Goal: Task Accomplishment & Management: Manage account settings

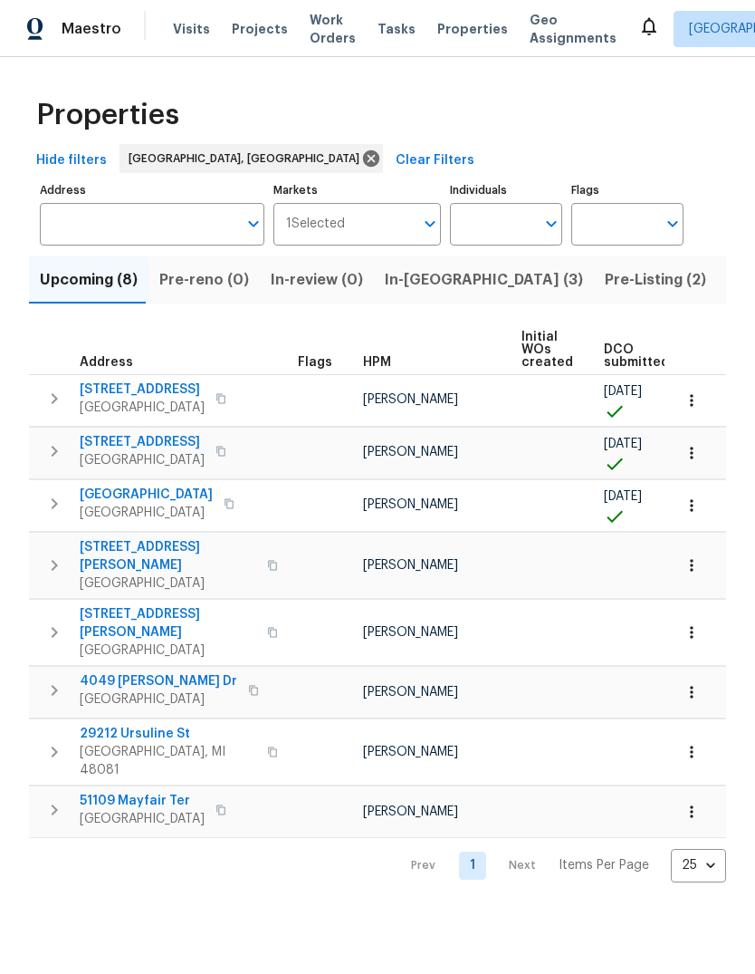
click at [605, 293] on span "Pre-Listing (2)" at bounding box center [655, 279] width 101 height 25
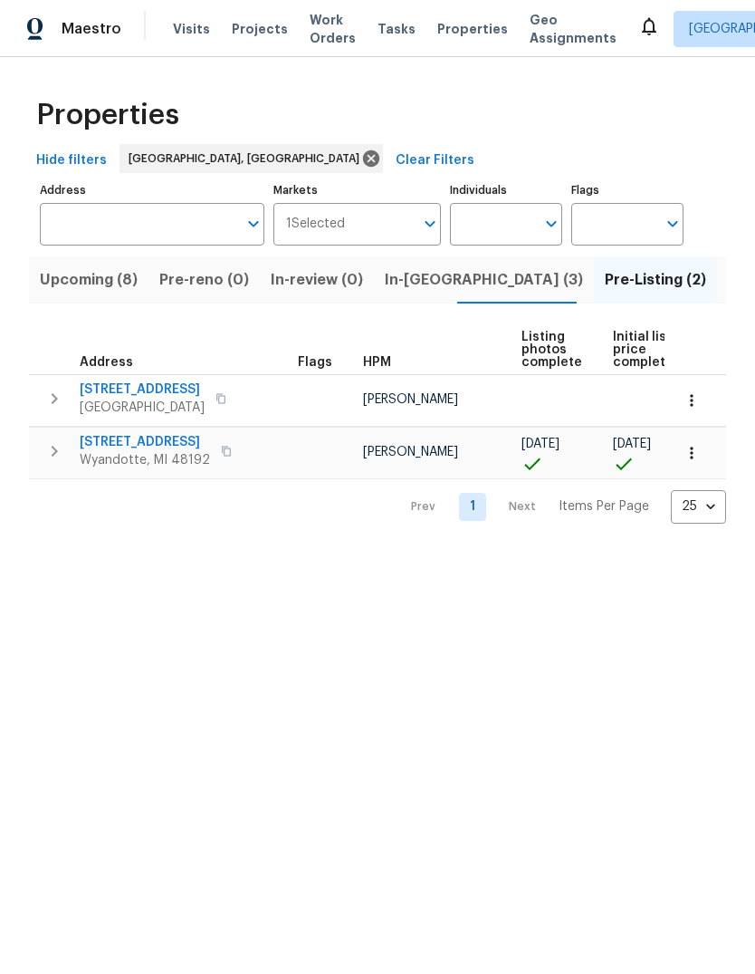
click at [130, 399] on span "[GEOGRAPHIC_DATA]" at bounding box center [142, 407] width 125 height 18
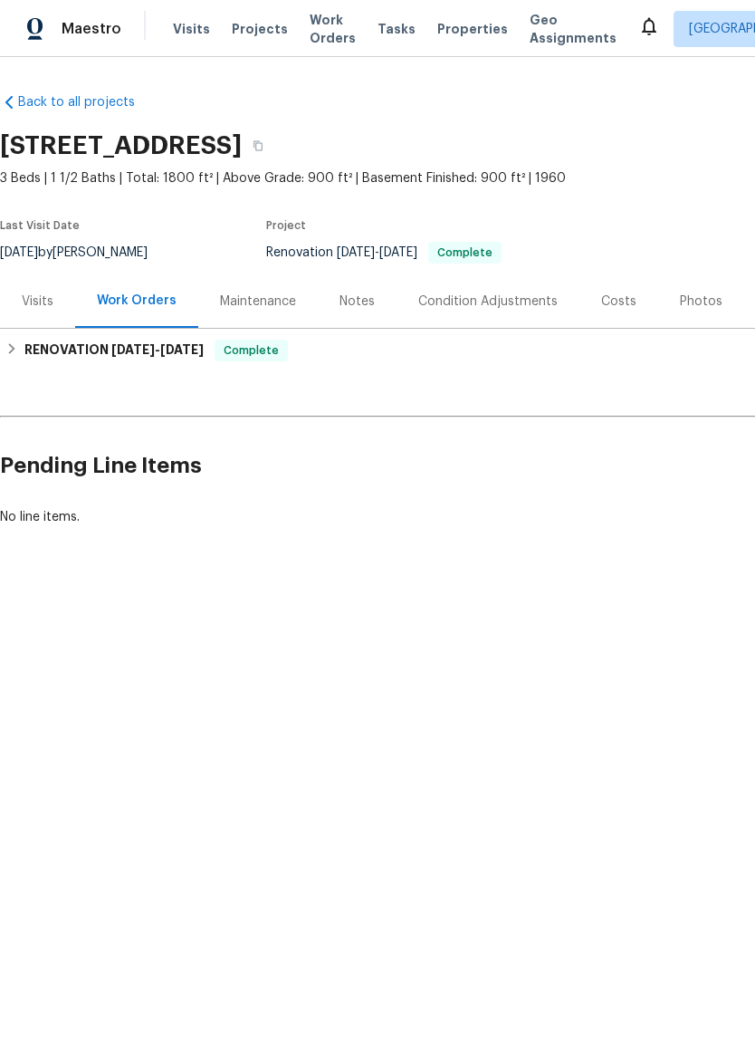
click at [697, 297] on div "Photos" at bounding box center [701, 302] width 43 height 18
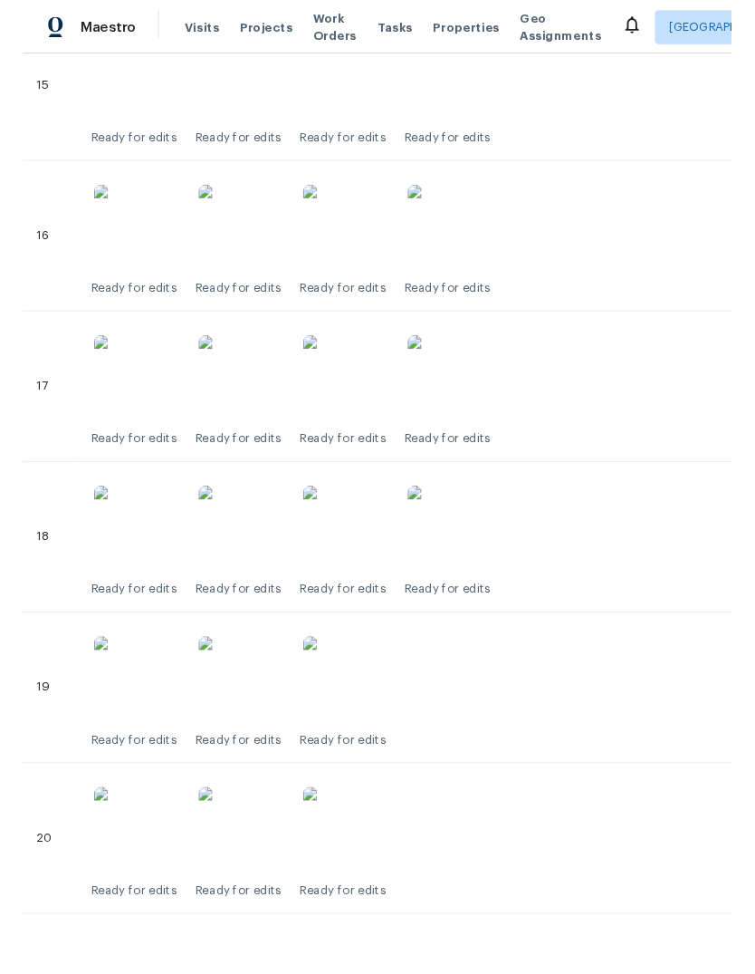
scroll to position [2904, 0]
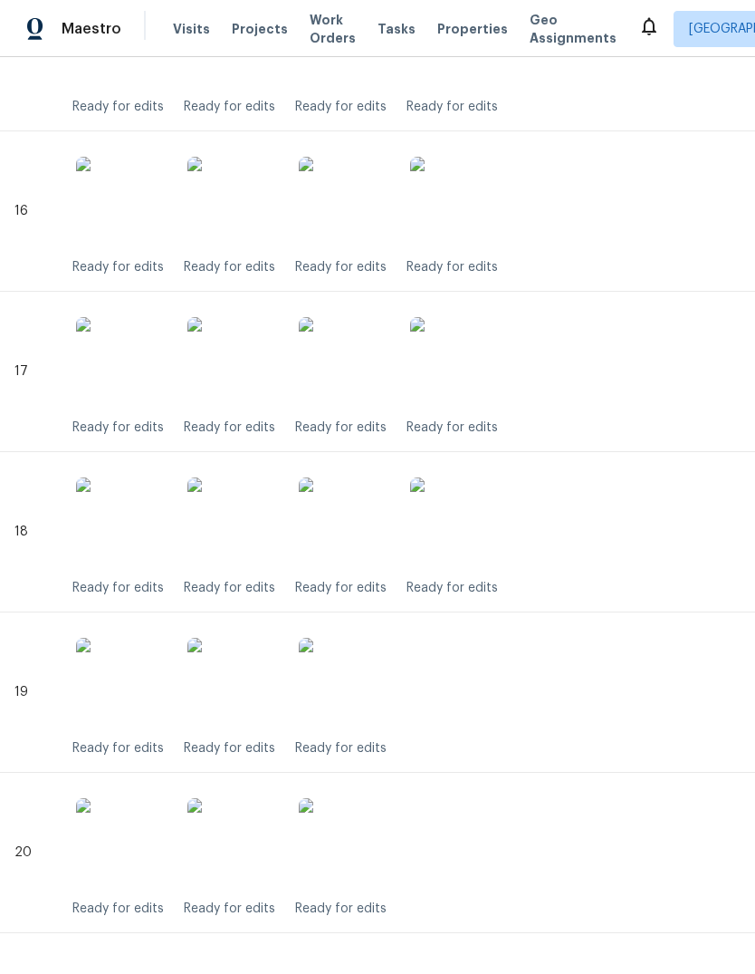
scroll to position [2944, 0]
click at [683, 343] on div "Ready for edits Ready for edits Ready for edits Ready for edits" at bounding box center [540, 372] width 936 height 130
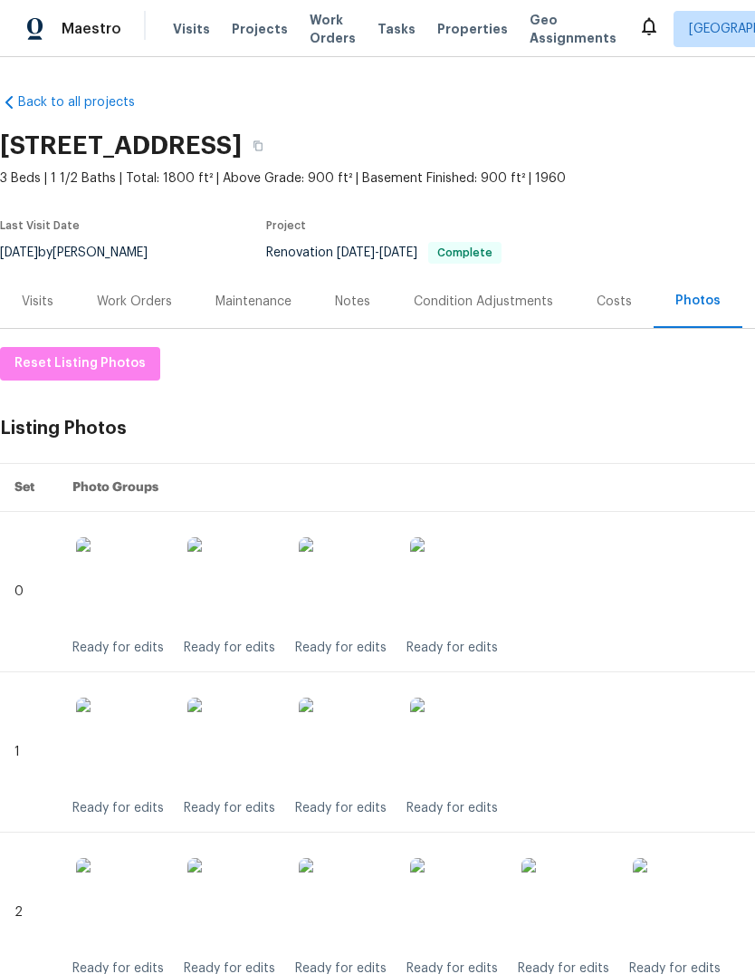
scroll to position [0, 0]
click at [336, 303] on div "Notes" at bounding box center [352, 302] width 35 height 18
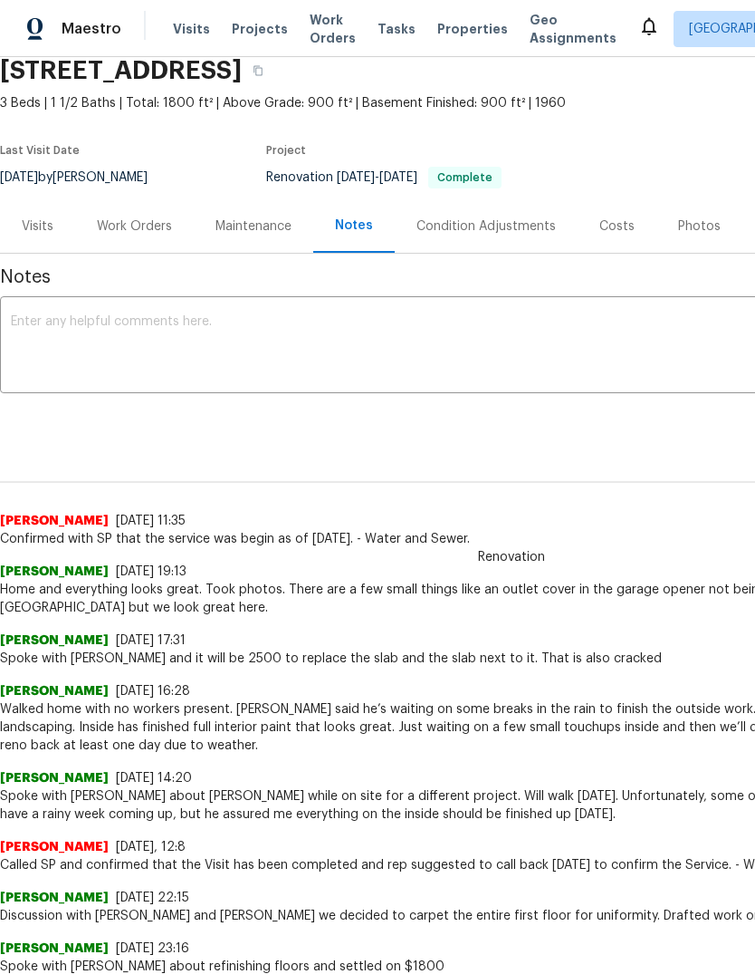
scroll to position [75, 0]
click at [123, 239] on div "Work Orders" at bounding box center [134, 225] width 119 height 53
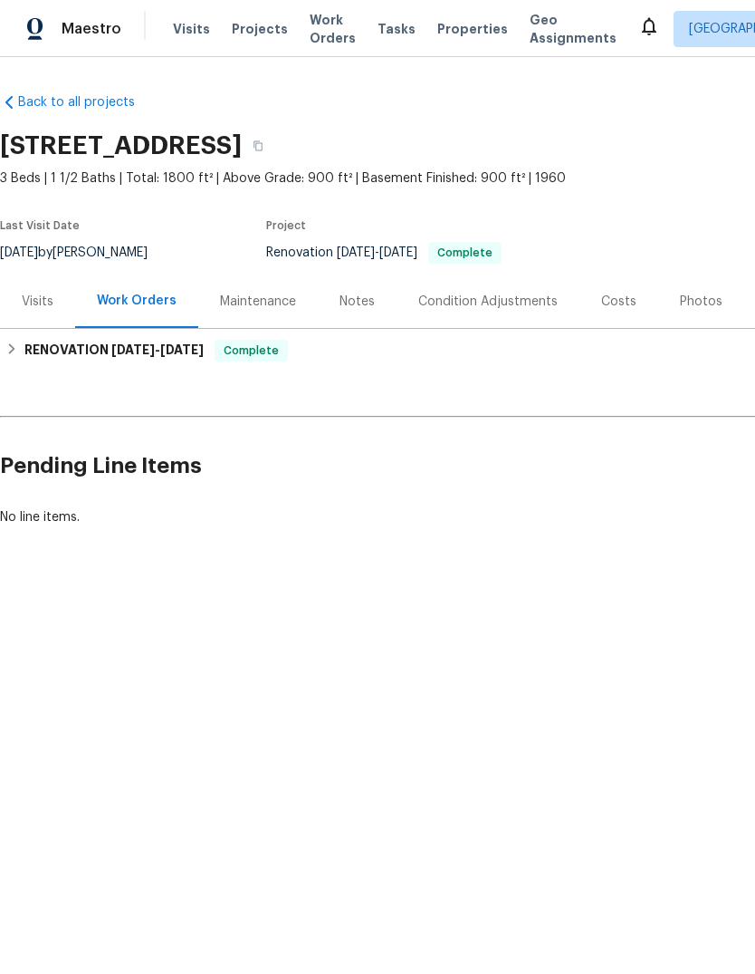
click at [264, 302] on div "Maintenance" at bounding box center [258, 302] width 76 height 18
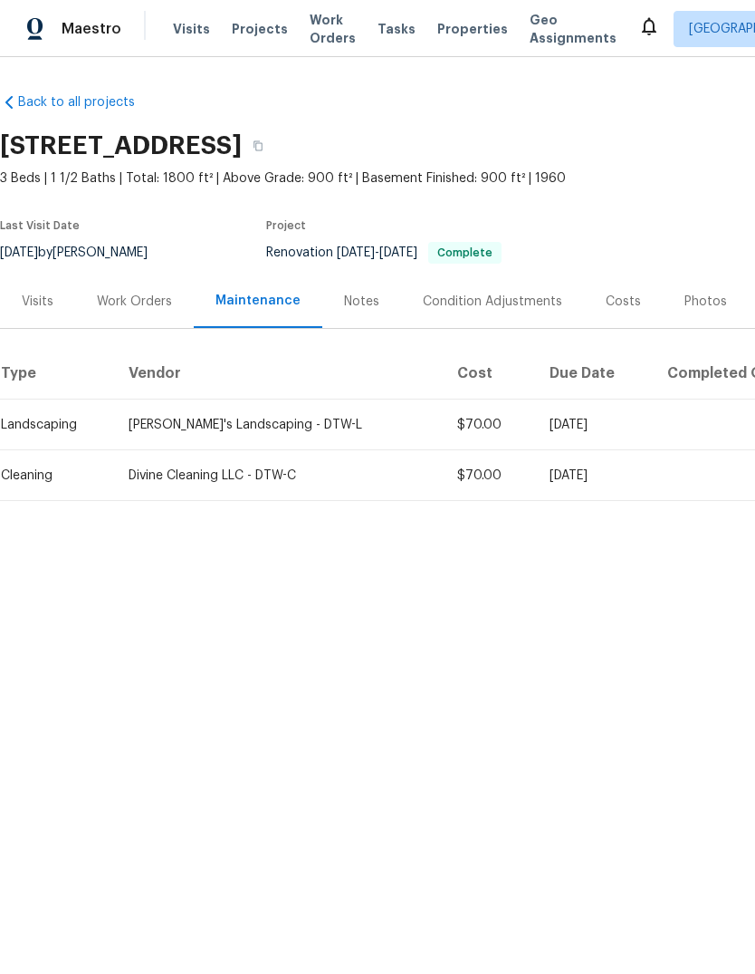
click at [49, 301] on div "Visits" at bounding box center [38, 302] width 32 height 18
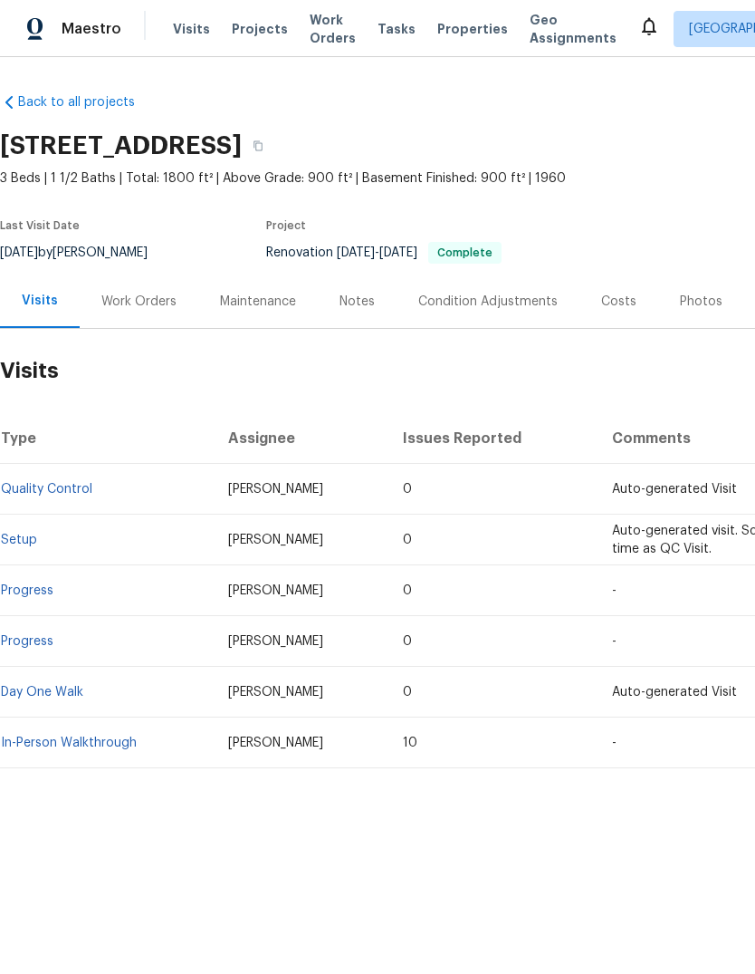
click at [120, 300] on div "Work Orders" at bounding box center [138, 302] width 75 height 18
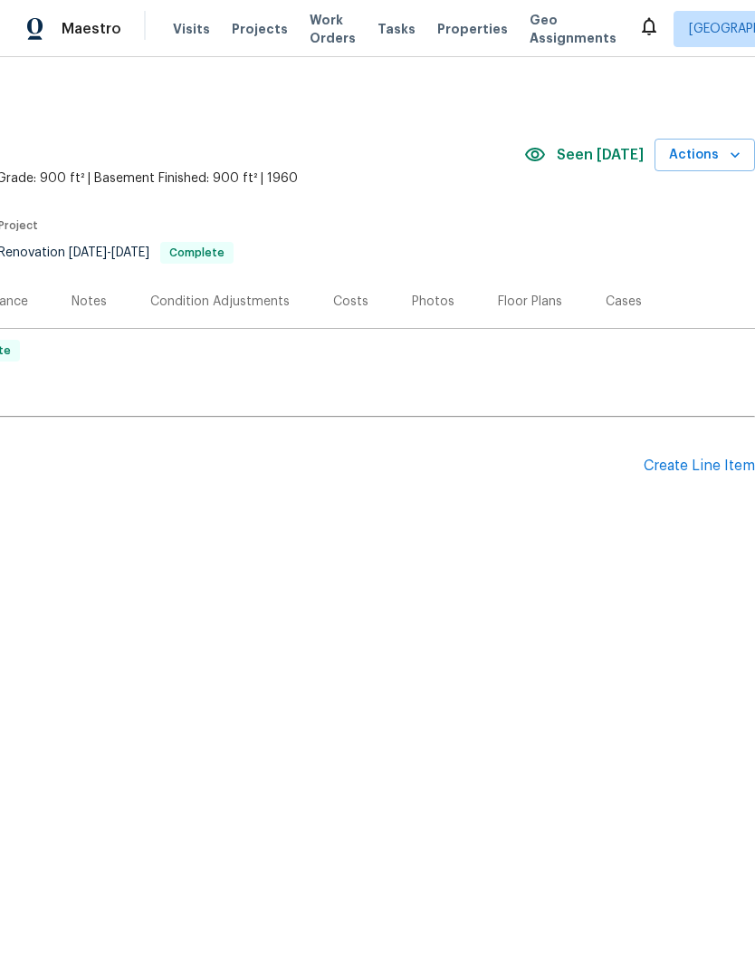
scroll to position [0, 268]
click at [527, 302] on div "Floor Plans" at bounding box center [530, 302] width 64 height 18
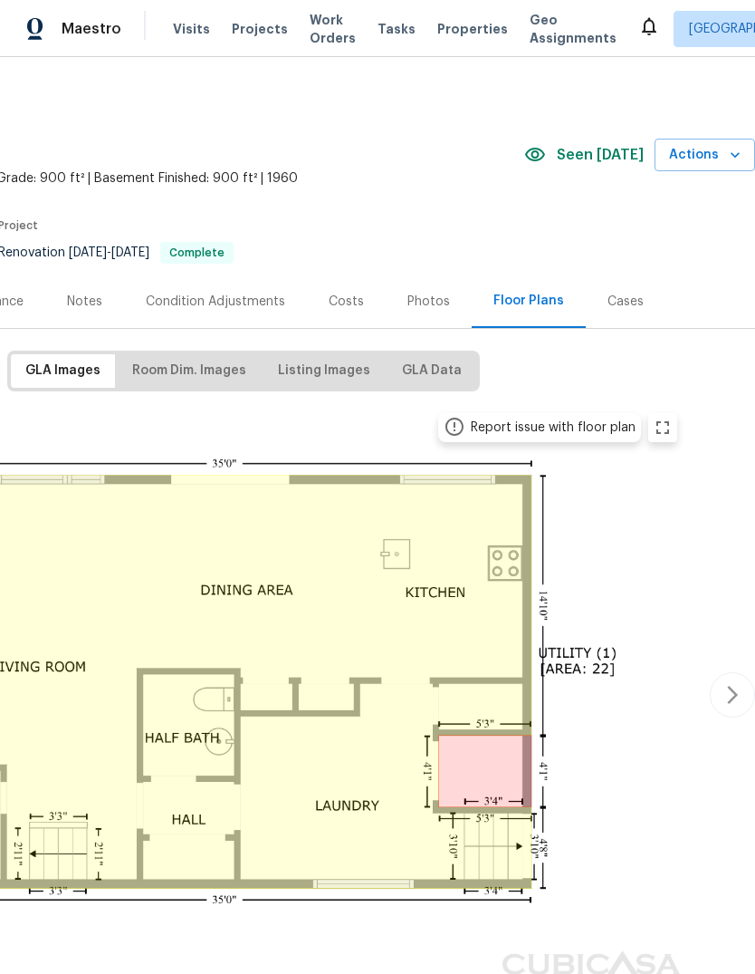
click at [424, 322] on div "Photos" at bounding box center [429, 300] width 86 height 53
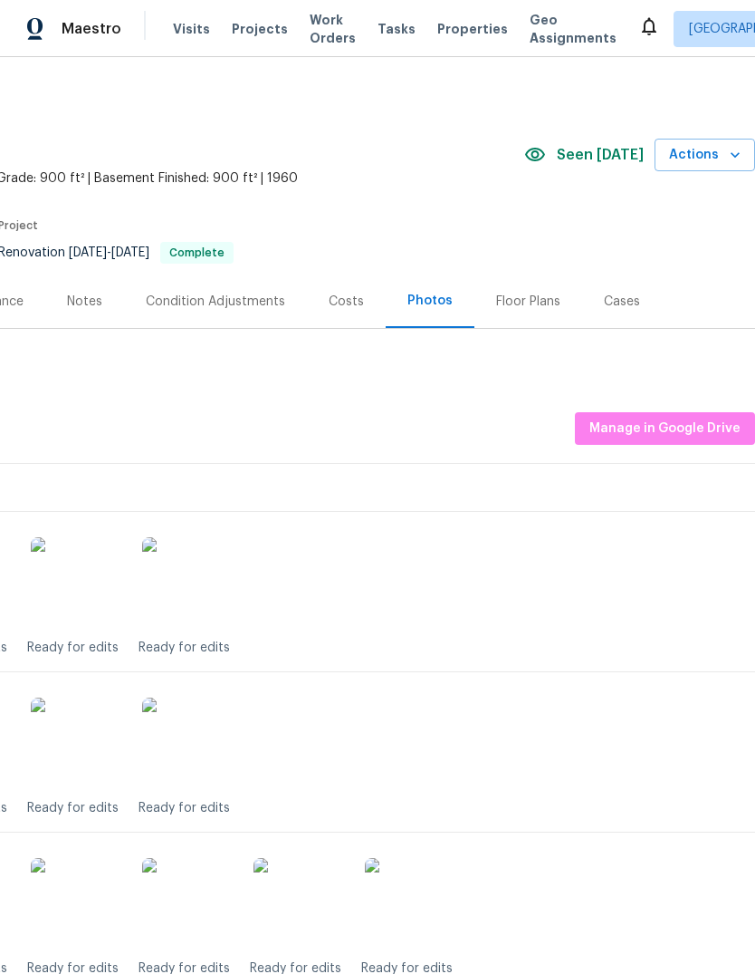
click at [349, 303] on div "Costs" at bounding box center [346, 302] width 35 height 18
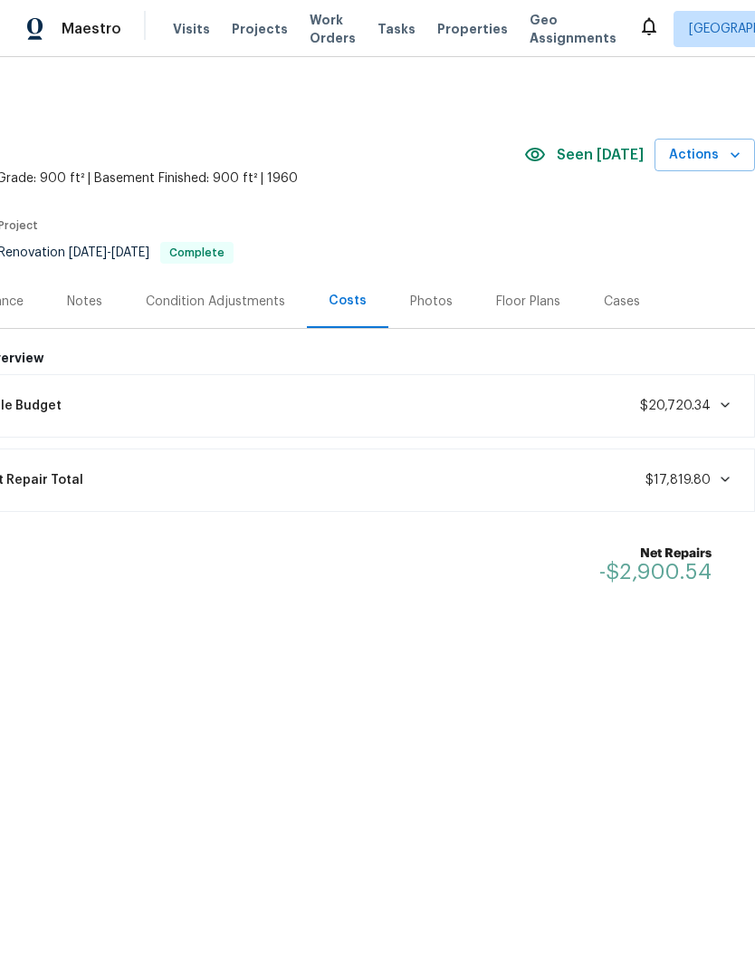
scroll to position [0, 268]
click at [717, 394] on div "Lifecycle Budget $20,720.34" at bounding box center [343, 406] width 802 height 40
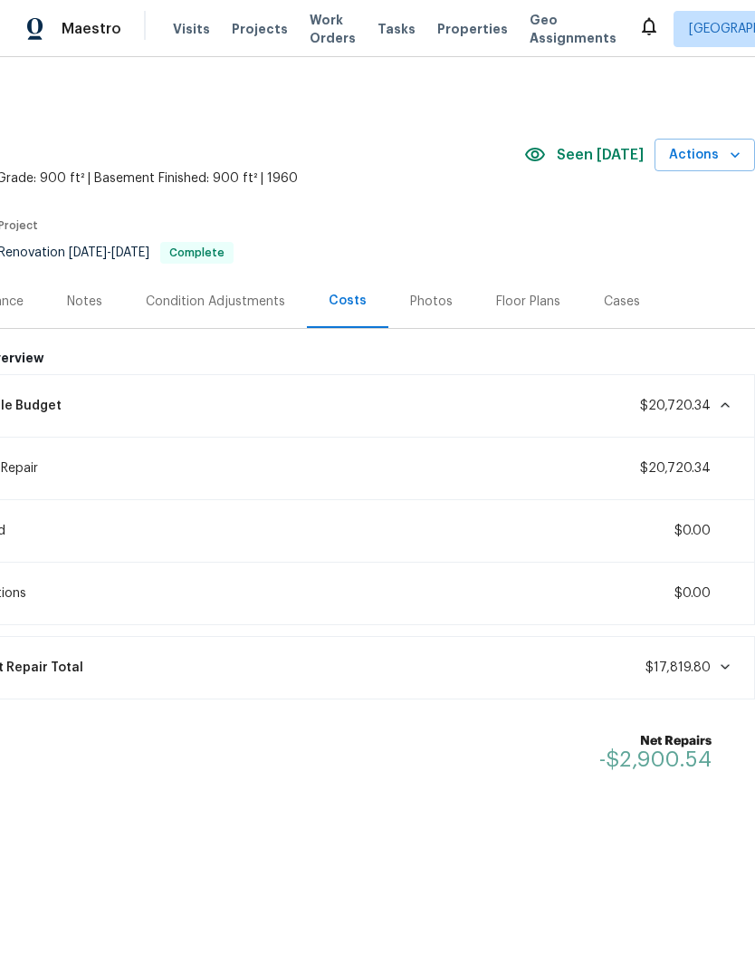
click at [734, 393] on div "Lifecycle Budget $20,720.34" at bounding box center [343, 406] width 802 height 40
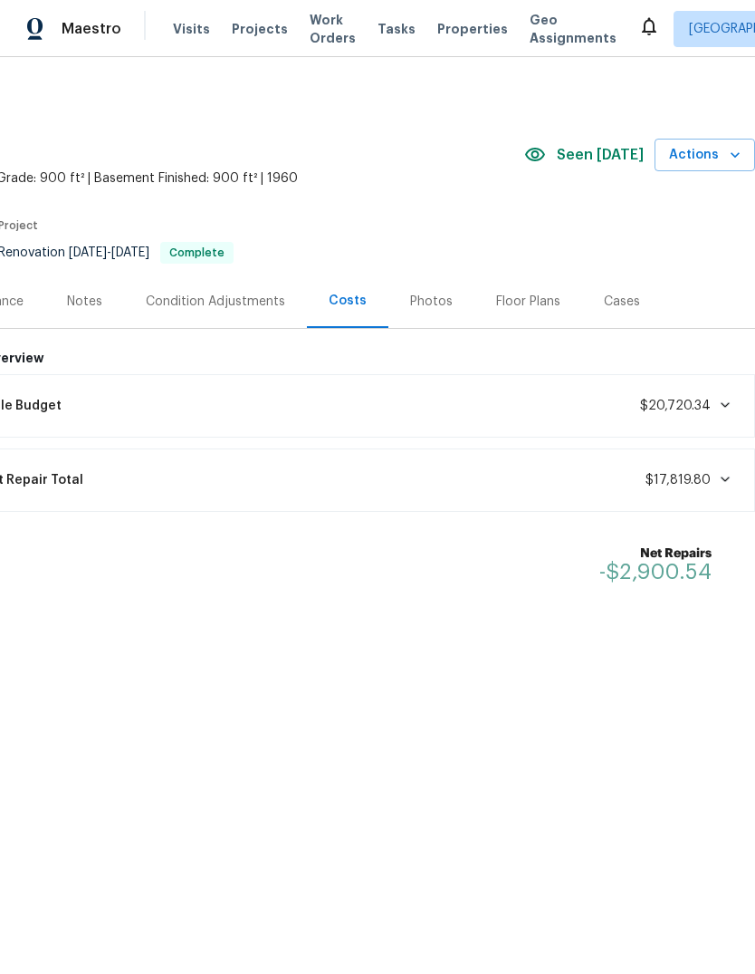
click at [720, 466] on div "Current Repair Total $17,819.80" at bounding box center [343, 480] width 802 height 40
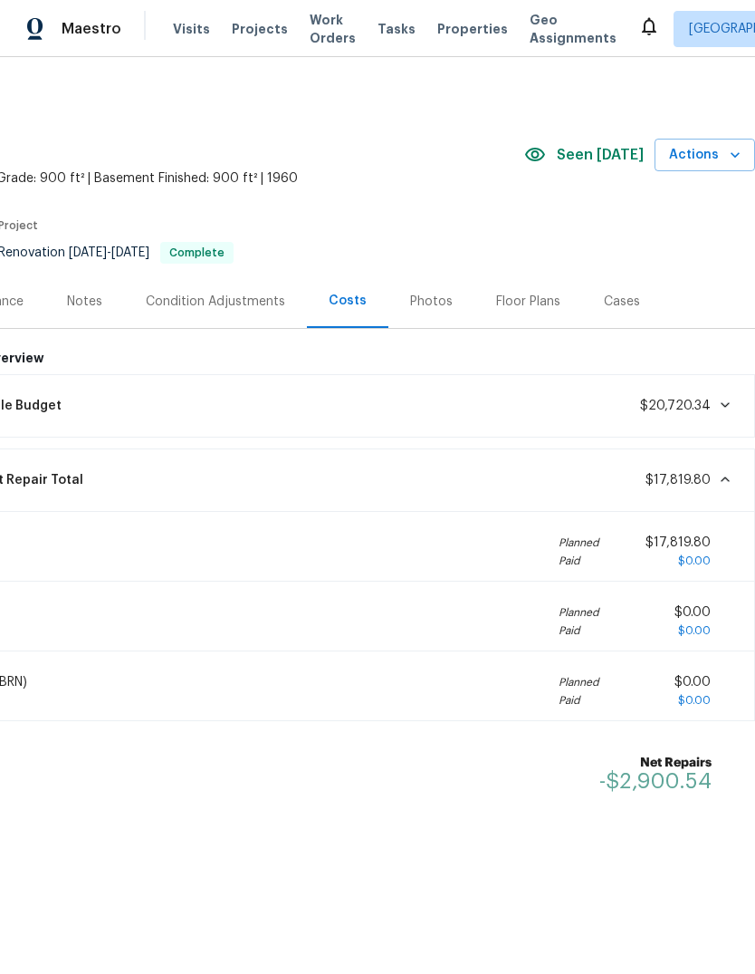
click at [729, 478] on icon at bounding box center [725, 479] width 14 height 14
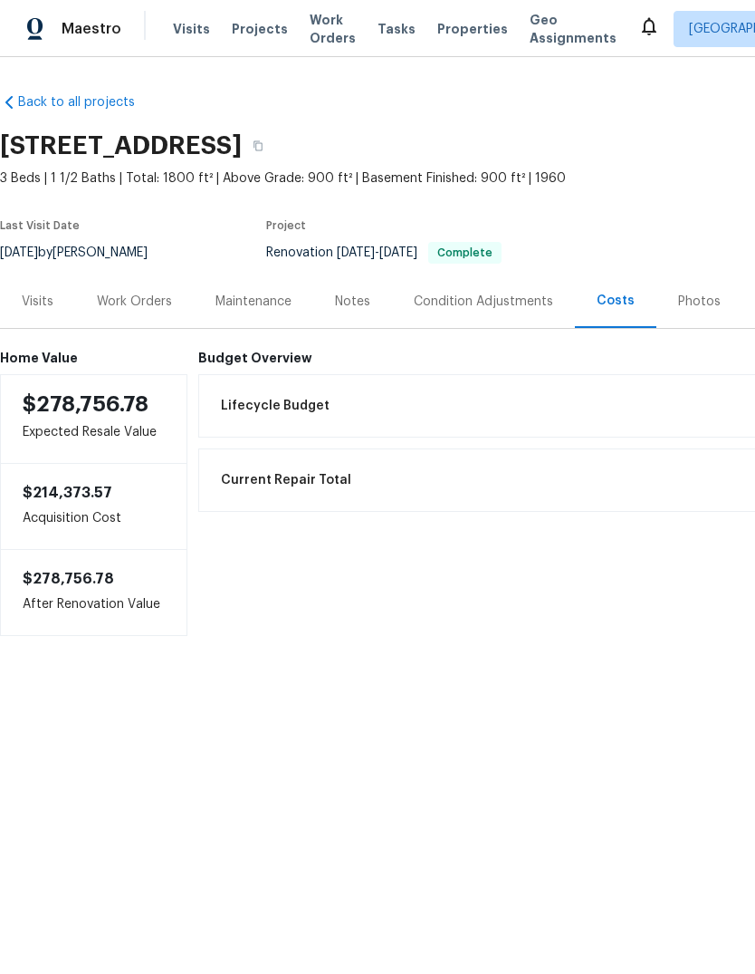
scroll to position [0, 0]
click at [445, 26] on span "Properties" at bounding box center [472, 29] width 71 height 18
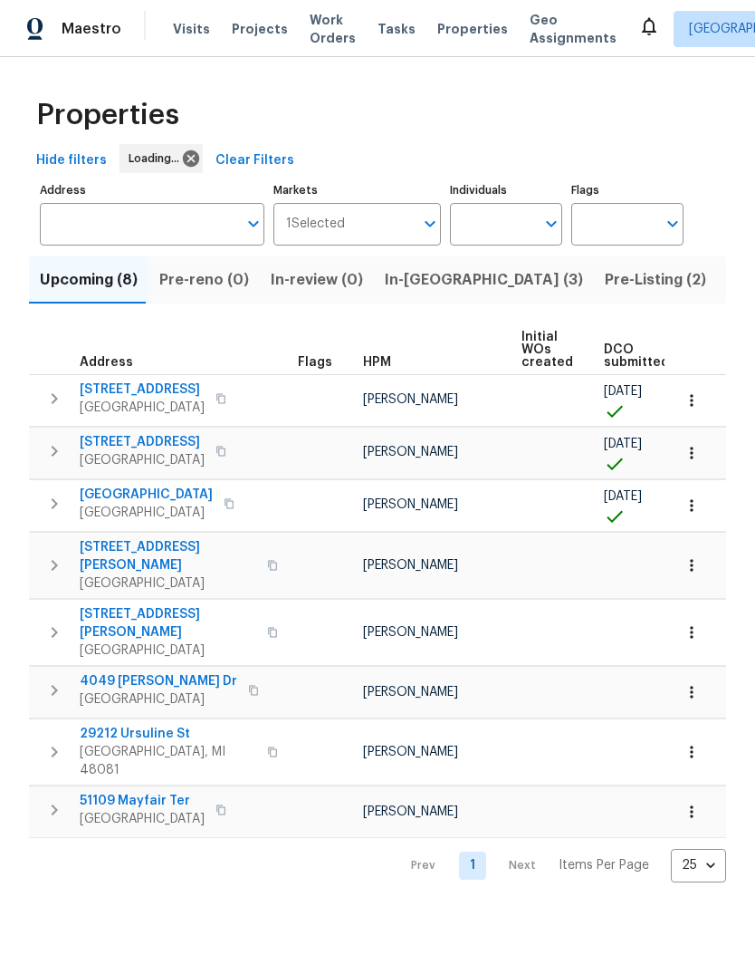
click at [605, 288] on span "Pre-Listing (2)" at bounding box center [655, 279] width 101 height 25
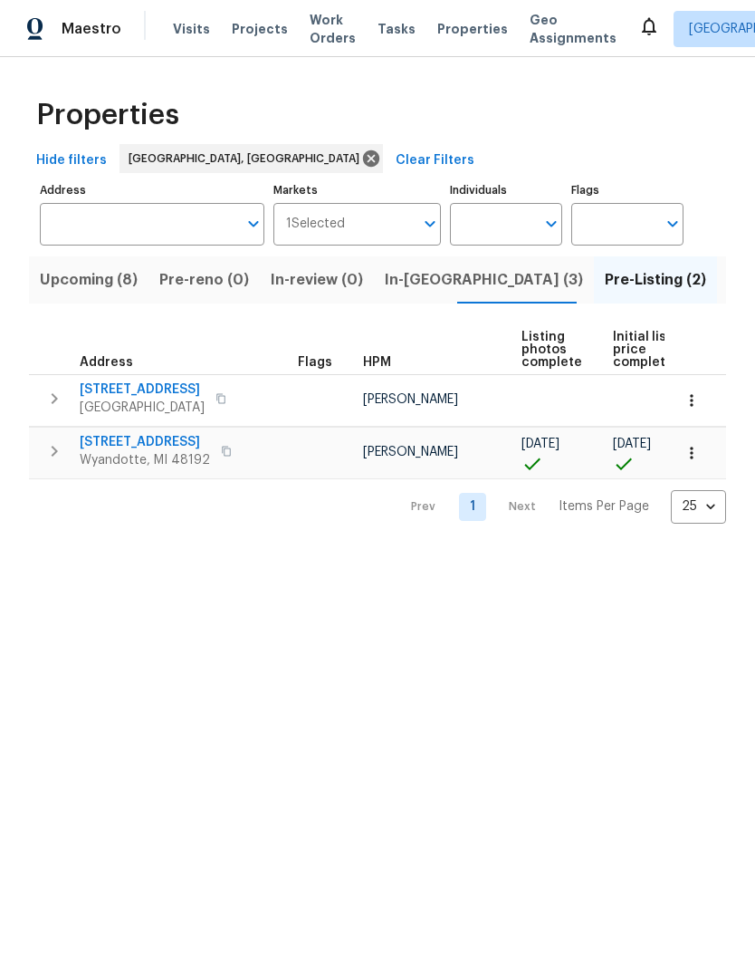
click at [419, 261] on button "In-[GEOGRAPHIC_DATA] (3)" at bounding box center [484, 279] width 220 height 47
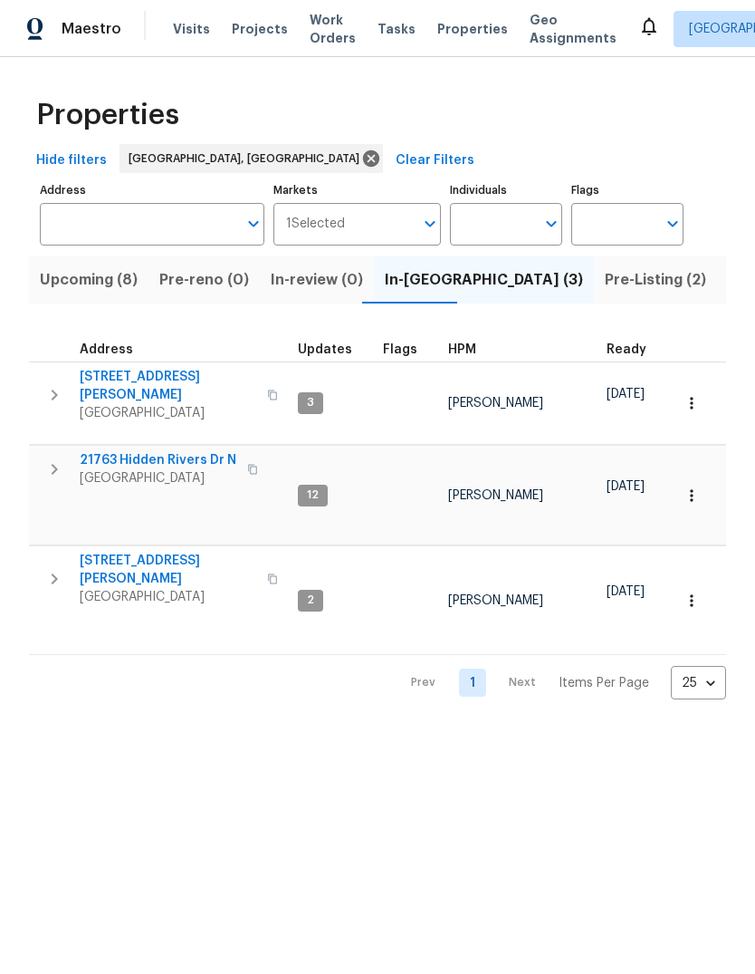
click at [172, 469] on span "[GEOGRAPHIC_DATA]" at bounding box center [158, 478] width 157 height 18
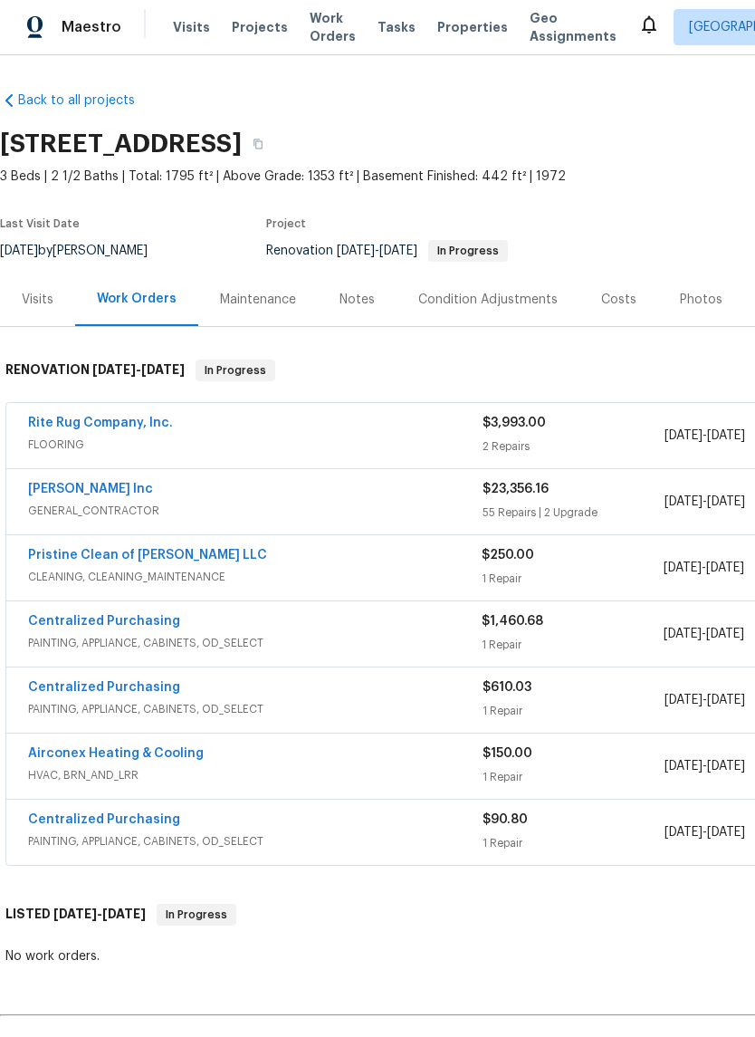
click at [120, 426] on link "Rite Rug Company, Inc." at bounding box center [100, 424] width 145 height 13
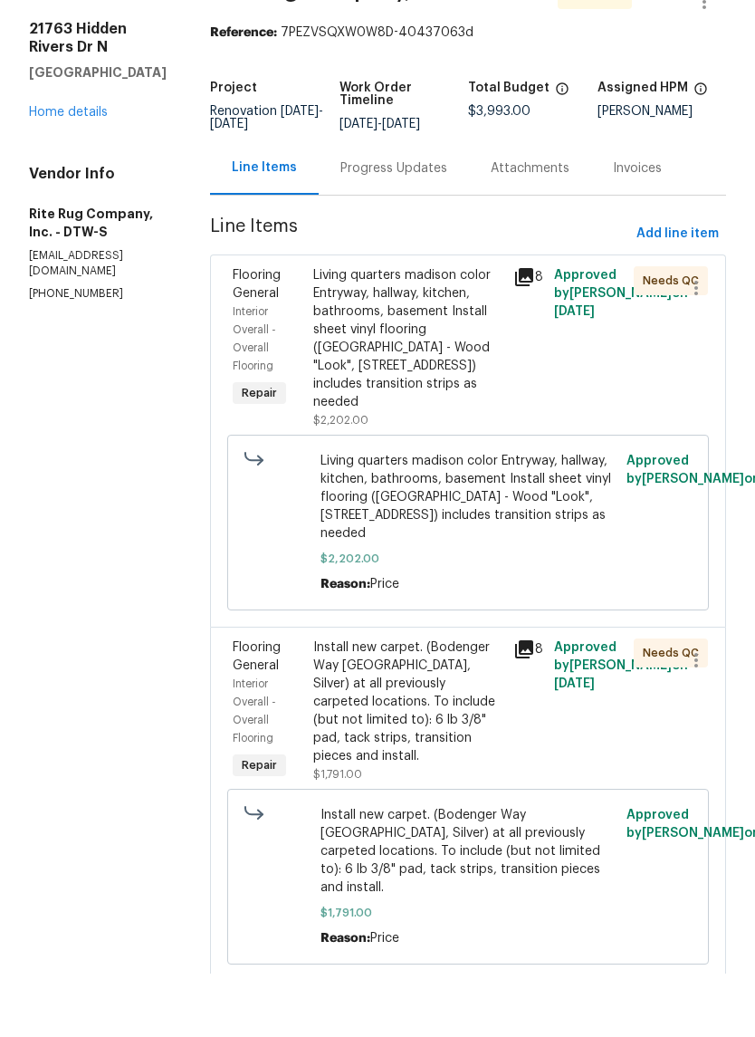
scroll to position [44, 0]
click at [455, 330] on div "Living quarters madison color Entryway, hallway, kitchen, bathrooms, basement I…" at bounding box center [408, 402] width 190 height 145
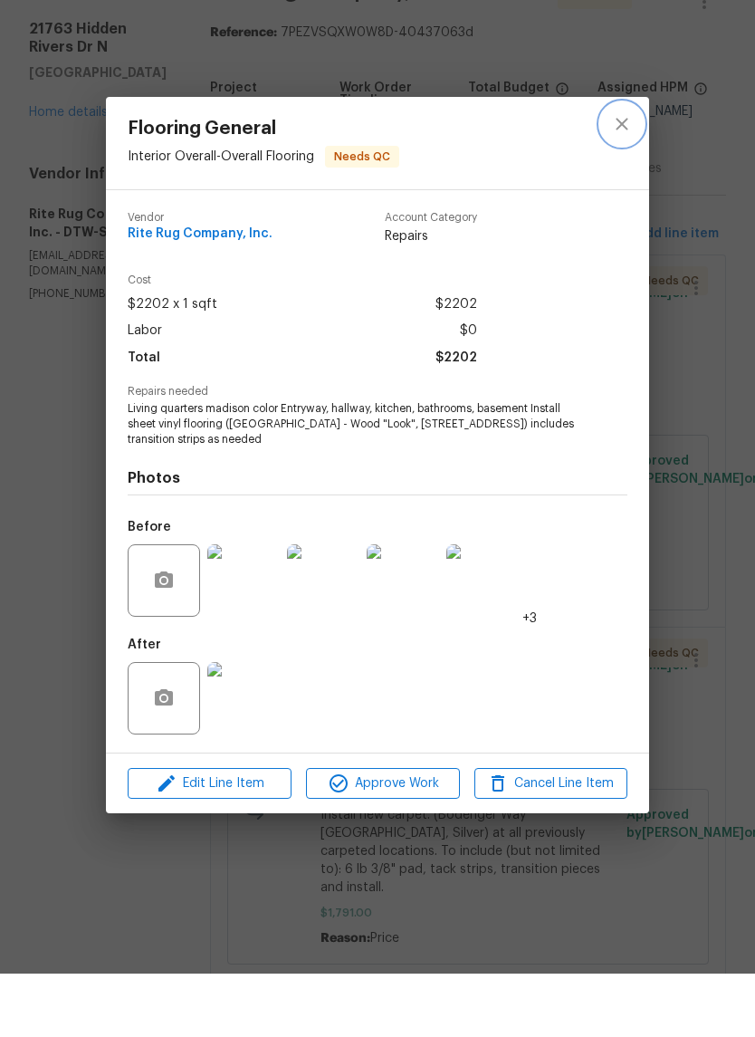
click at [636, 166] on button "close" at bounding box center [621, 187] width 43 height 43
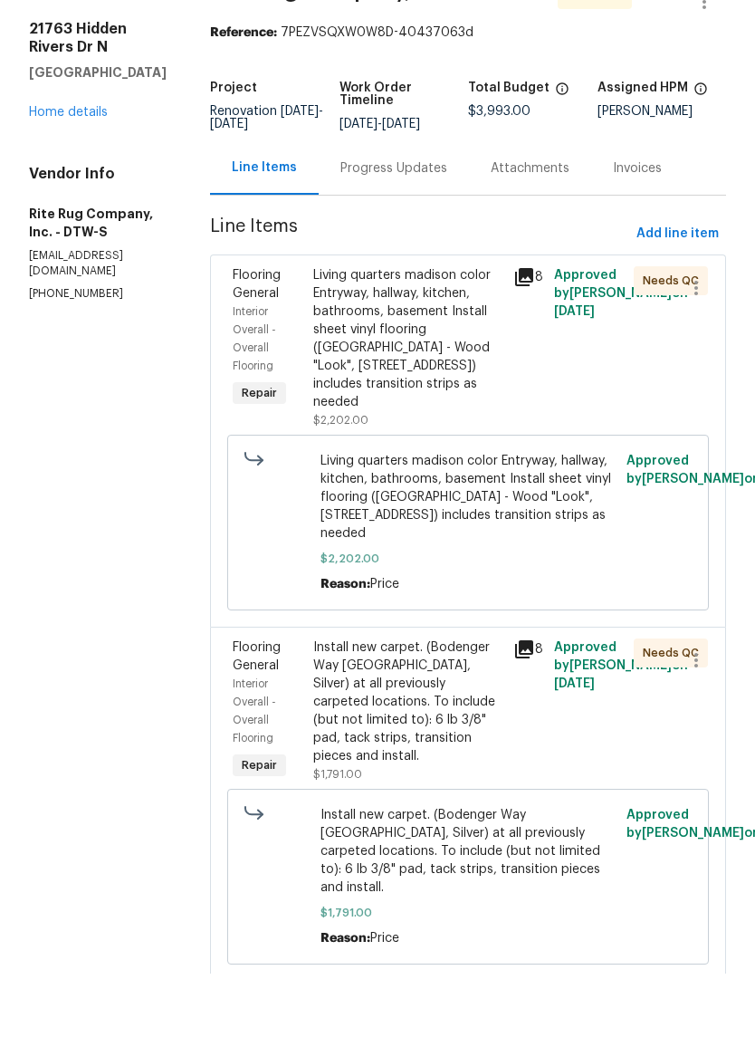
click at [50, 169] on link "Home details" at bounding box center [68, 175] width 79 height 13
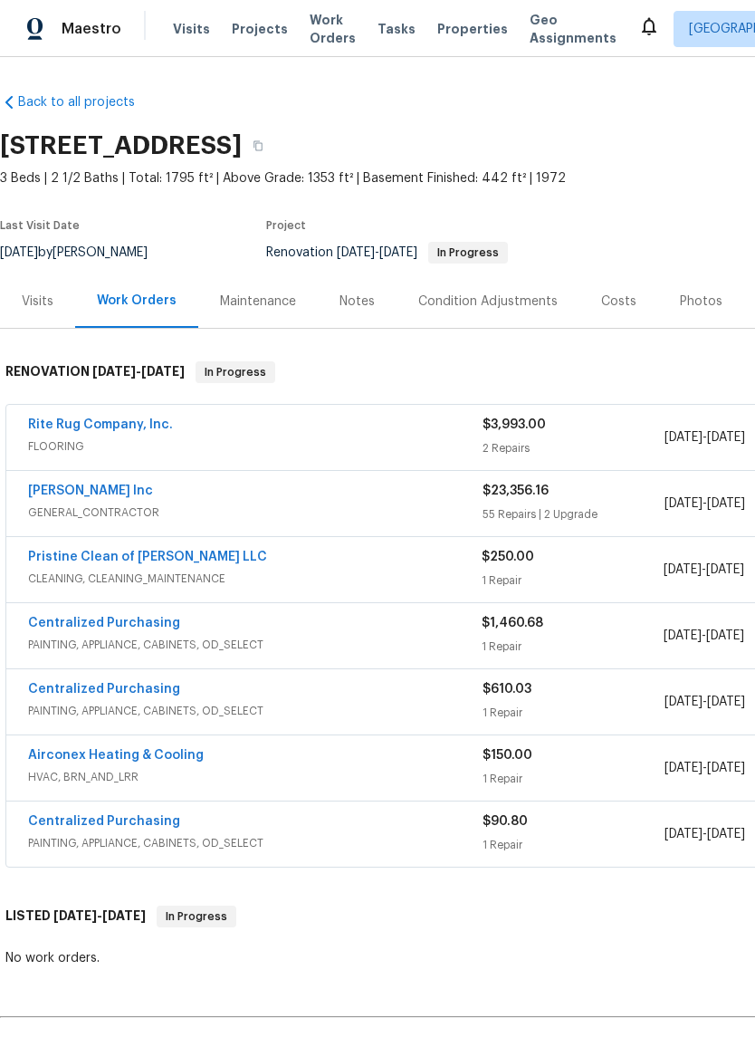
click at [443, 47] on div "Maestro Visits Projects Work Orders Tasks Properties Geo Assignments Detroit, M…" at bounding box center [377, 28] width 755 height 57
click at [460, 22] on span "Properties" at bounding box center [472, 29] width 71 height 18
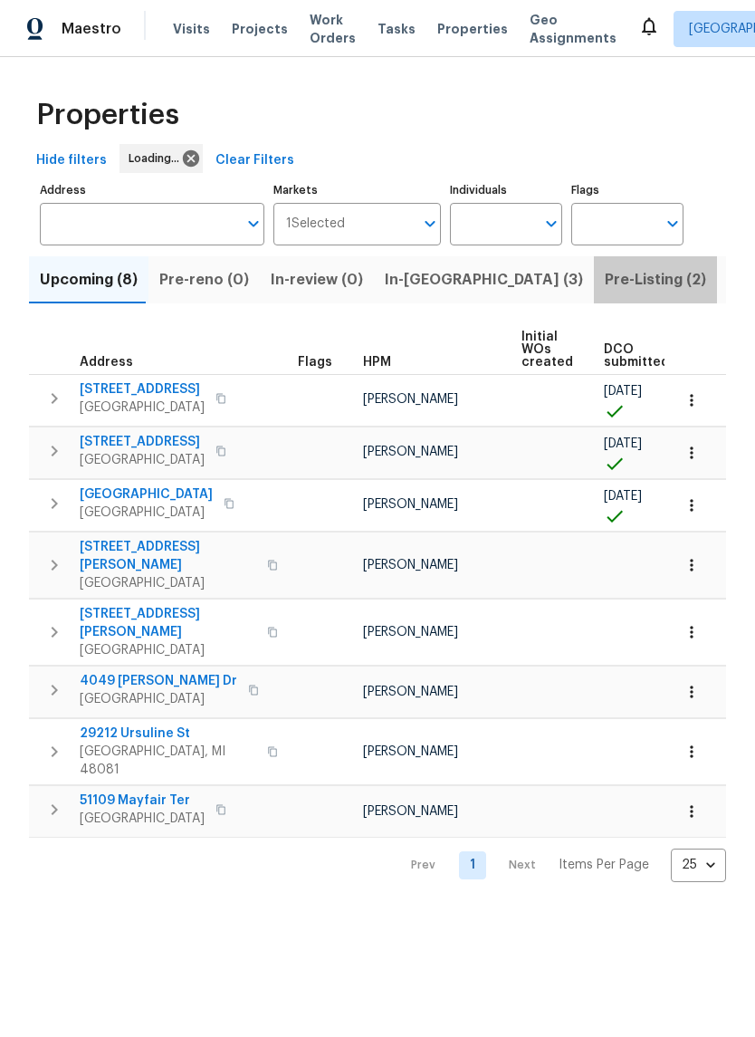
click at [605, 286] on span "Pre-Listing (2)" at bounding box center [655, 279] width 101 height 25
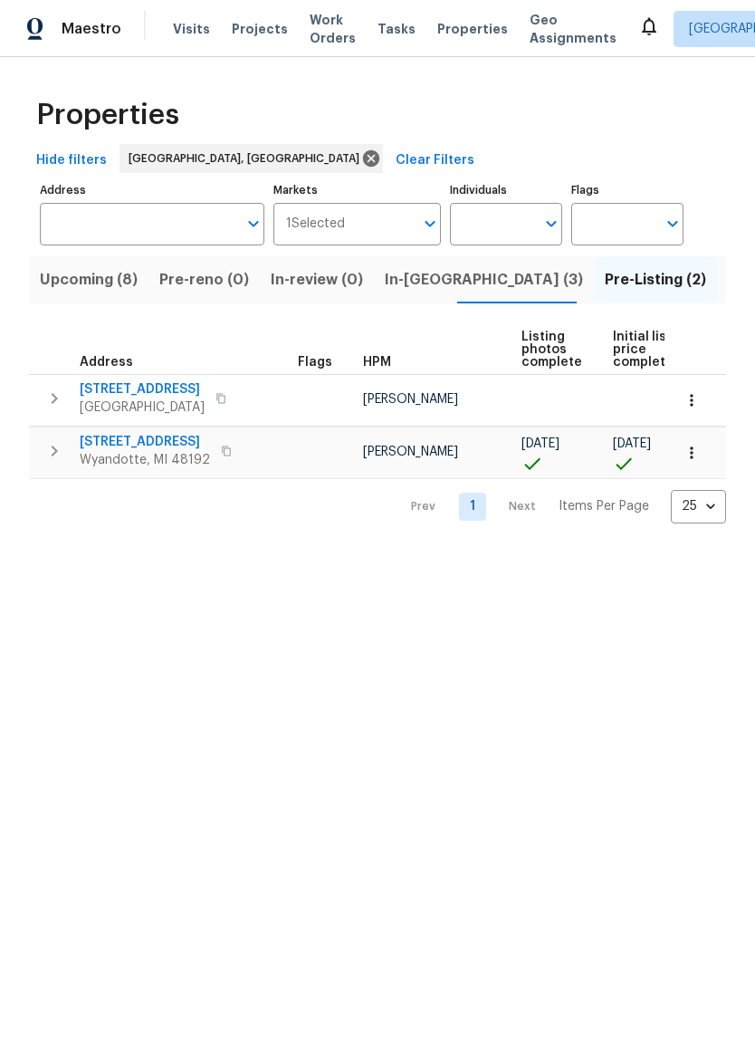
click at [436, 269] on span "In-reno (3)" at bounding box center [484, 279] width 198 height 25
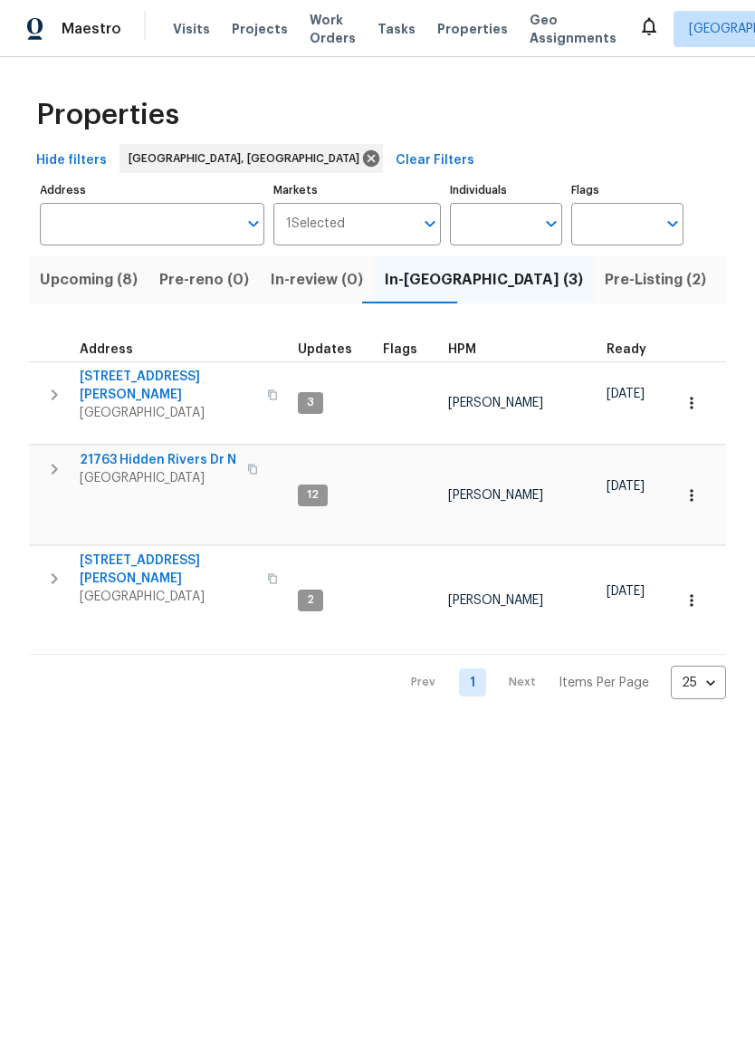
click at [137, 588] on span "Lincoln Park, MI 48146" at bounding box center [168, 597] width 177 height 18
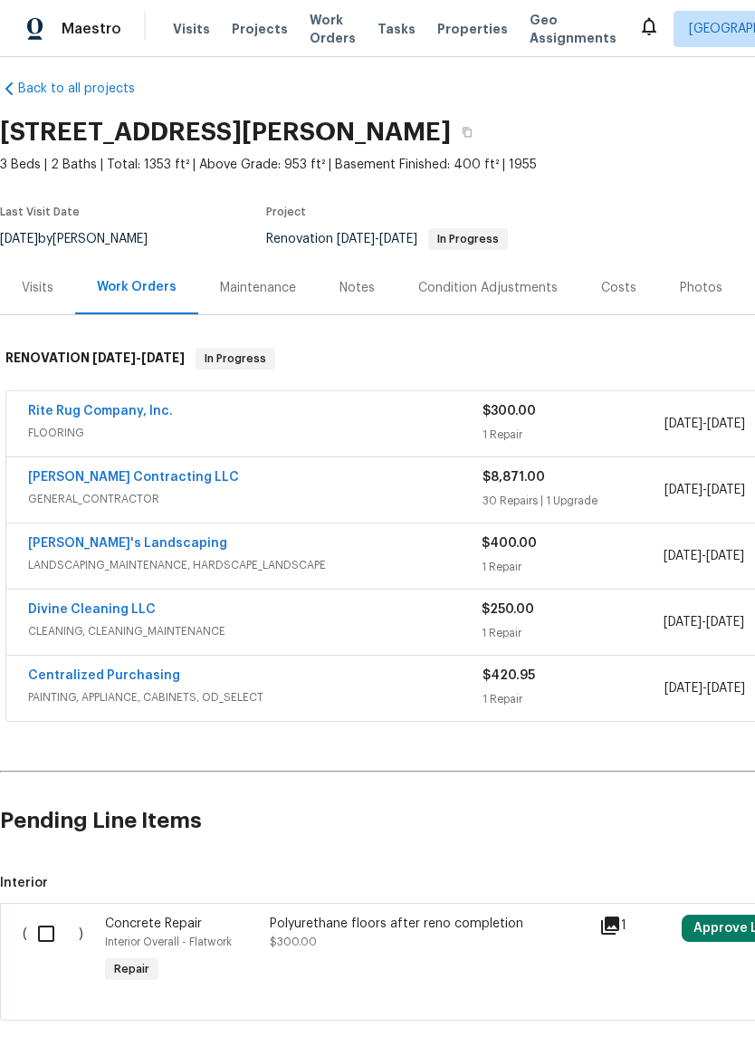
scroll to position [14, 0]
click at [146, 415] on link "Rite Rug Company, Inc." at bounding box center [100, 411] width 145 height 13
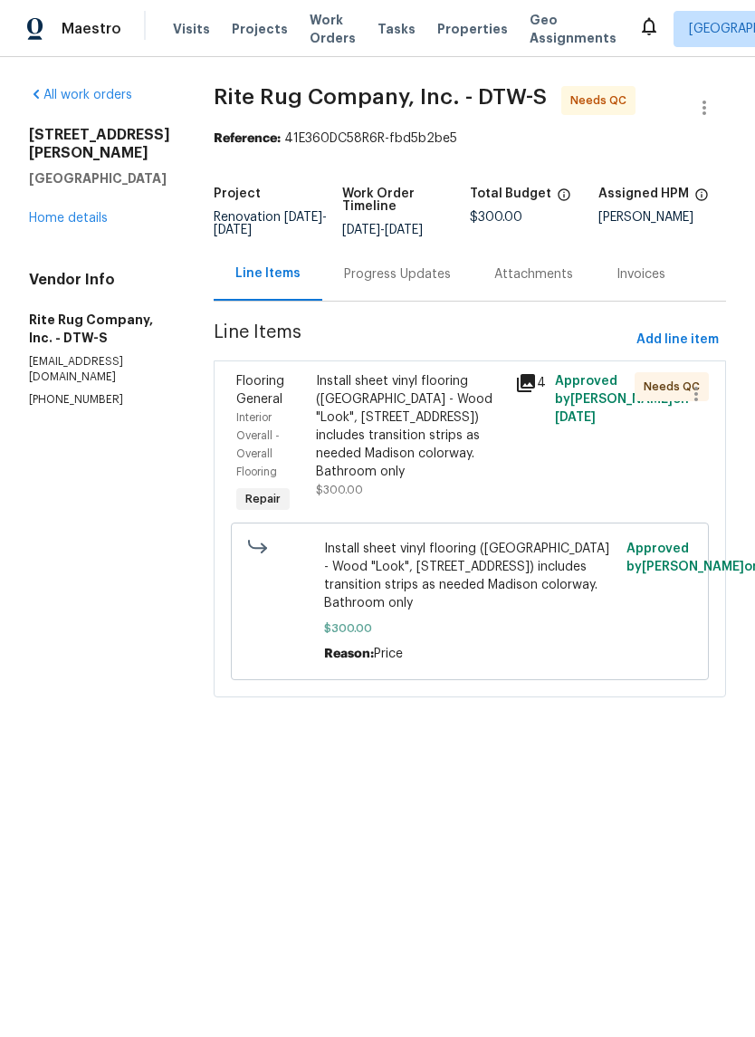
click at [443, 408] on div "Install sheet vinyl flooring (Sugar Valley - Wood "Look", 565 Beacon Hill) incl…" at bounding box center [410, 426] width 188 height 109
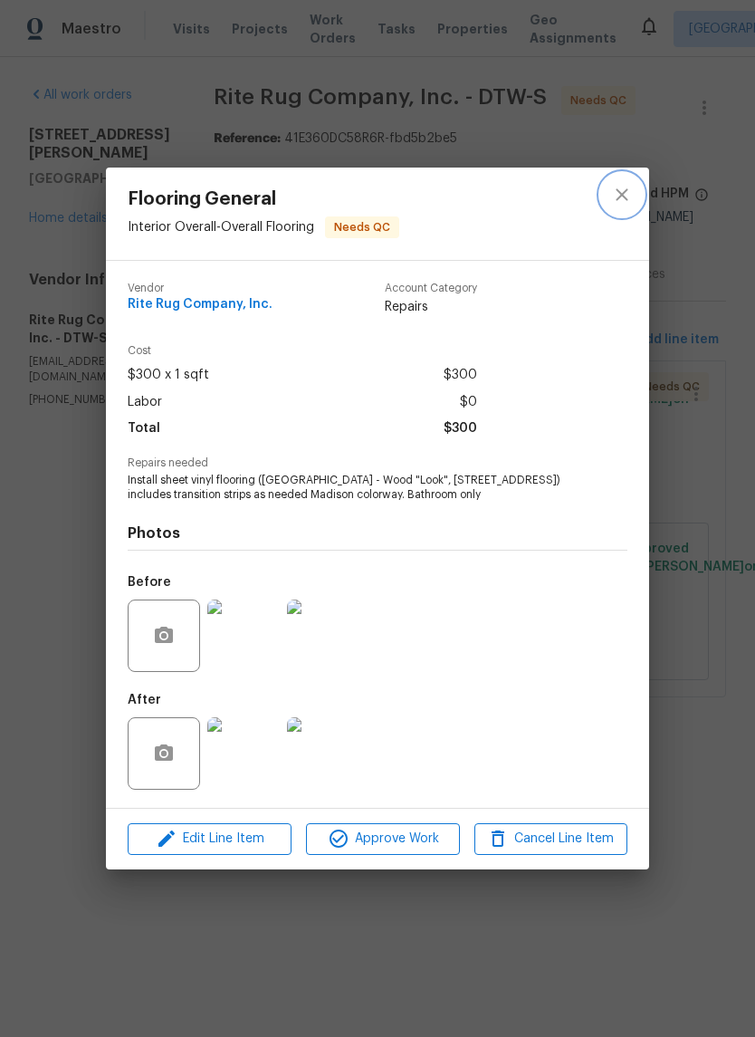
click at [628, 199] on icon "close" at bounding box center [622, 195] width 12 height 12
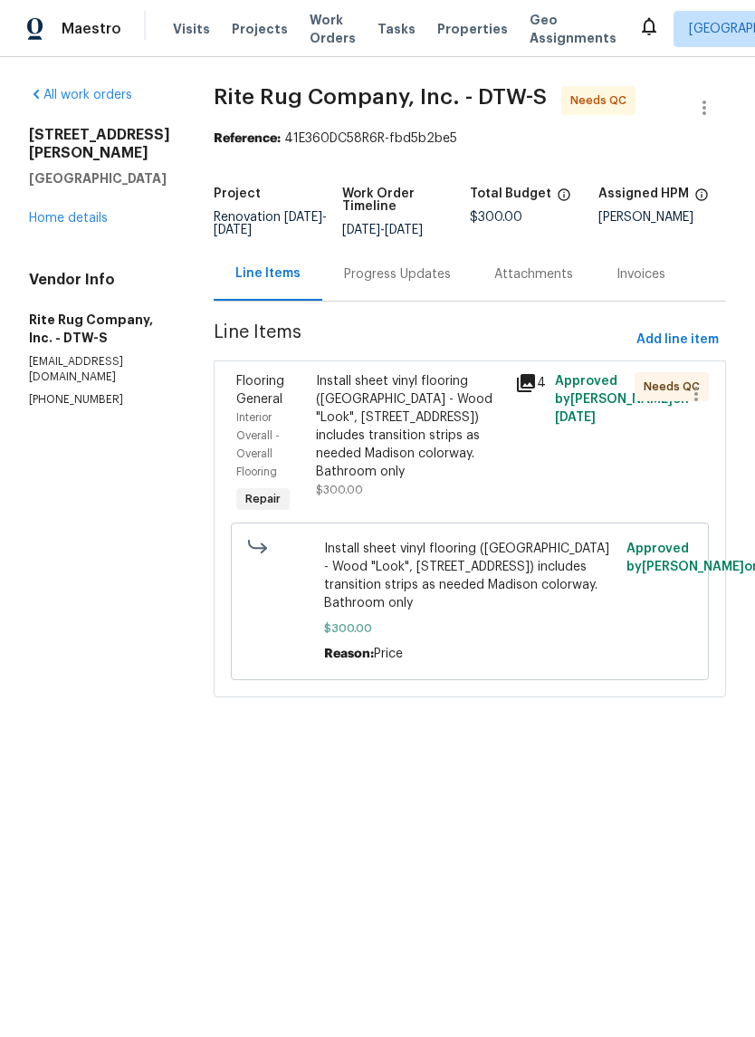
click at [541, 381] on div "4" at bounding box center [530, 445] width 40 height 156
click at [529, 392] on icon at bounding box center [526, 383] width 18 height 18
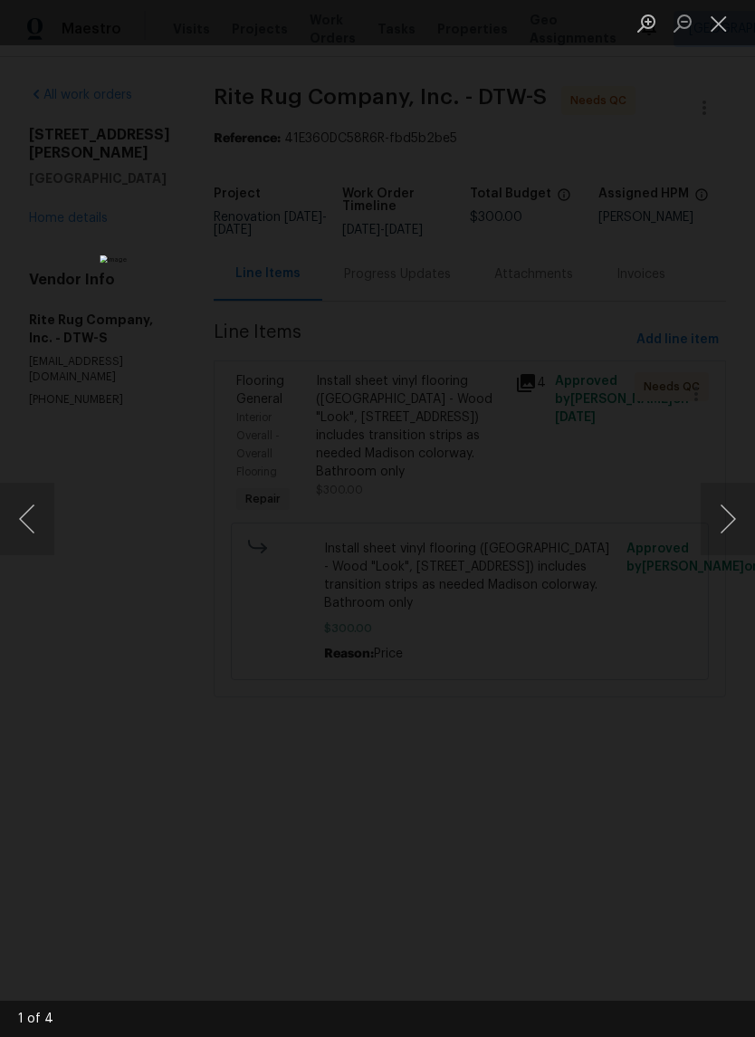
click at [735, 514] on button "Next image" at bounding box center [728, 519] width 54 height 72
click at [731, 527] on button "Next image" at bounding box center [728, 519] width 54 height 72
click at [724, 529] on button "Next image" at bounding box center [728, 519] width 54 height 72
click at [715, 513] on button "Next image" at bounding box center [728, 519] width 54 height 72
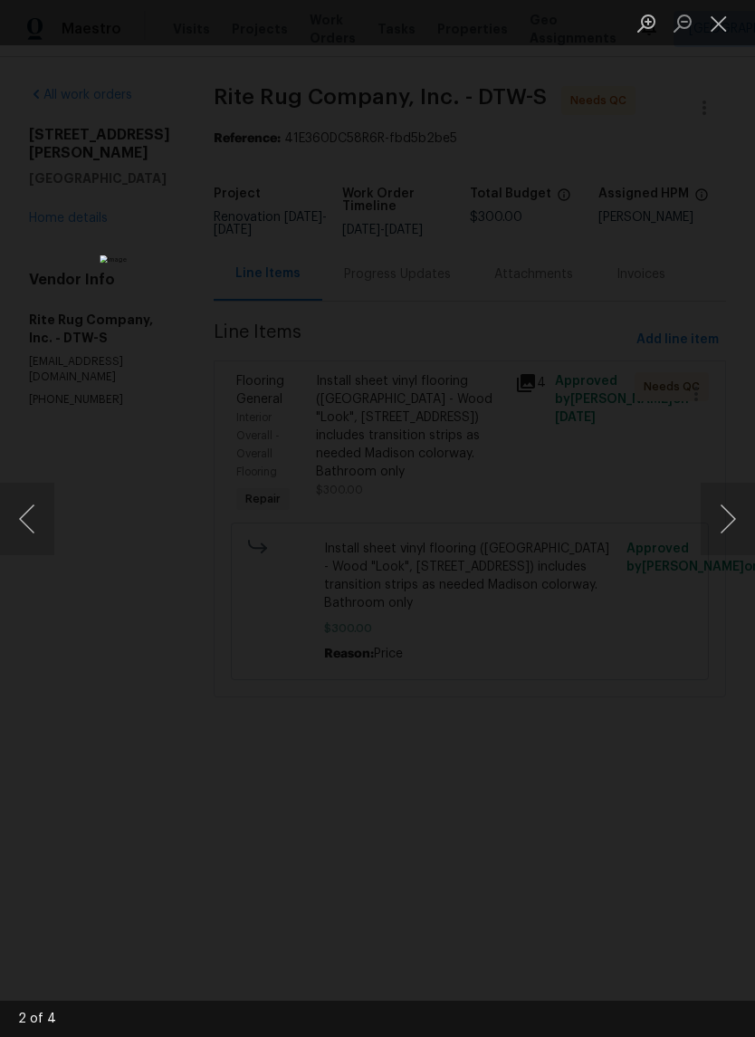
click at [713, 36] on button "Close lightbox" at bounding box center [719, 23] width 36 height 32
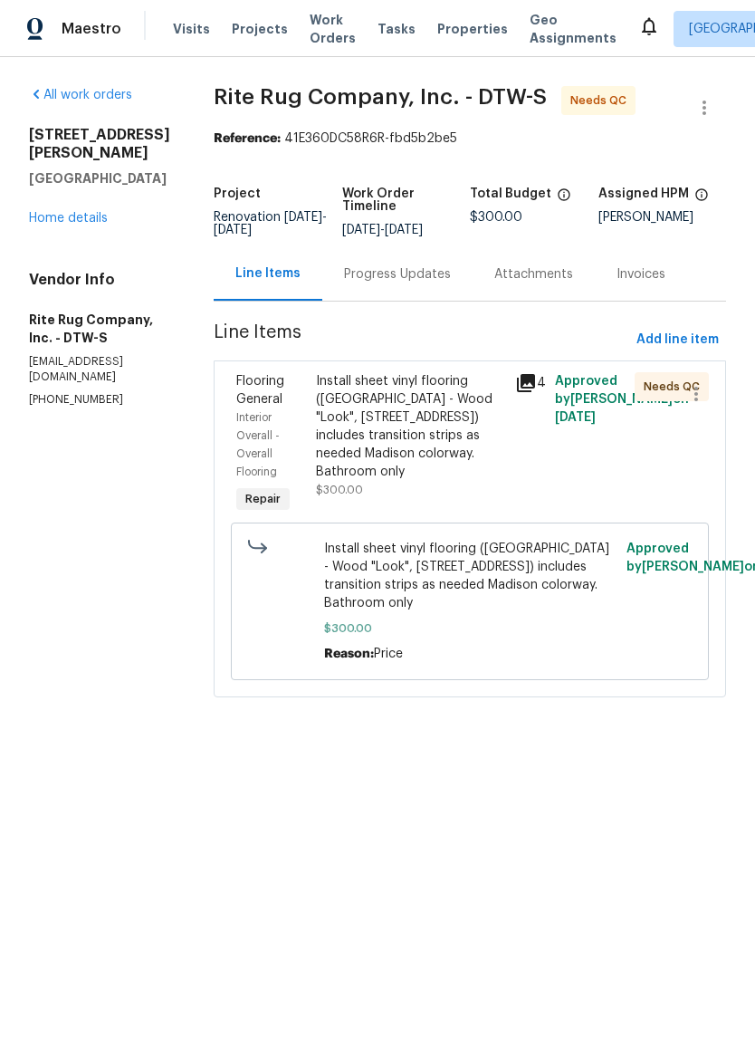
click at [72, 212] on link "Home details" at bounding box center [68, 218] width 79 height 13
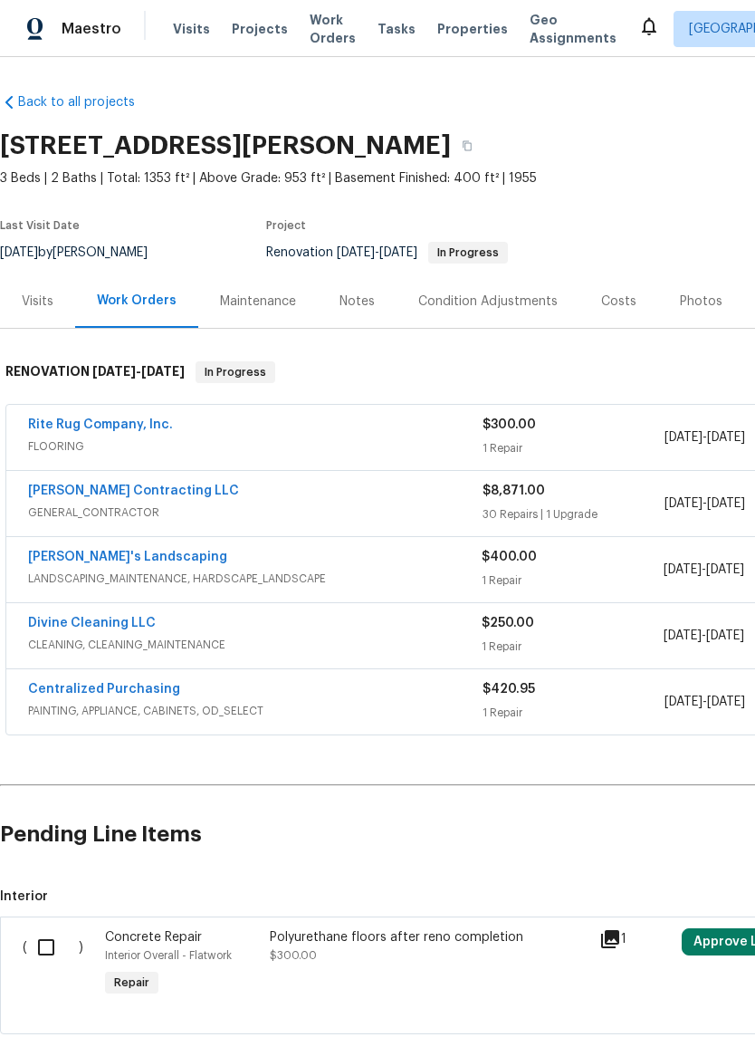
click at [219, 443] on span "FLOORING" at bounding box center [255, 446] width 455 height 18
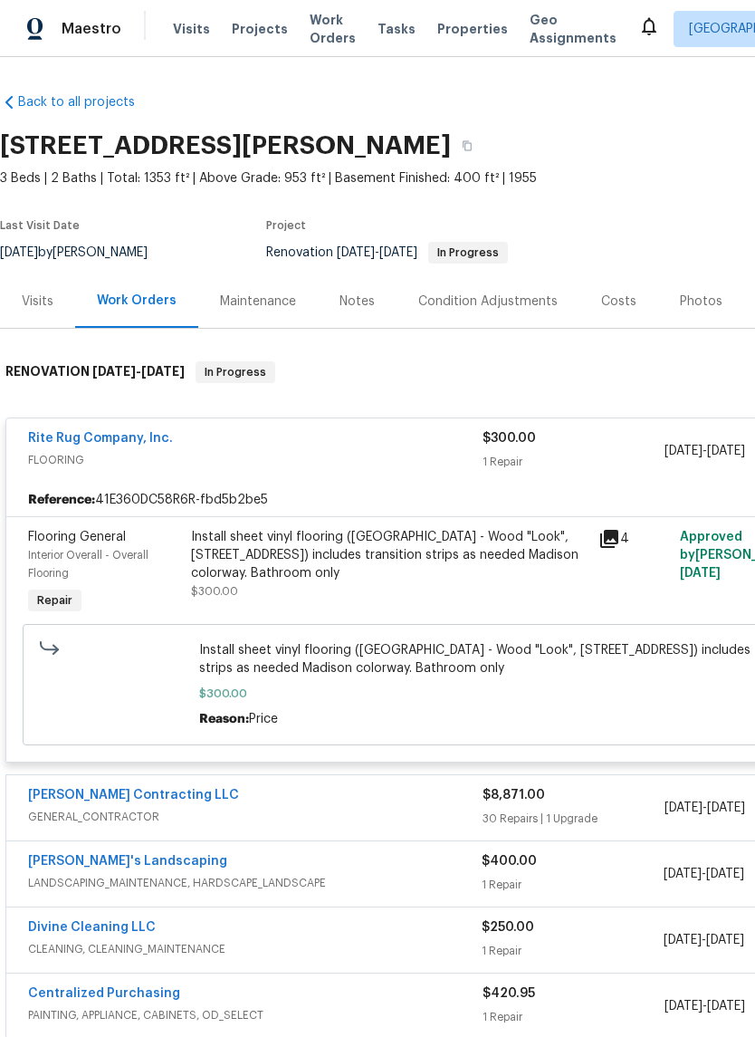
click at [379, 548] on div "Install sheet vinyl flooring (Sugar Valley - Wood "Look", 565 Beacon Hill) incl…" at bounding box center [389, 555] width 397 height 54
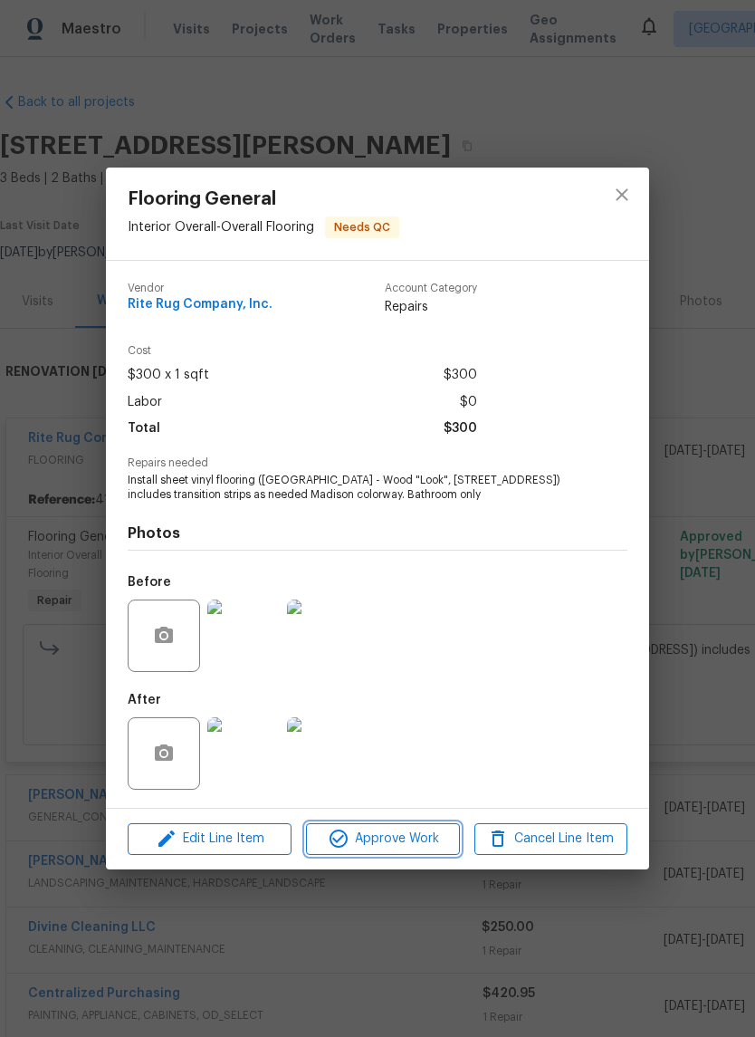
click at [412, 836] on span "Approve Work" at bounding box center [383, 839] width 142 height 23
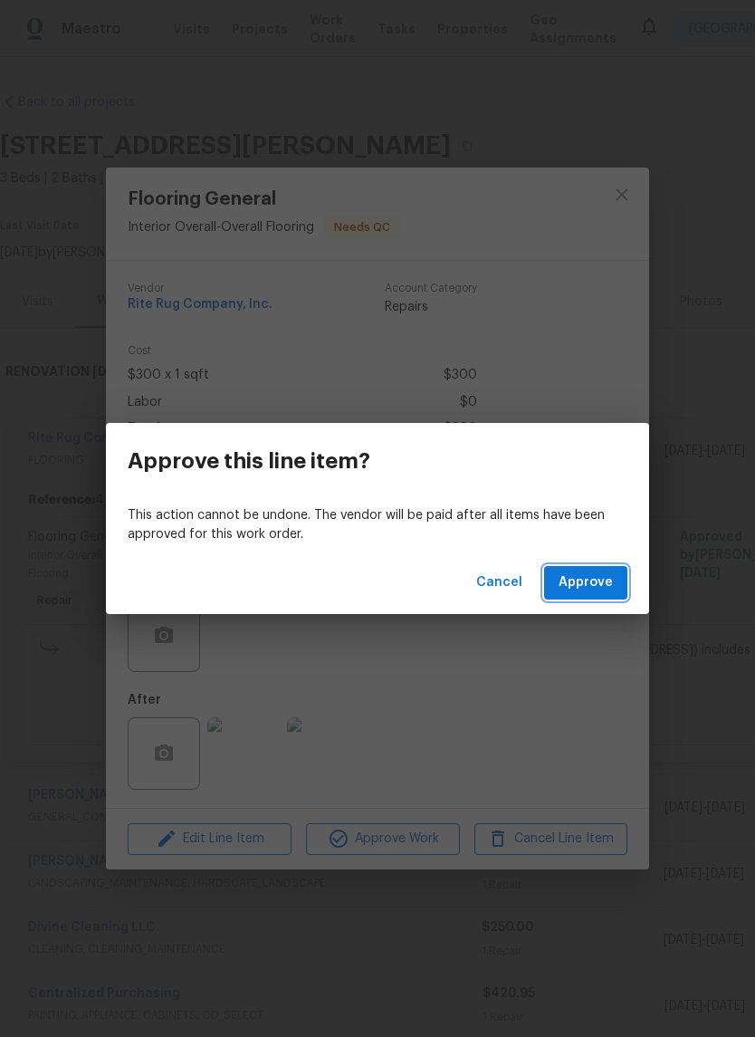
click at [595, 595] on button "Approve" at bounding box center [585, 583] width 83 height 34
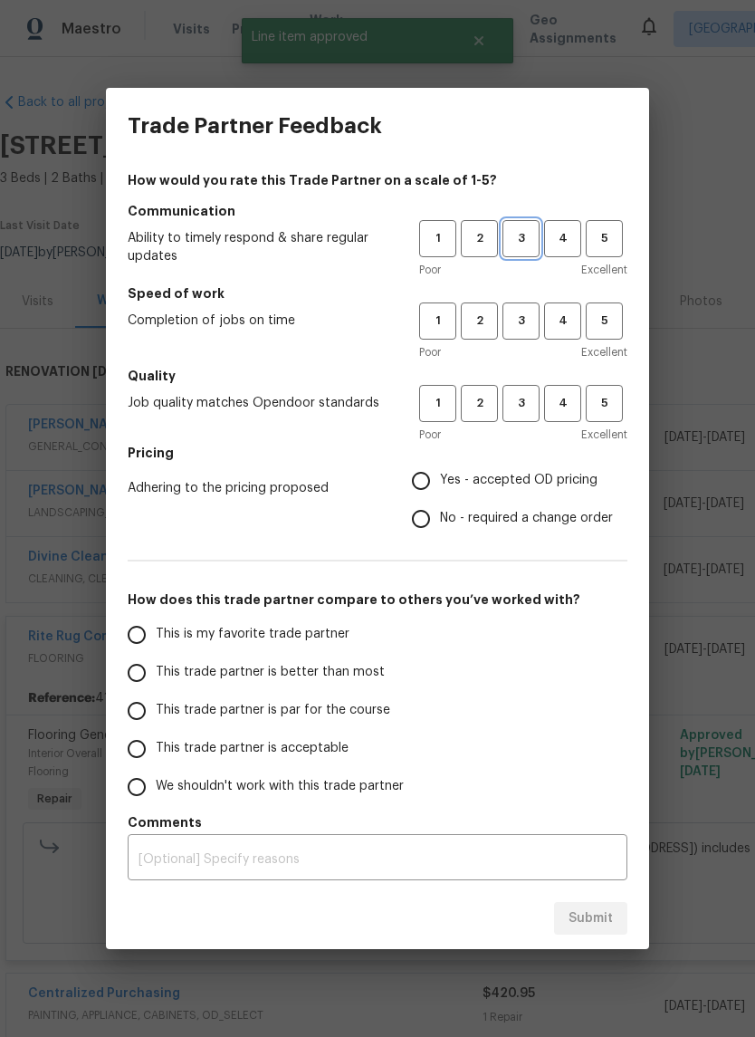
click at [532, 230] on span "3" at bounding box center [521, 238] width 34 height 21
click at [522, 323] on span "3" at bounding box center [521, 321] width 34 height 21
click at [523, 417] on button "3" at bounding box center [521, 403] width 37 height 37
click at [515, 482] on span "Yes - accepted OD pricing" at bounding box center [519, 480] width 158 height 19
click at [440, 482] on input "Yes - accepted OD pricing" at bounding box center [421, 481] width 38 height 38
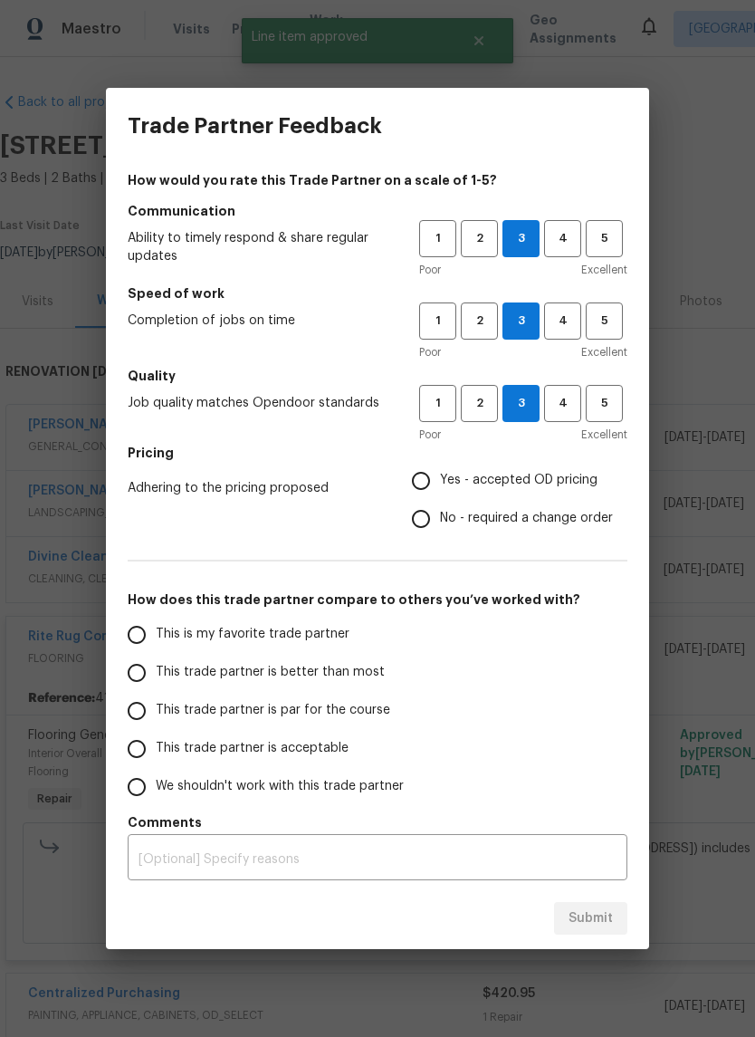
radio input "true"
click at [516, 515] on span "No - required a change order" at bounding box center [526, 518] width 173 height 19
click at [440, 515] on input "No - required a change order" at bounding box center [421, 519] width 38 height 38
radio input "true"
click at [322, 705] on span "This trade partner is par for the course" at bounding box center [273, 710] width 235 height 19
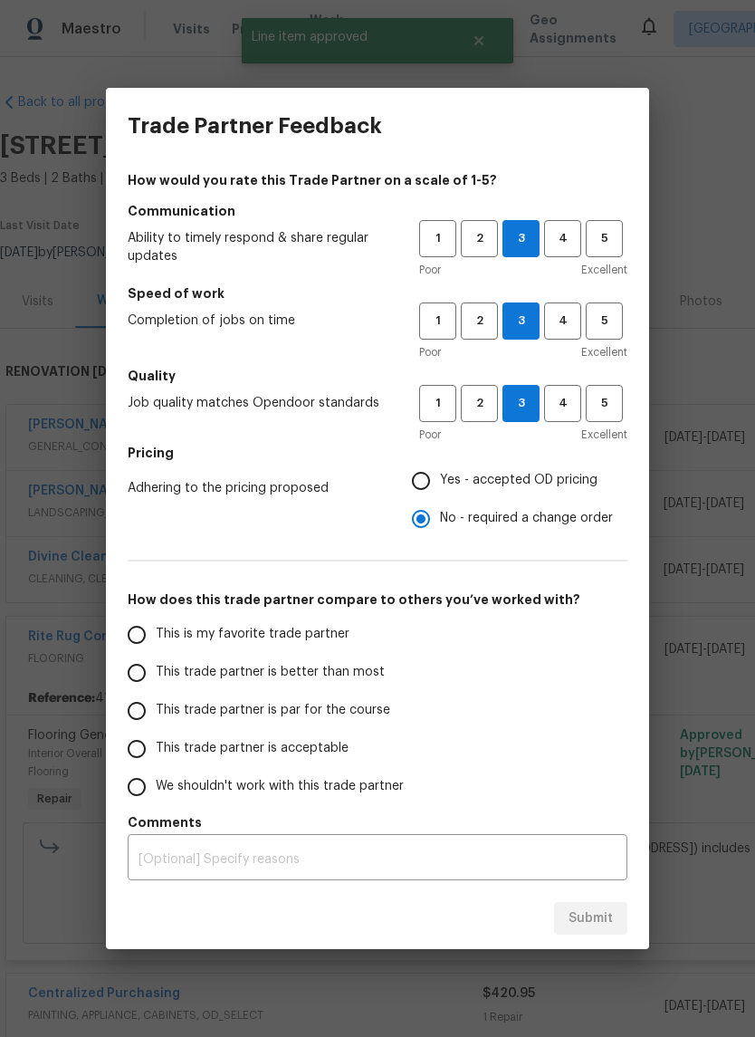
click at [156, 705] on input "This trade partner is par for the course" at bounding box center [137, 711] width 38 height 38
click at [591, 914] on span "Submit" at bounding box center [591, 918] width 44 height 23
radio input "true"
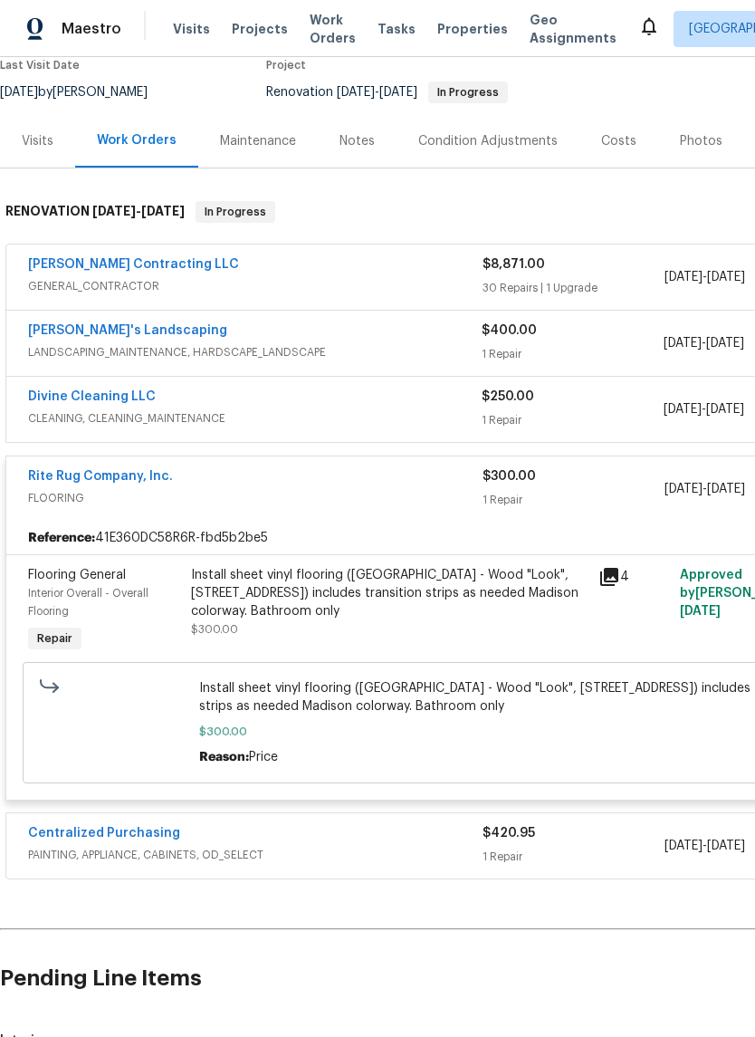
scroll to position [158, 0]
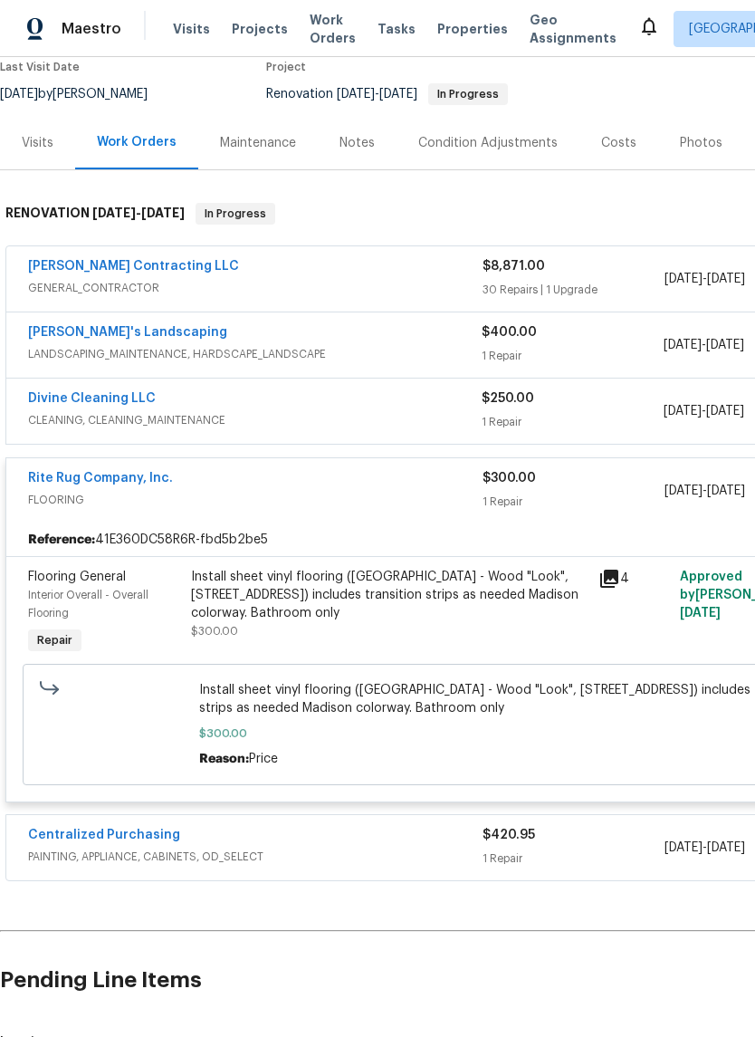
click at [58, 271] on link "Solano Contracting LLC" at bounding box center [133, 266] width 211 height 13
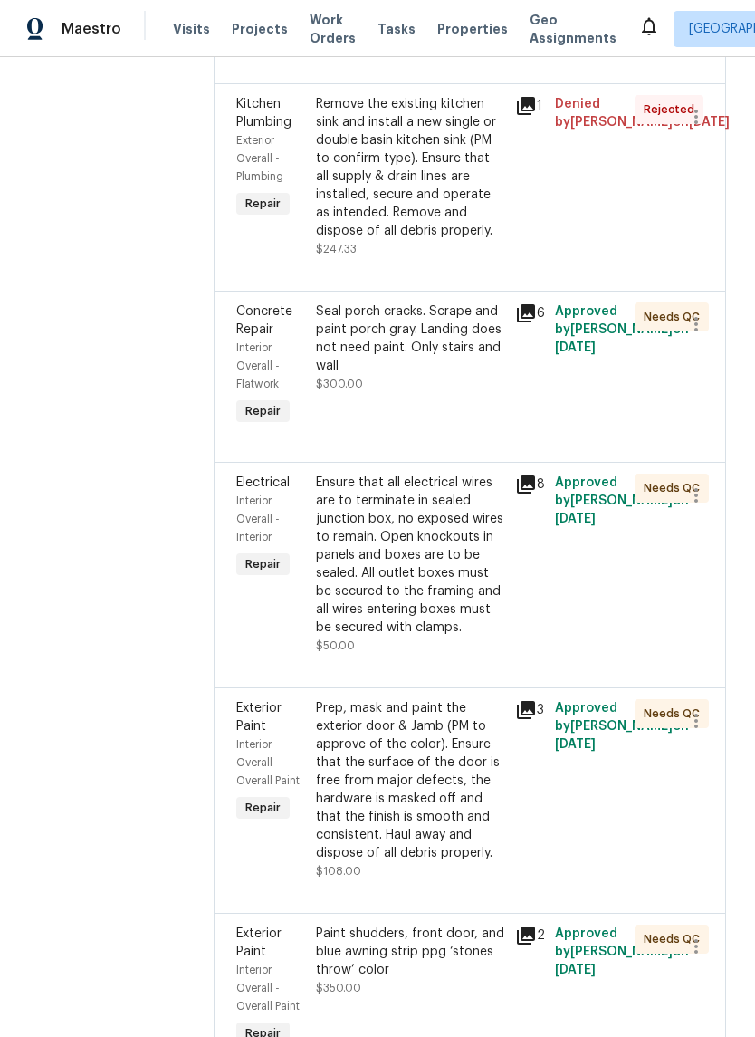
scroll to position [505, 0]
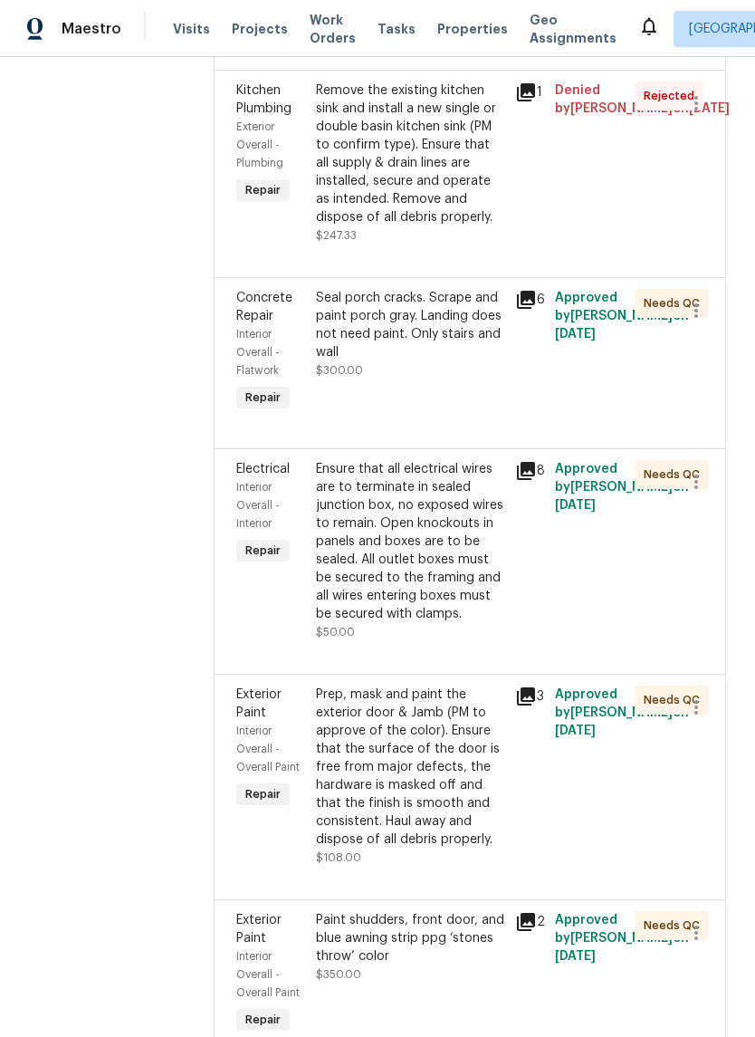
click at [535, 309] on icon at bounding box center [526, 300] width 18 height 18
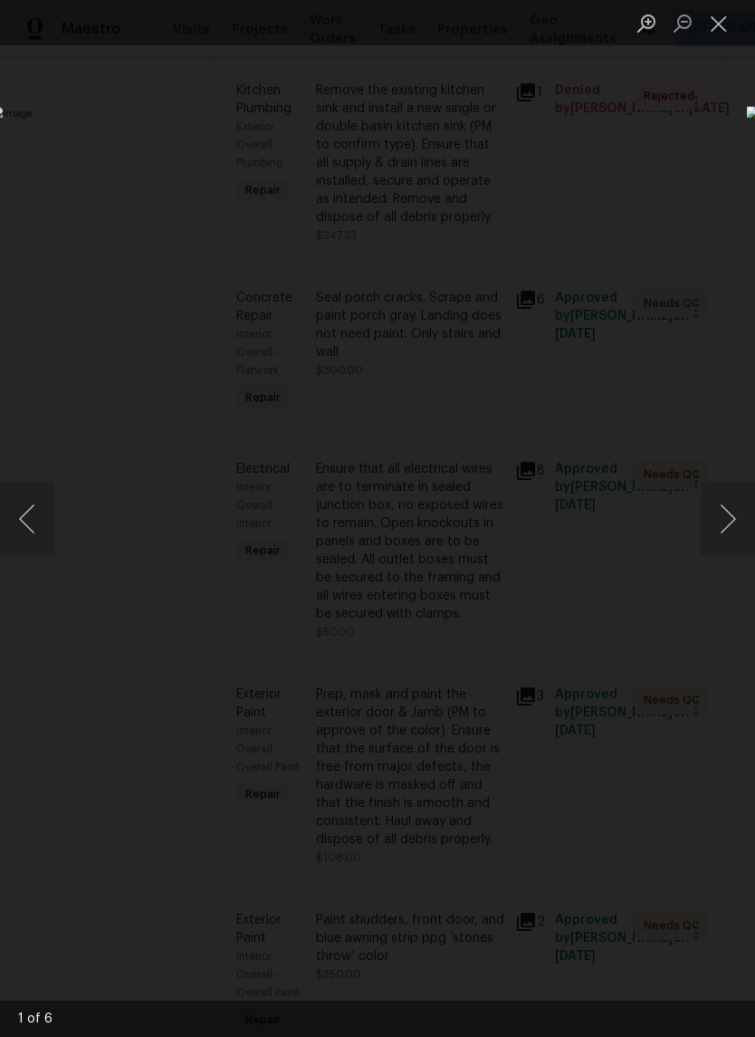
click at [726, 519] on button "Next image" at bounding box center [728, 519] width 54 height 72
click at [726, 515] on button "Next image" at bounding box center [728, 519] width 54 height 72
click at [721, 518] on button "Next image" at bounding box center [728, 519] width 54 height 72
click at [718, 25] on button "Close lightbox" at bounding box center [719, 23] width 36 height 32
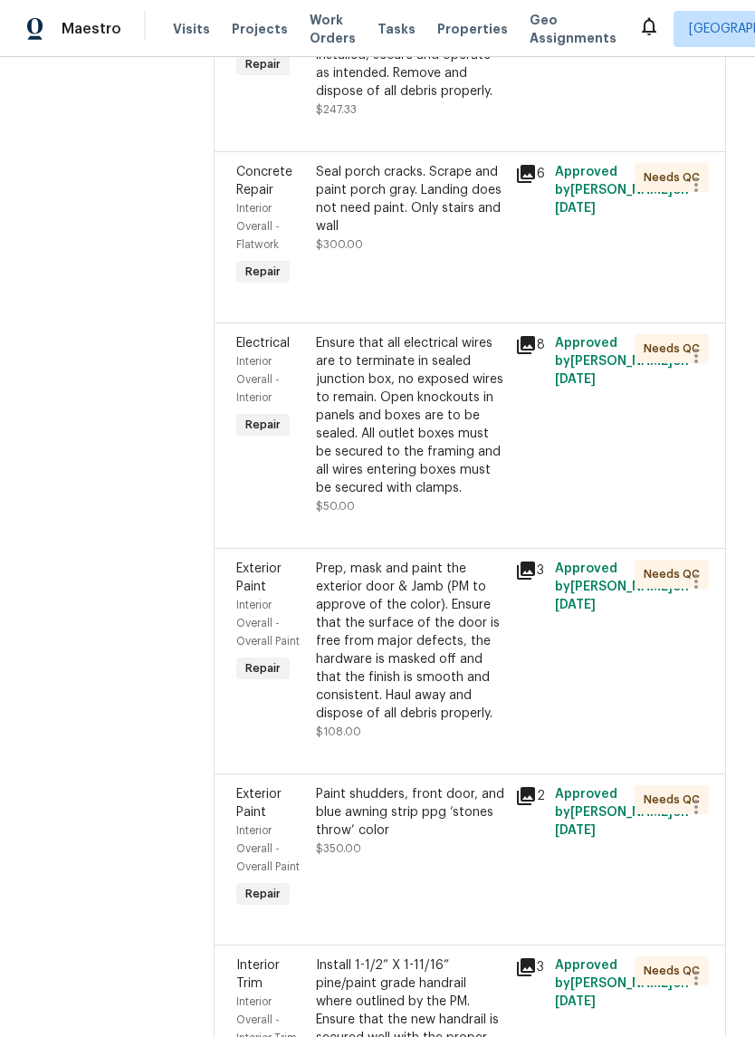
scroll to position [630, 0]
click at [535, 355] on icon at bounding box center [526, 346] width 18 height 18
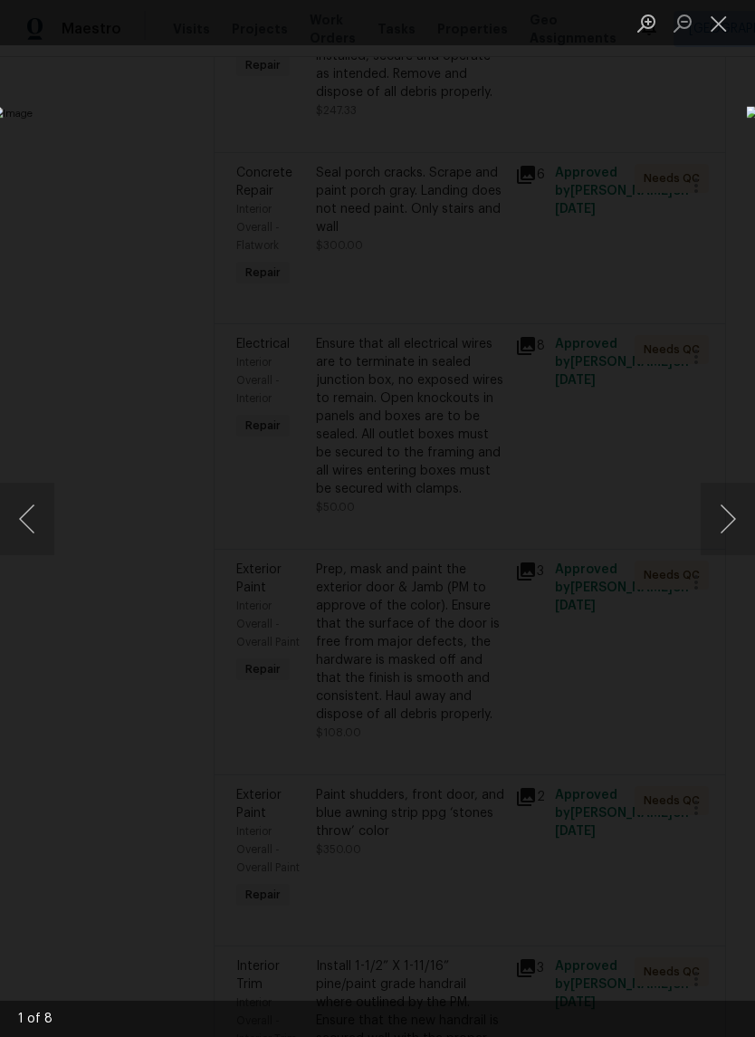
click at [722, 487] on button "Next image" at bounding box center [728, 519] width 54 height 72
click at [724, 494] on button "Next image" at bounding box center [728, 519] width 54 height 72
click at [726, 492] on button "Next image" at bounding box center [728, 519] width 54 height 72
click at [730, 499] on button "Next image" at bounding box center [728, 519] width 54 height 72
click at [731, 508] on button "Next image" at bounding box center [728, 519] width 54 height 72
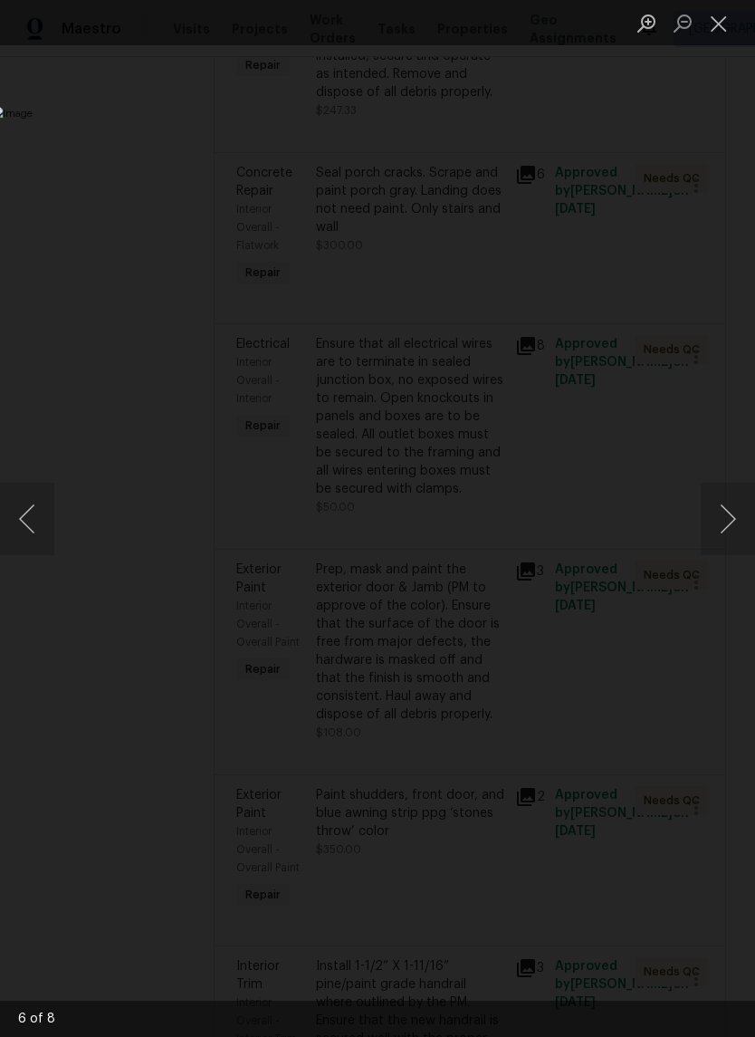
click at [734, 499] on button "Next image" at bounding box center [728, 519] width 54 height 72
click at [735, 494] on button "Next image" at bounding box center [728, 519] width 54 height 72
click at [735, 498] on button "Next image" at bounding box center [728, 519] width 54 height 72
click at [727, 536] on button "Next image" at bounding box center [728, 519] width 54 height 72
click at [727, 34] on button "Close lightbox" at bounding box center [719, 23] width 36 height 32
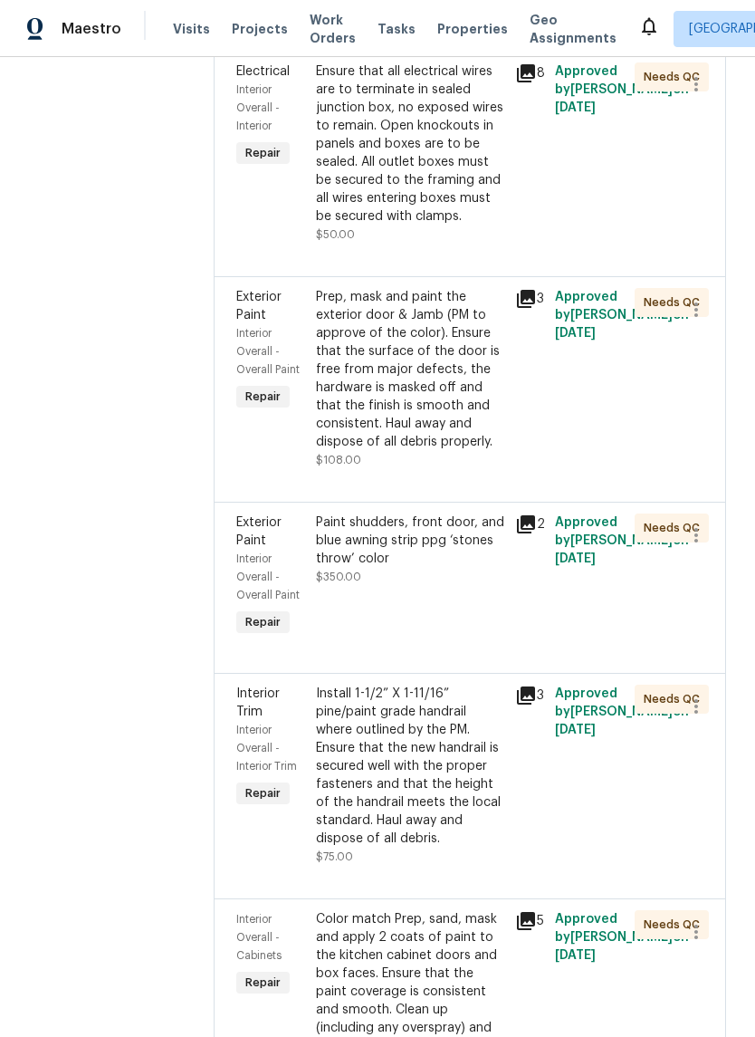
scroll to position [920, 0]
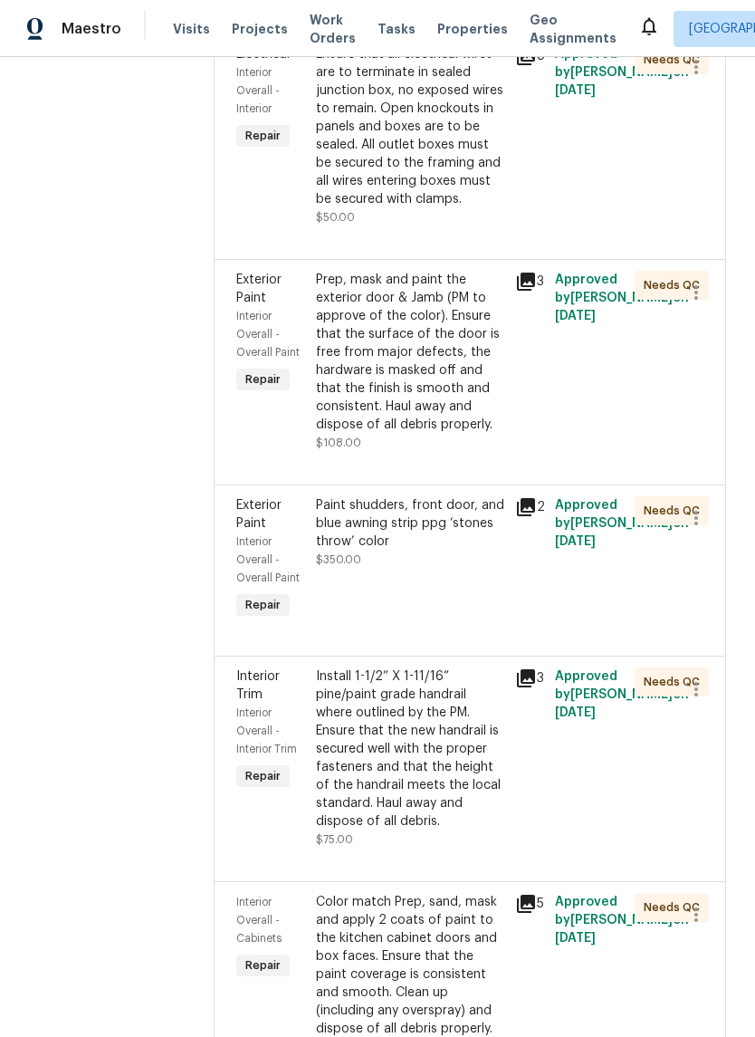
click at [550, 341] on div "3" at bounding box center [530, 361] width 40 height 192
click at [535, 291] on icon at bounding box center [526, 282] width 18 height 18
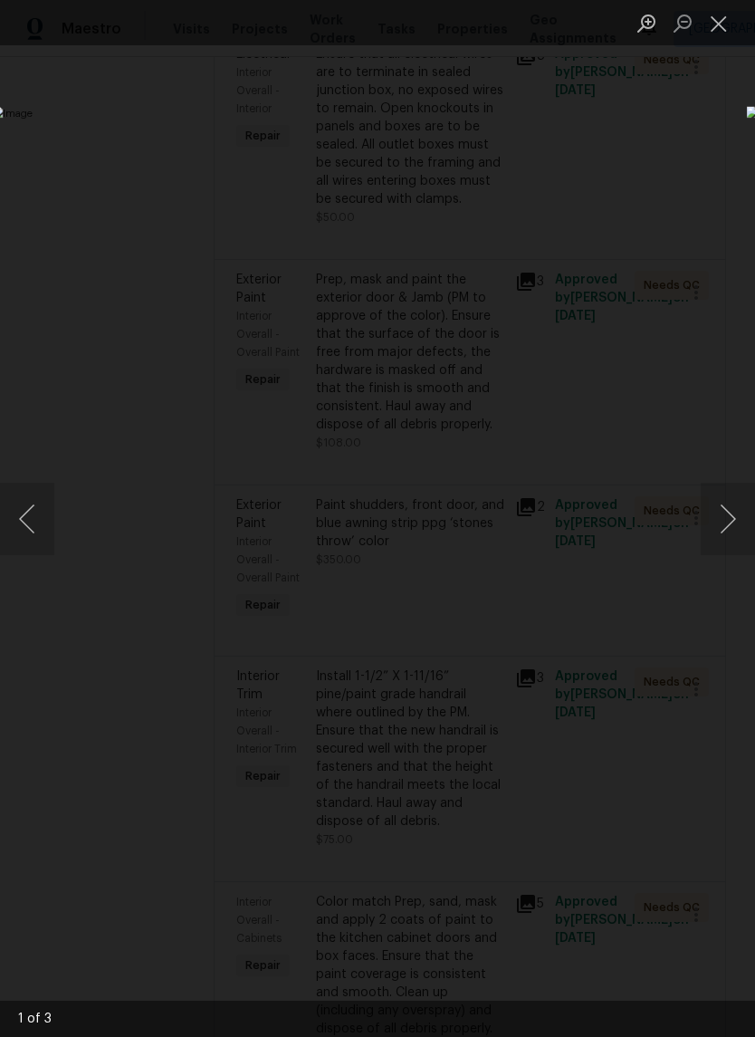
click at [728, 541] on button "Next image" at bounding box center [728, 519] width 54 height 72
click at [730, 536] on button "Next image" at bounding box center [728, 519] width 54 height 72
click at [713, 39] on button "Close lightbox" at bounding box center [719, 23] width 36 height 32
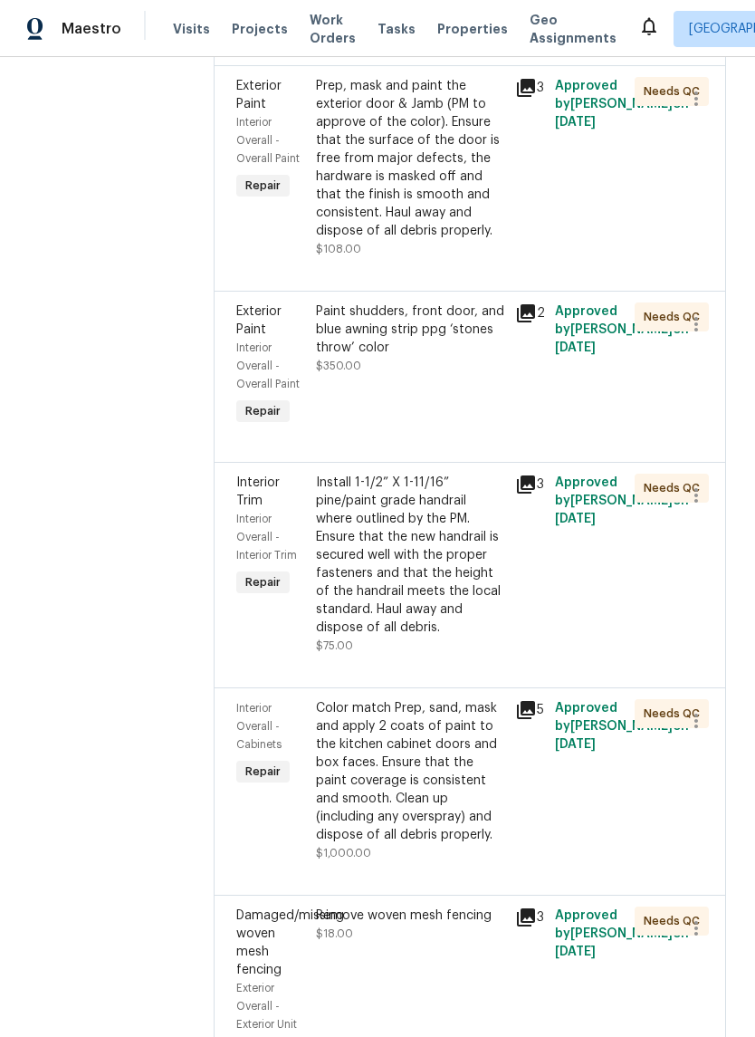
scroll to position [1117, 0]
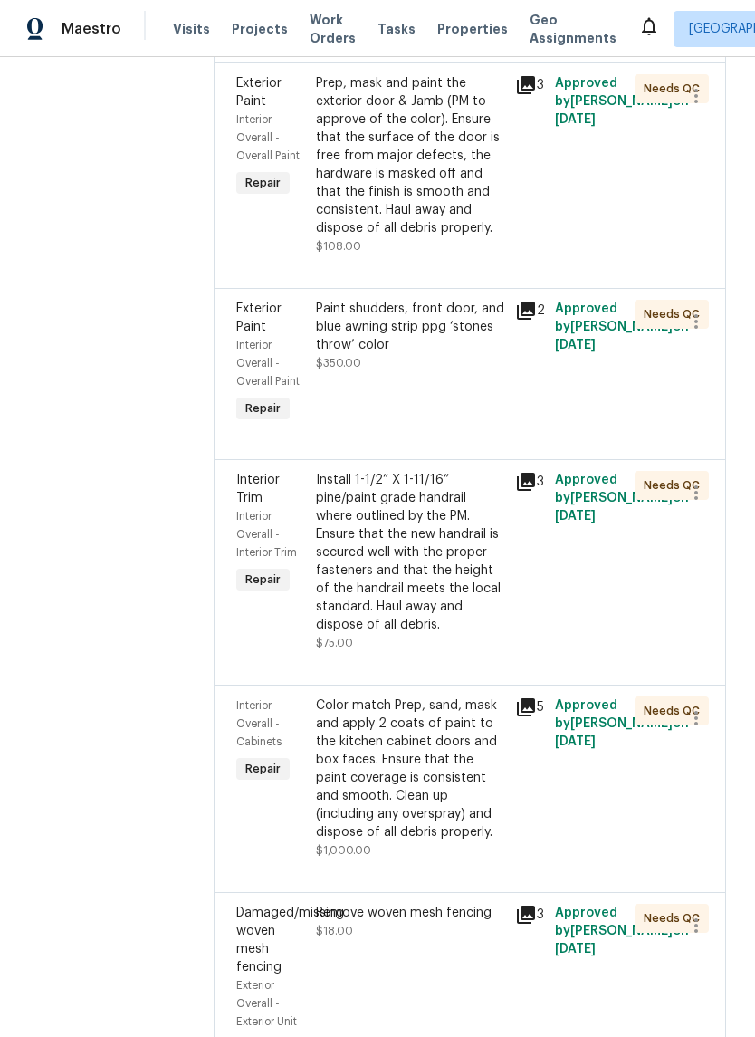
click at [535, 320] on icon at bounding box center [526, 311] width 18 height 18
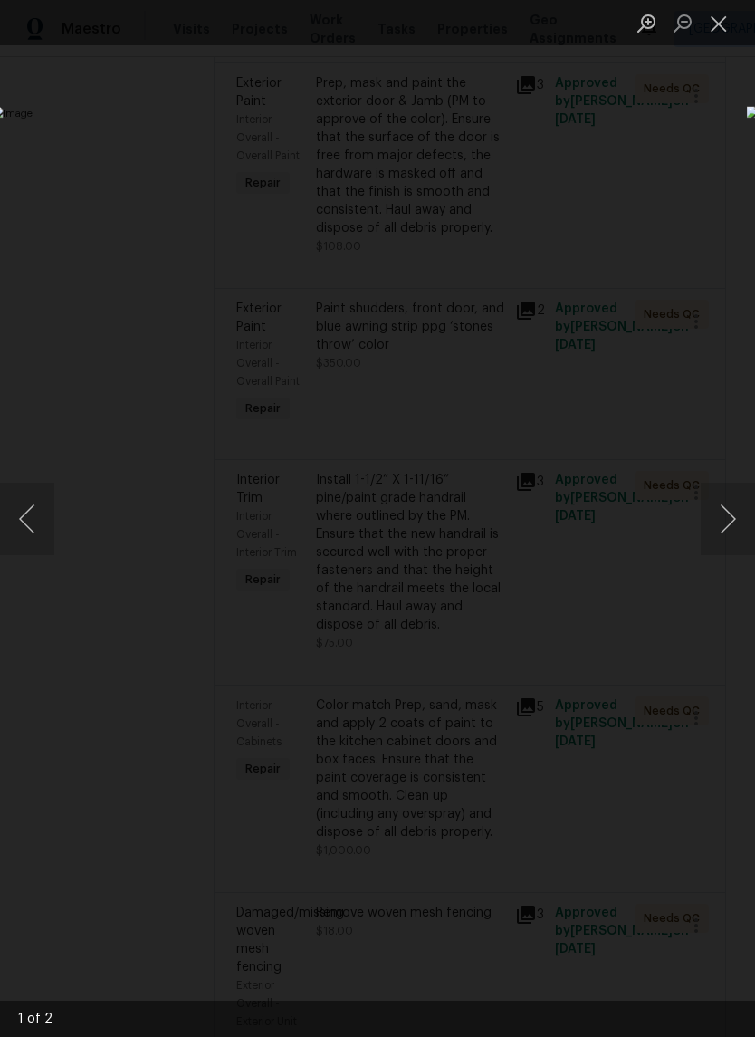
click at [734, 513] on button "Next image" at bounding box center [728, 519] width 54 height 72
click at [730, 512] on button "Next image" at bounding box center [728, 519] width 54 height 72
click at [714, 36] on button "Close lightbox" at bounding box center [719, 23] width 36 height 32
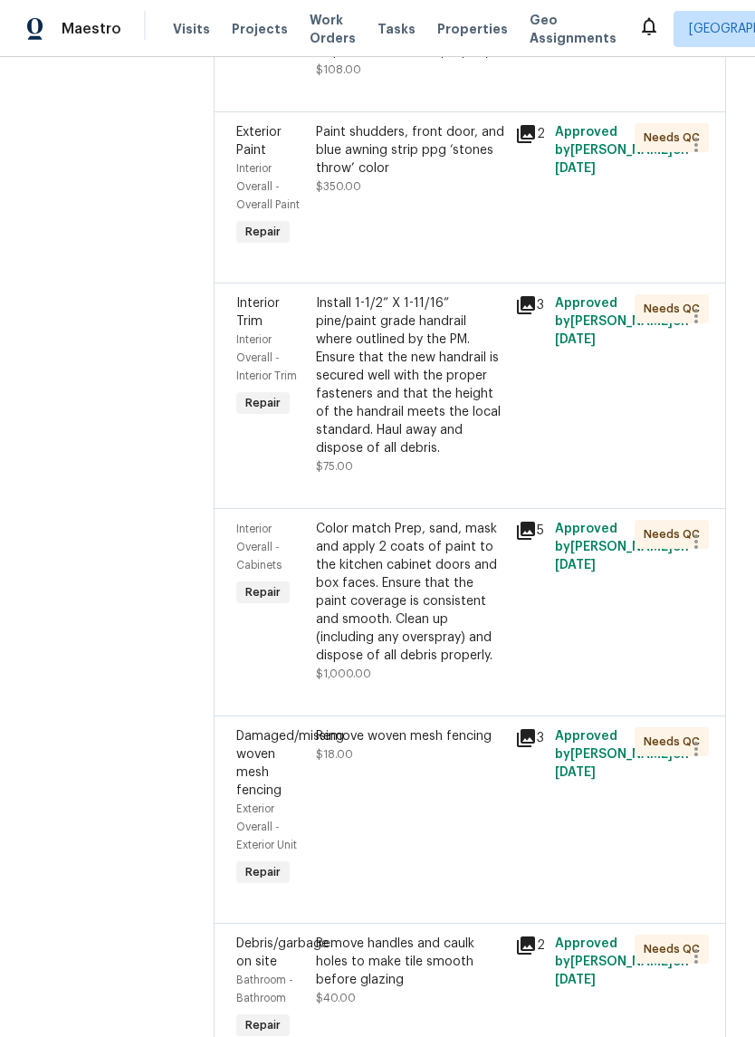
scroll to position [1294, 0]
click at [535, 313] on icon at bounding box center [526, 304] width 18 height 18
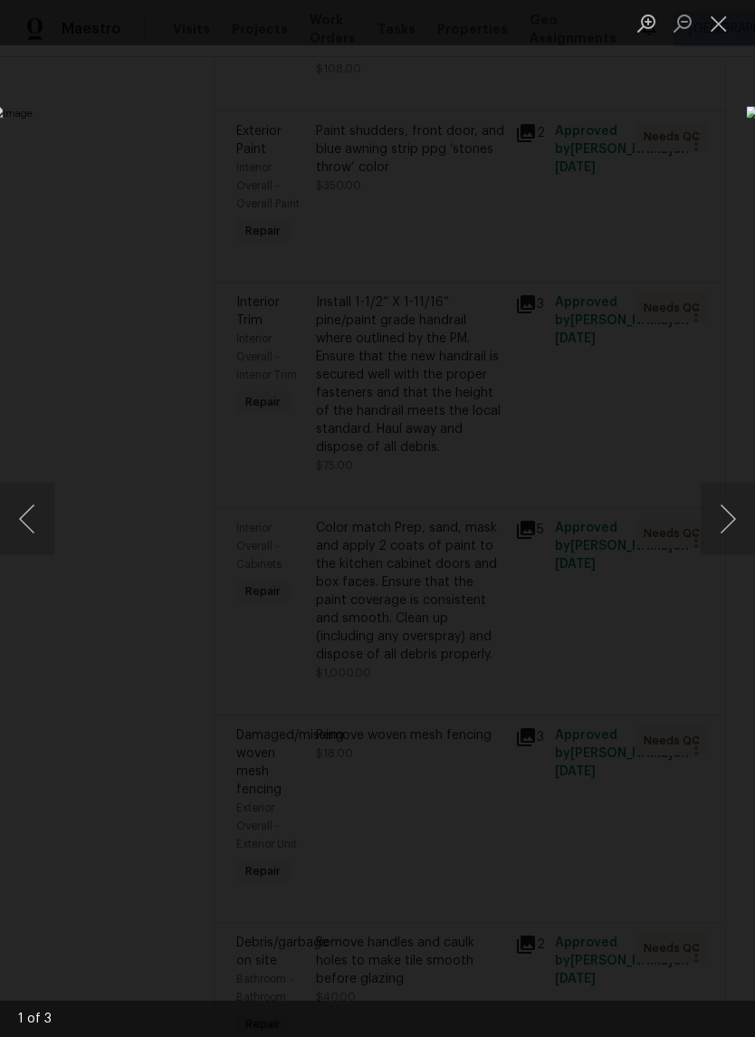
click at [708, 502] on button "Next image" at bounding box center [728, 519] width 54 height 72
click at [726, 506] on button "Next image" at bounding box center [728, 519] width 54 height 72
click at [726, 512] on button "Next image" at bounding box center [728, 519] width 54 height 72
click at [727, 26] on button "Close lightbox" at bounding box center [719, 23] width 36 height 32
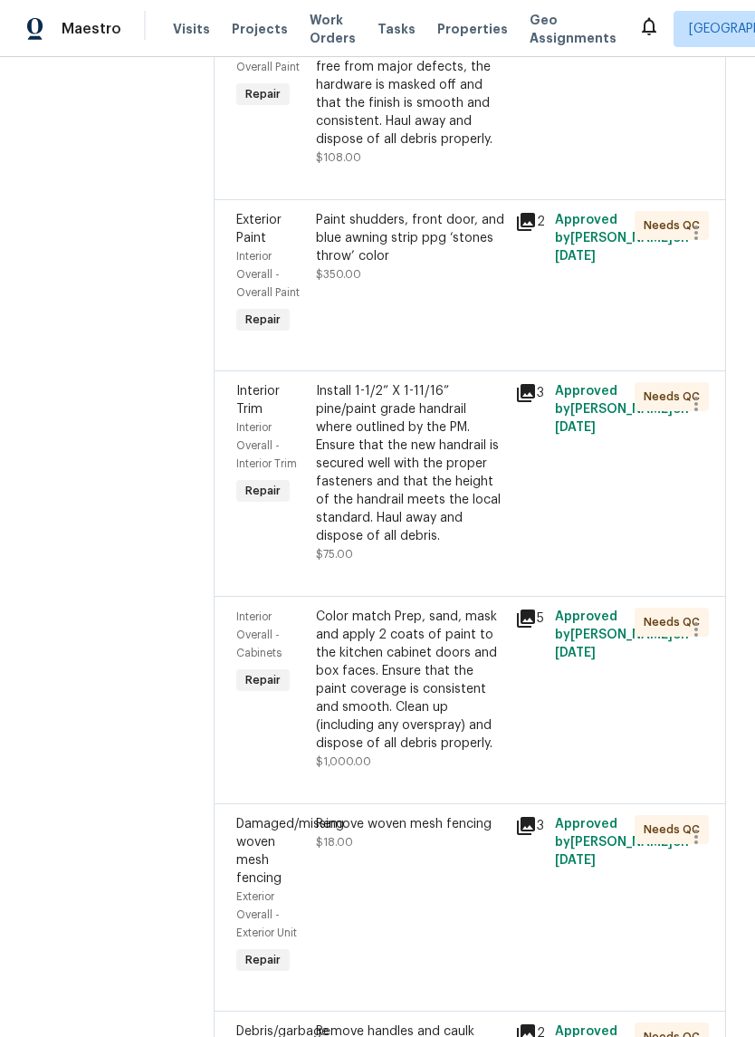
scroll to position [1204, 0]
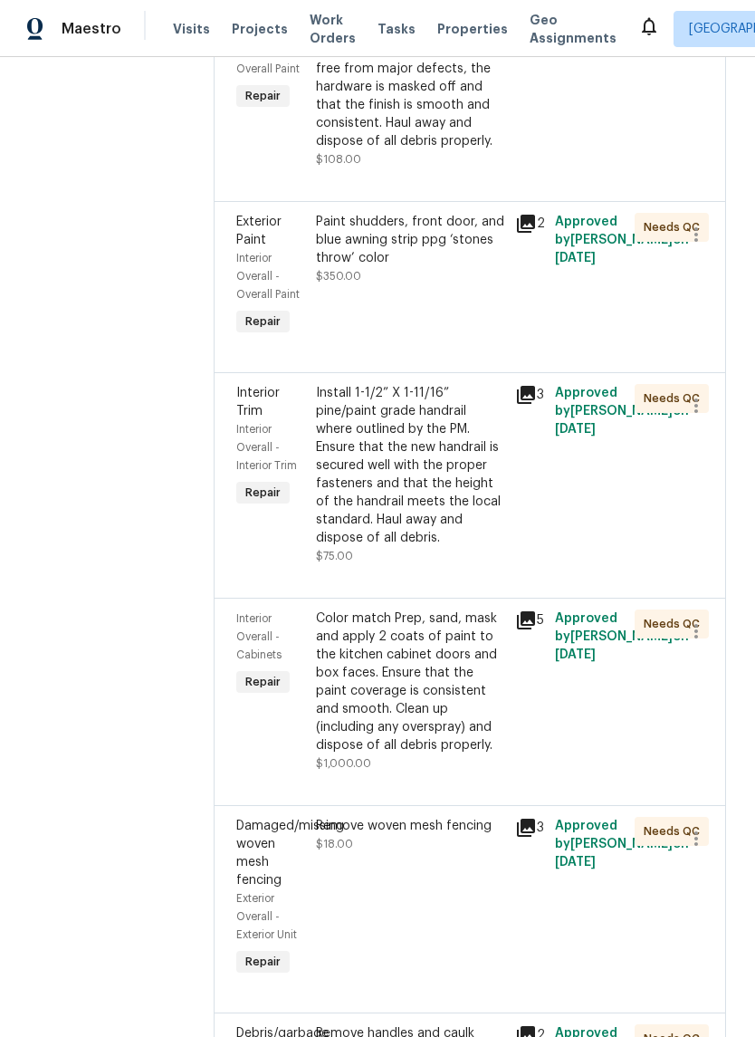
click at [537, 235] on icon at bounding box center [526, 224] width 22 height 22
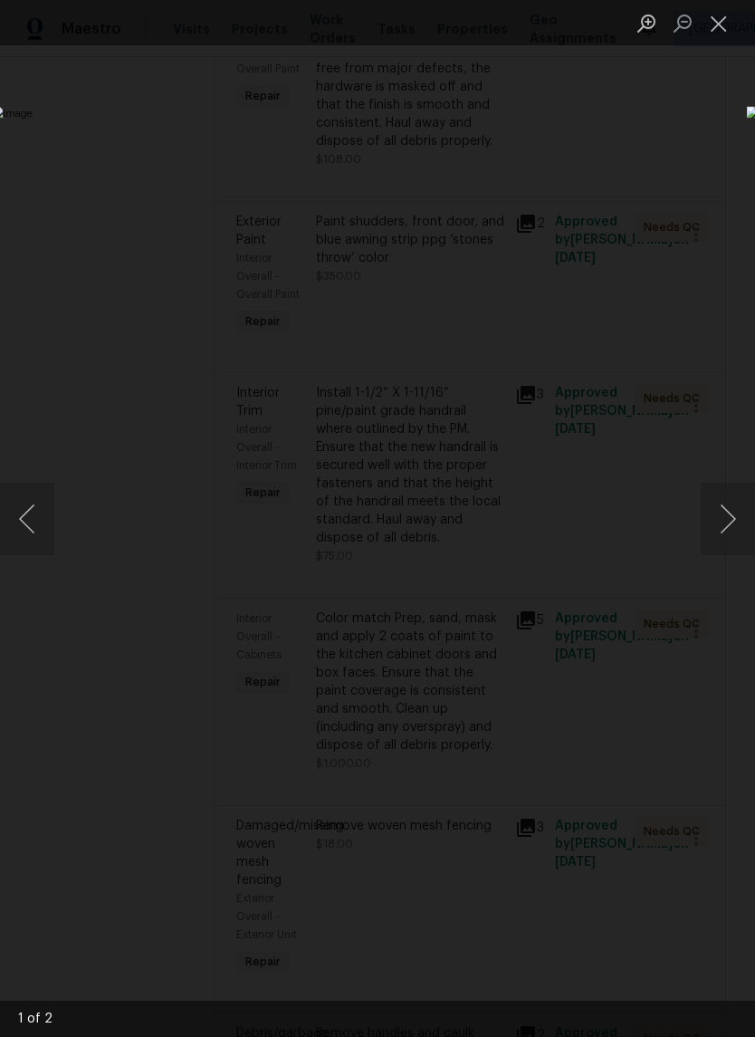
click at [743, 514] on button "Next image" at bounding box center [728, 519] width 54 height 72
click at [729, 27] on button "Close lightbox" at bounding box center [719, 23] width 36 height 32
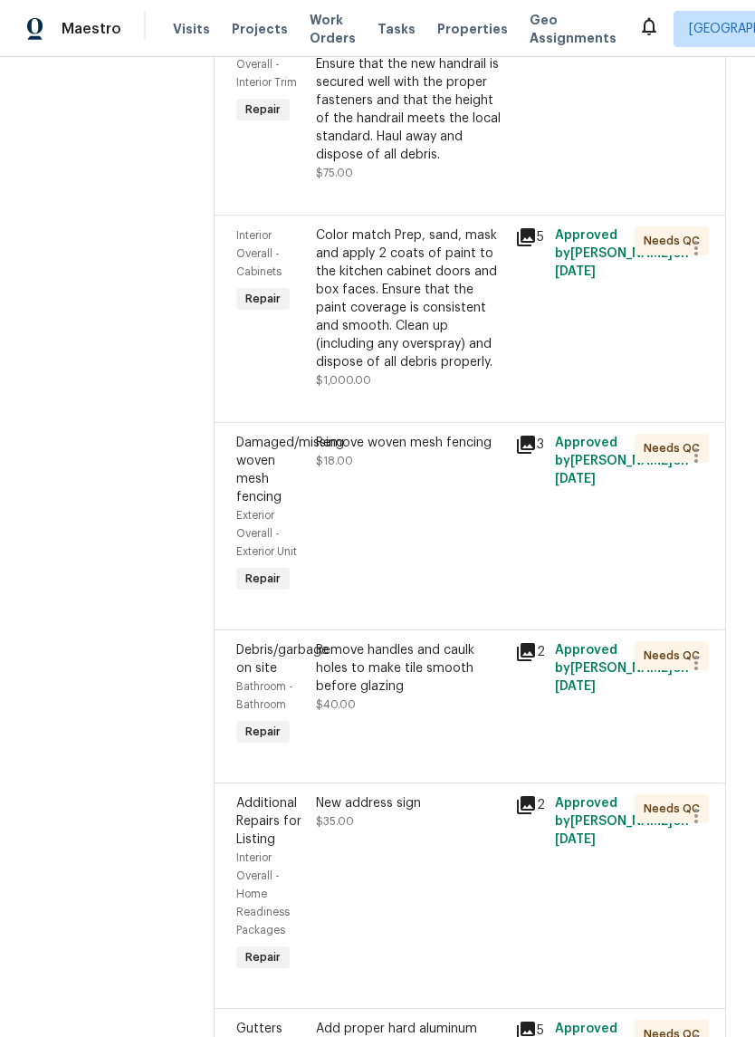
scroll to position [1616, 0]
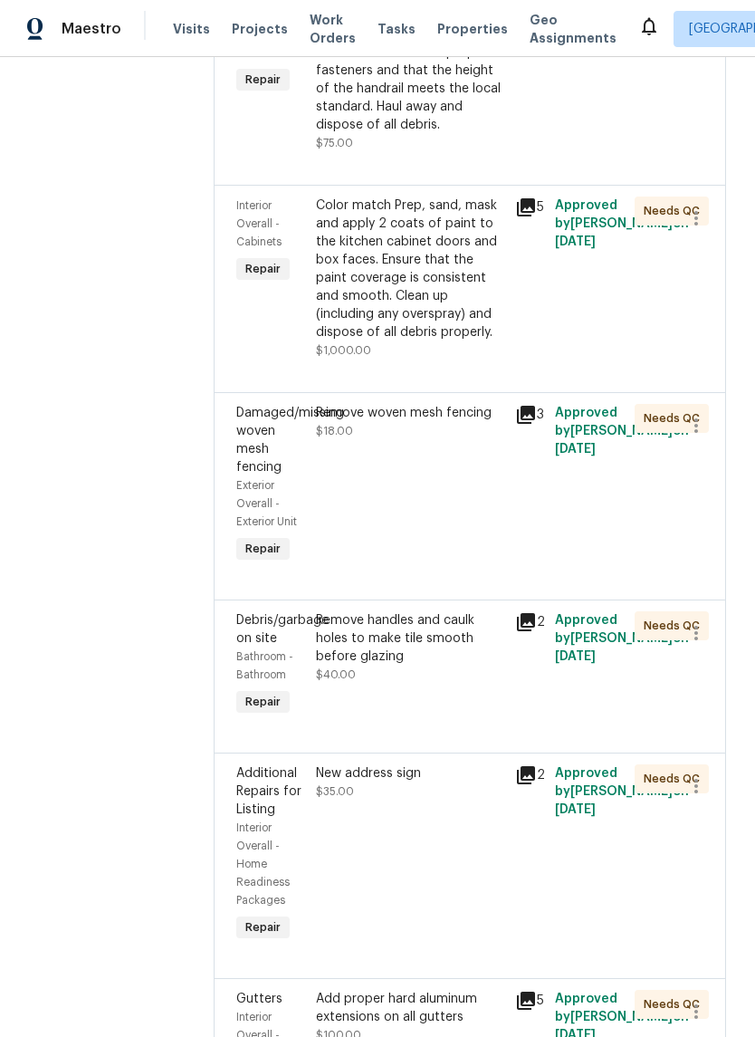
click at [535, 216] on icon at bounding box center [526, 207] width 18 height 18
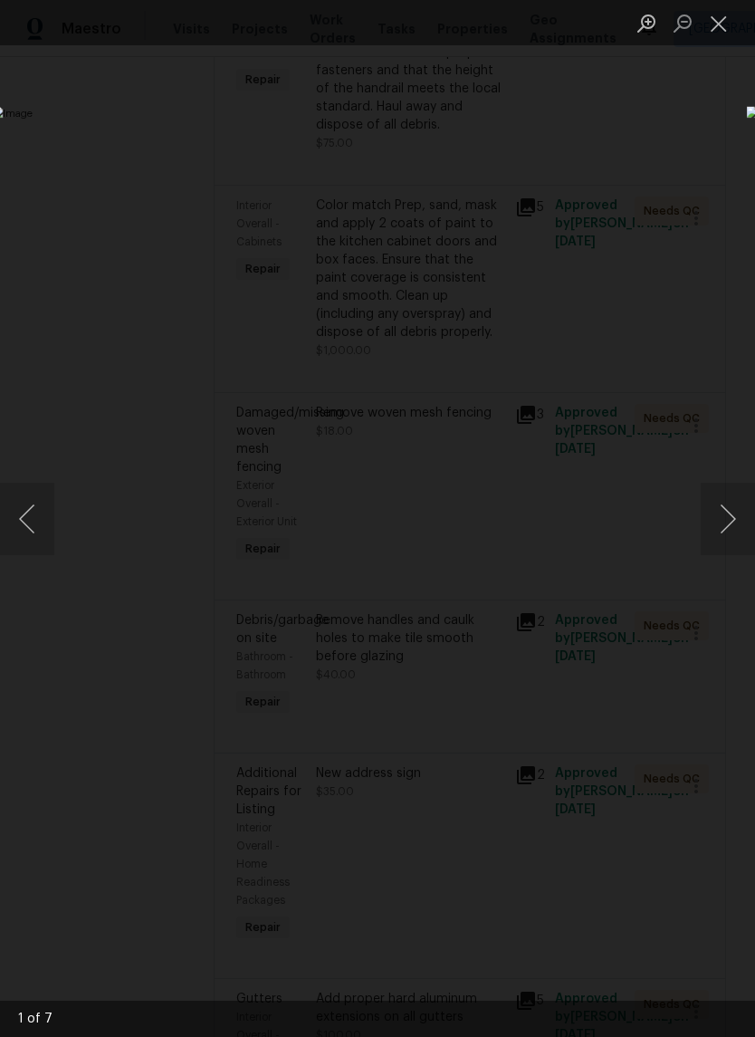
click at [733, 500] on button "Next image" at bounding box center [728, 519] width 54 height 72
click at [732, 500] on button "Next image" at bounding box center [728, 519] width 54 height 72
click at [731, 501] on button "Next image" at bounding box center [728, 519] width 54 height 72
click at [727, 503] on button "Next image" at bounding box center [728, 519] width 54 height 72
click at [729, 507] on button "Next image" at bounding box center [728, 519] width 54 height 72
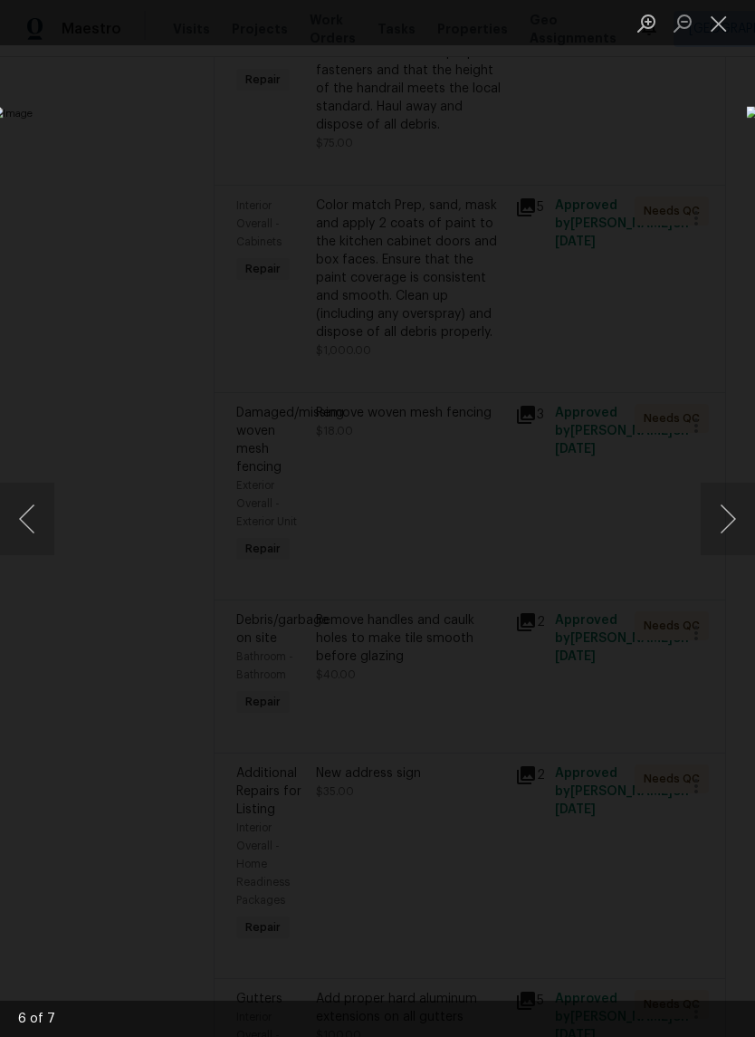
click at [713, 39] on button "Close lightbox" at bounding box center [719, 23] width 36 height 32
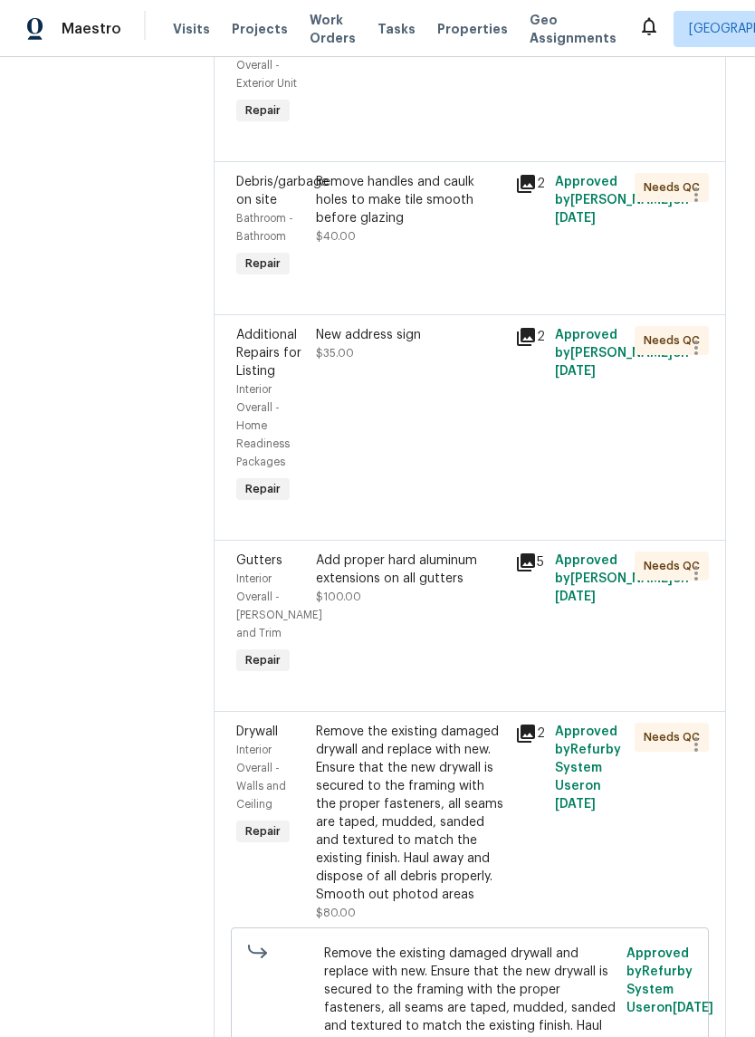
scroll to position [2142, 0]
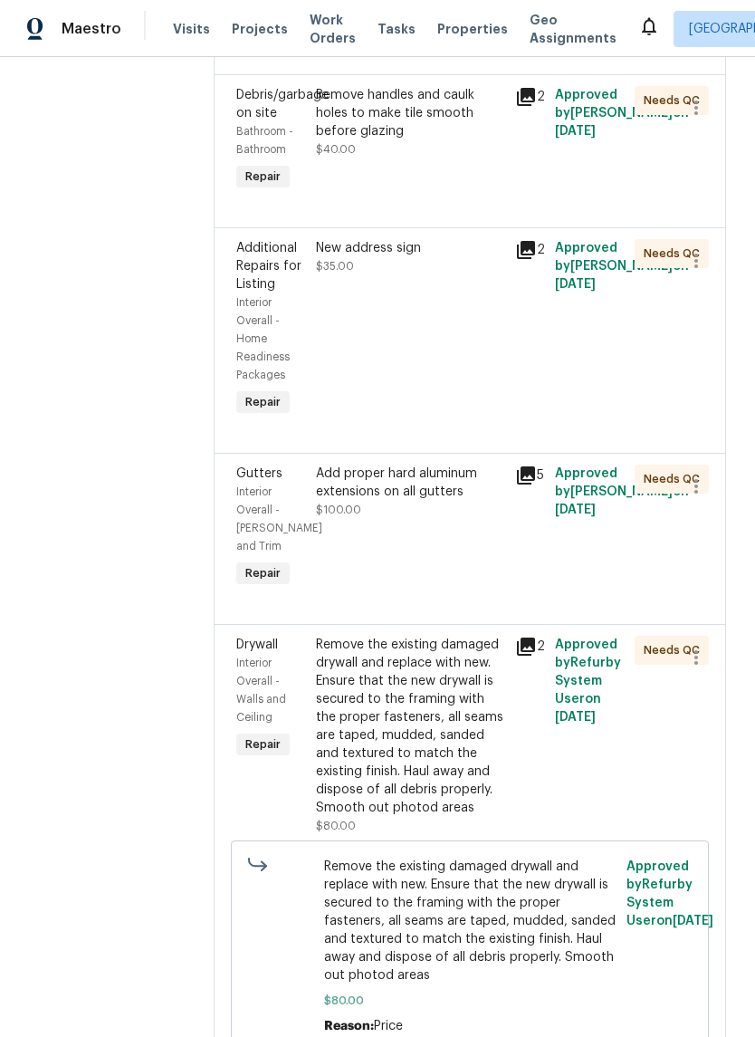
click at [537, 261] on icon at bounding box center [526, 250] width 22 height 22
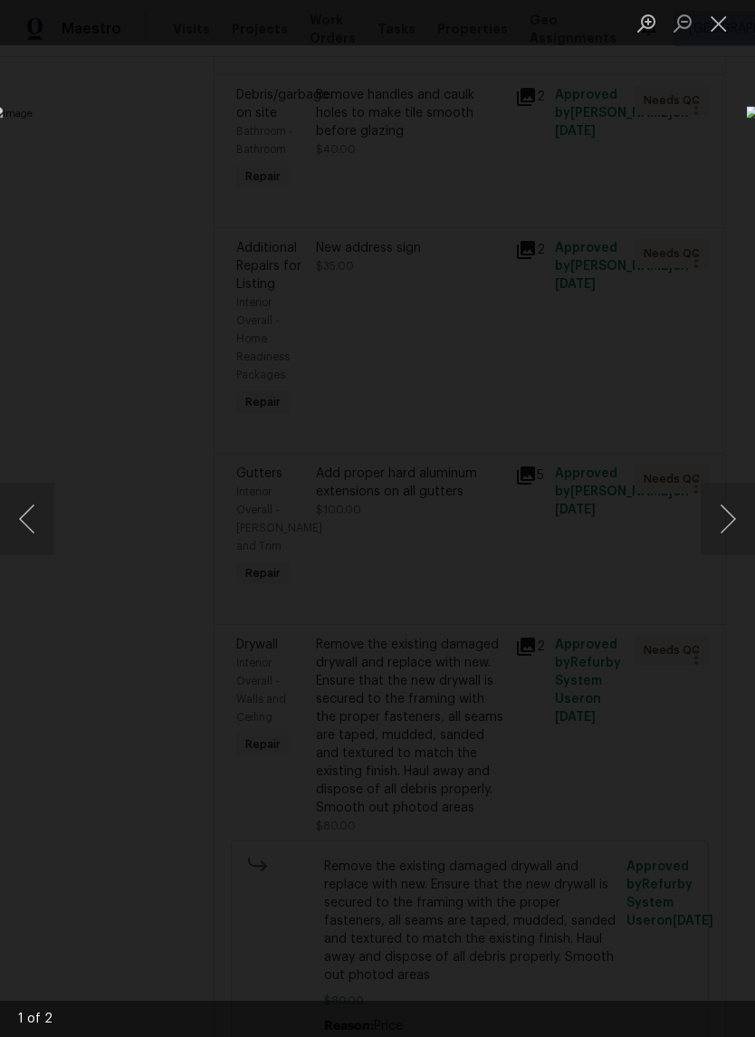
click at [721, 510] on button "Next image" at bounding box center [728, 519] width 54 height 72
click at [717, 501] on button "Next image" at bounding box center [728, 519] width 54 height 72
click at [721, 24] on button "Close lightbox" at bounding box center [719, 23] width 36 height 32
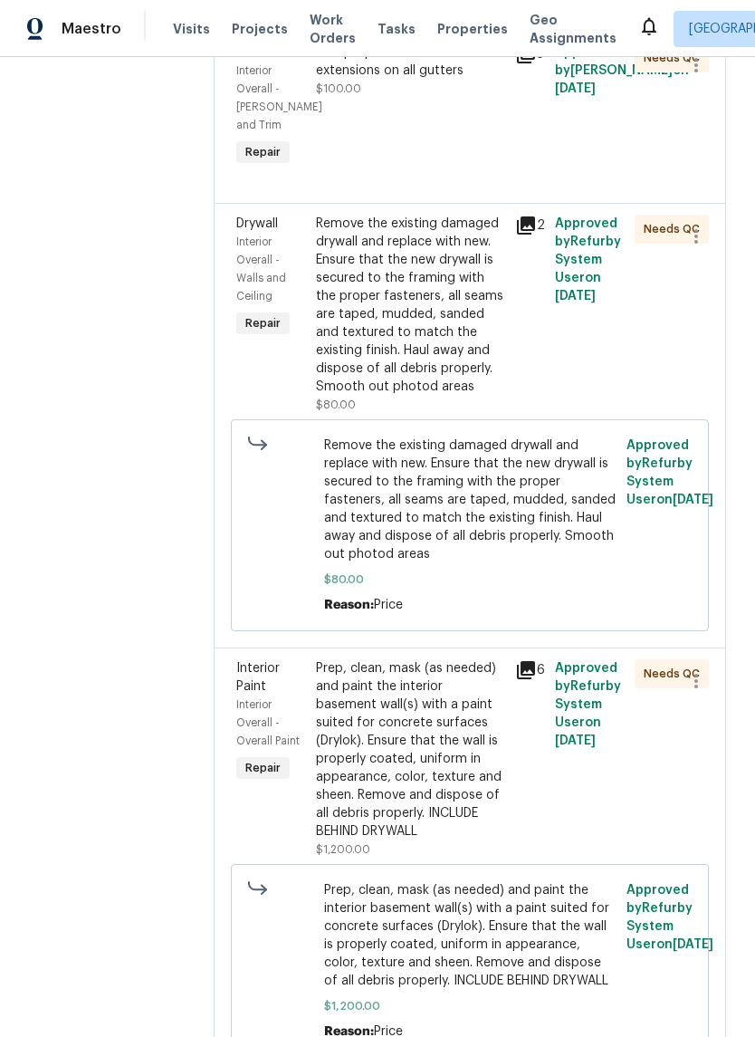
scroll to position [2572, 0]
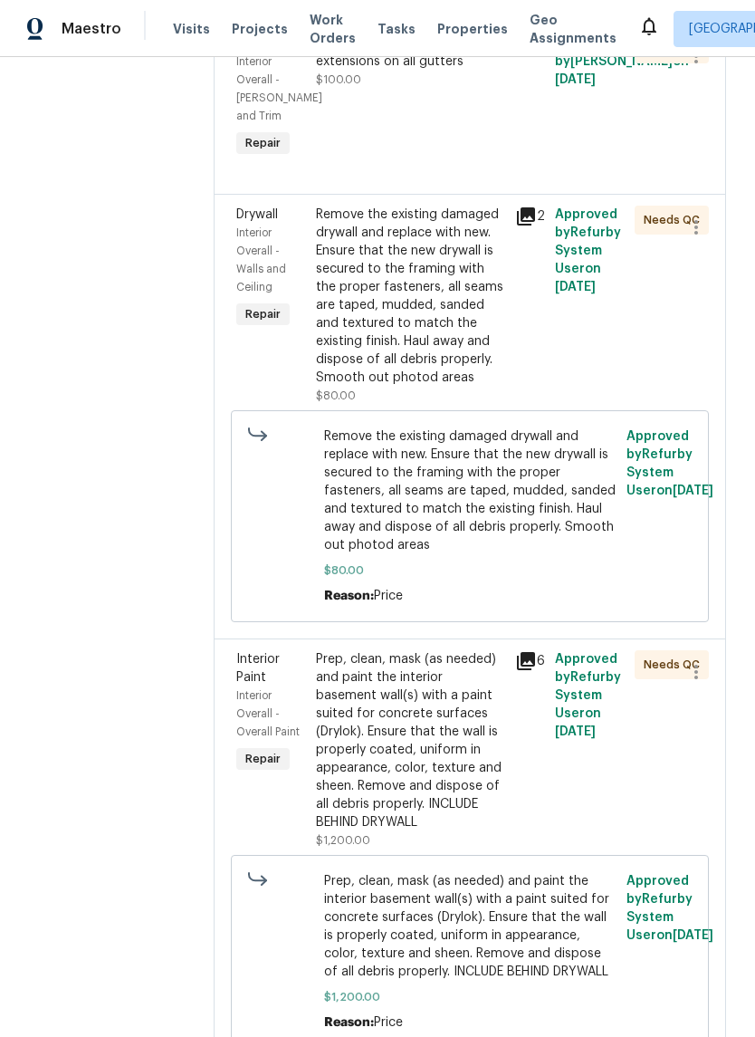
click at [535, 225] on icon at bounding box center [526, 216] width 18 height 18
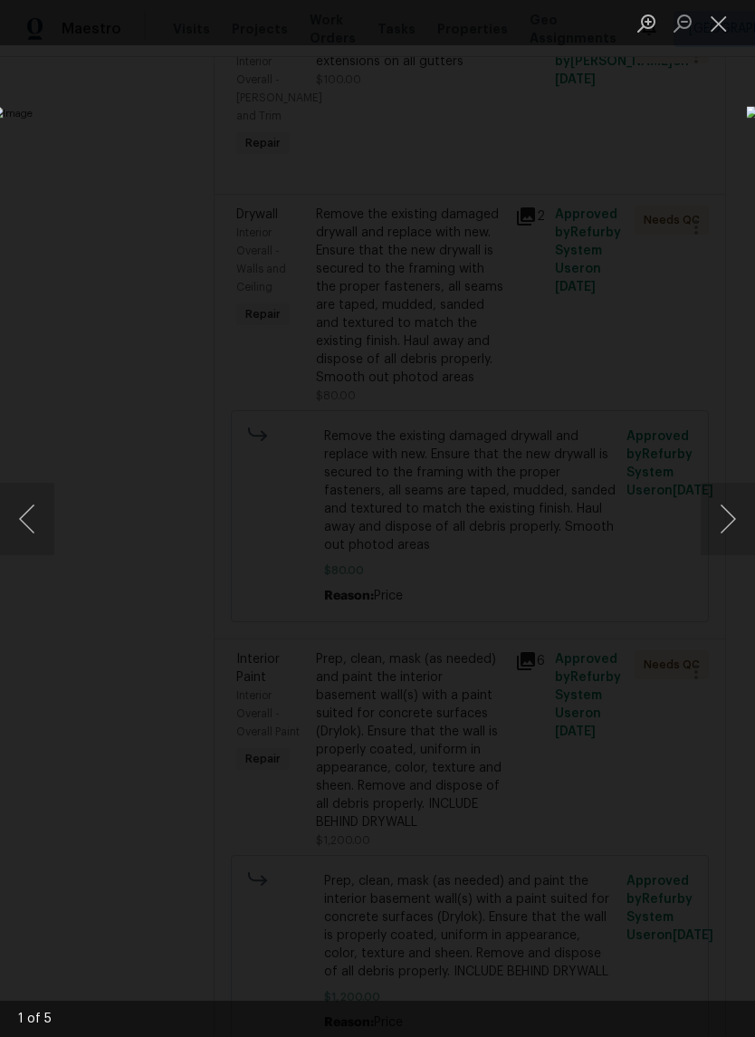
click at [727, 533] on button "Next image" at bounding box center [728, 519] width 54 height 72
click at [724, 518] on button "Next image" at bounding box center [728, 519] width 54 height 72
click at [728, 513] on button "Next image" at bounding box center [728, 519] width 54 height 72
click at [720, 511] on button "Next image" at bounding box center [728, 519] width 54 height 72
click at [718, 515] on button "Next image" at bounding box center [728, 519] width 54 height 72
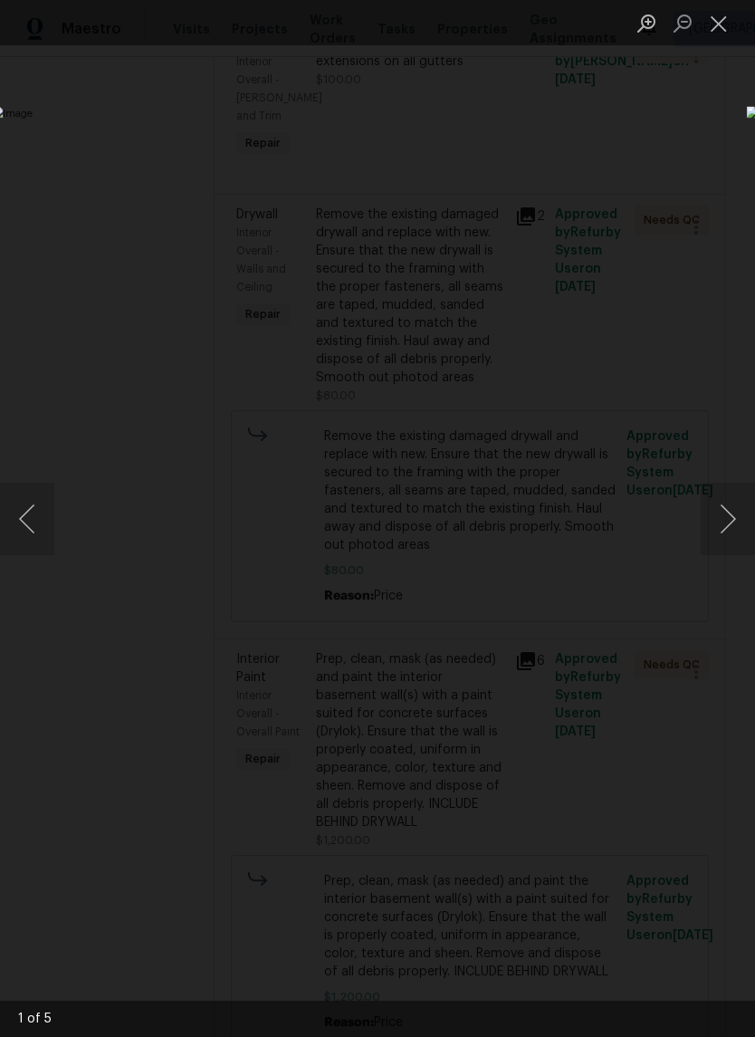
click at [716, 518] on button "Next image" at bounding box center [728, 519] width 54 height 72
click at [720, 523] on button "Next image" at bounding box center [728, 519] width 54 height 72
click at [716, 521] on button "Next image" at bounding box center [728, 519] width 54 height 72
click at [713, 520] on button "Next image" at bounding box center [728, 519] width 54 height 72
click at [713, 25] on button "Close lightbox" at bounding box center [719, 23] width 36 height 32
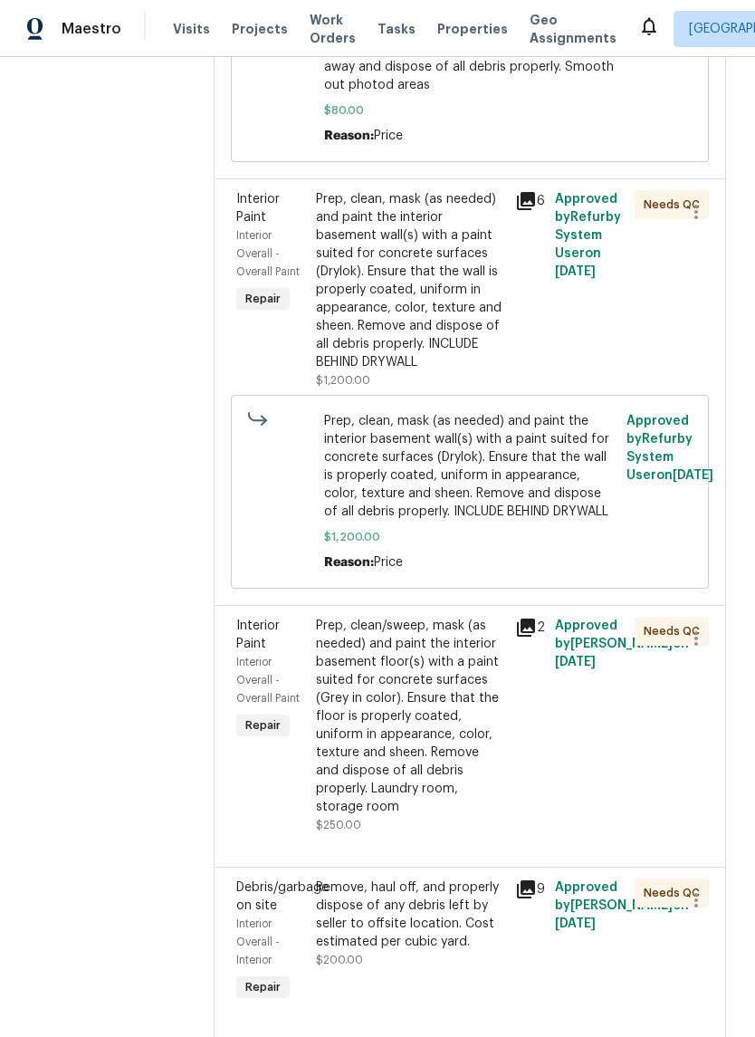
scroll to position [3032, 0]
click at [548, 309] on div "6" at bounding box center [530, 290] width 40 height 210
click at [535, 210] on icon at bounding box center [526, 201] width 18 height 18
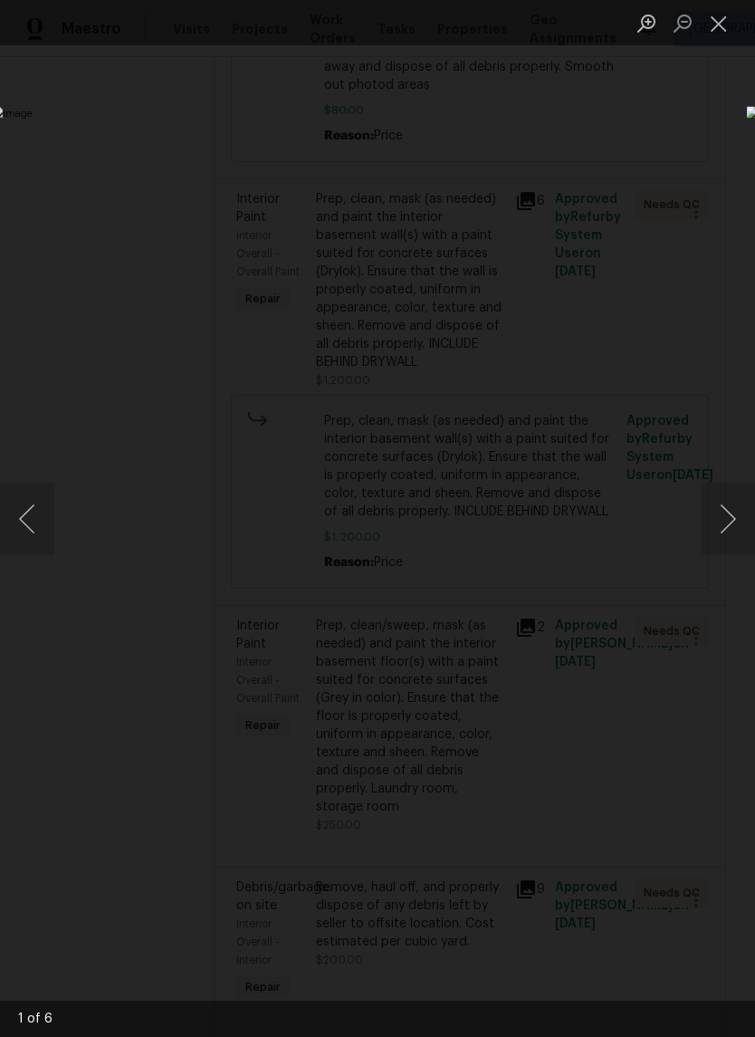
click at [719, 513] on button "Next image" at bounding box center [728, 519] width 54 height 72
click at [718, 515] on button "Next image" at bounding box center [728, 519] width 54 height 72
click at [714, 521] on button "Next image" at bounding box center [728, 519] width 54 height 72
click at [711, 528] on button "Next image" at bounding box center [728, 519] width 54 height 72
click at [714, 521] on button "Next image" at bounding box center [728, 519] width 54 height 72
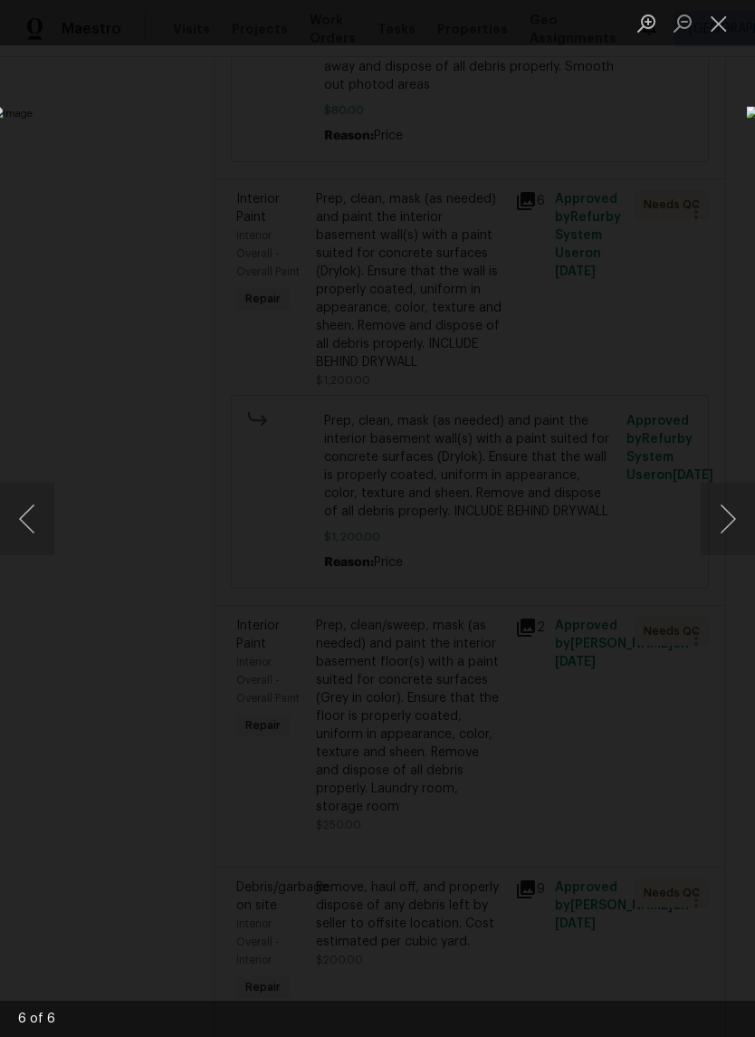
click at [715, 526] on button "Next image" at bounding box center [728, 519] width 54 height 72
click at [712, 531] on button "Next image" at bounding box center [728, 519] width 54 height 72
click at [712, 535] on button "Next image" at bounding box center [728, 519] width 54 height 72
click at [712, 531] on button "Next image" at bounding box center [728, 519] width 54 height 72
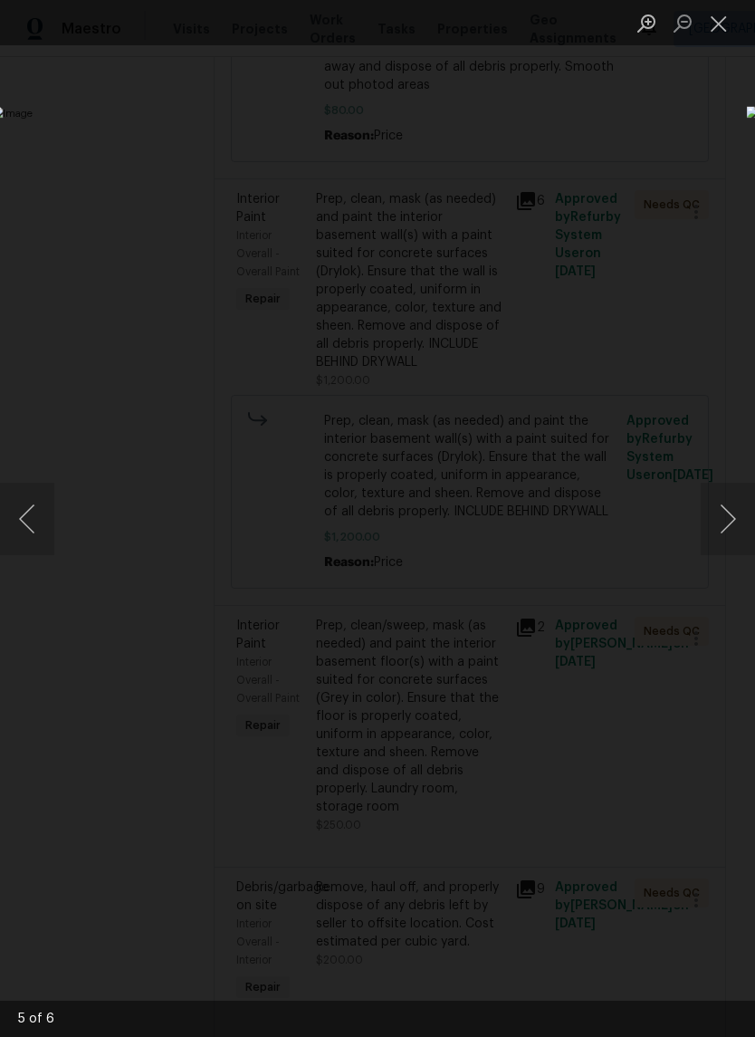
click at [712, 532] on button "Next image" at bounding box center [728, 519] width 54 height 72
click at [711, 532] on button "Next image" at bounding box center [728, 519] width 54 height 72
click at [712, 530] on button "Next image" at bounding box center [728, 519] width 54 height 72
click at [724, 15] on button "Close lightbox" at bounding box center [719, 23] width 36 height 32
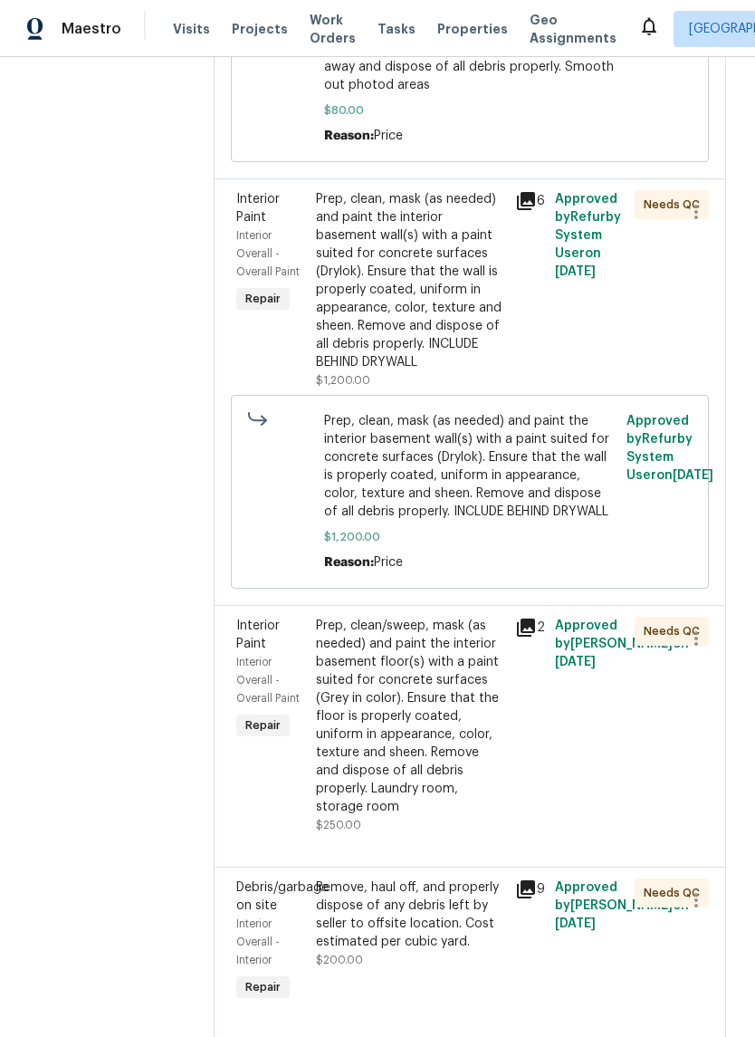
click at [535, 210] on icon at bounding box center [526, 201] width 18 height 18
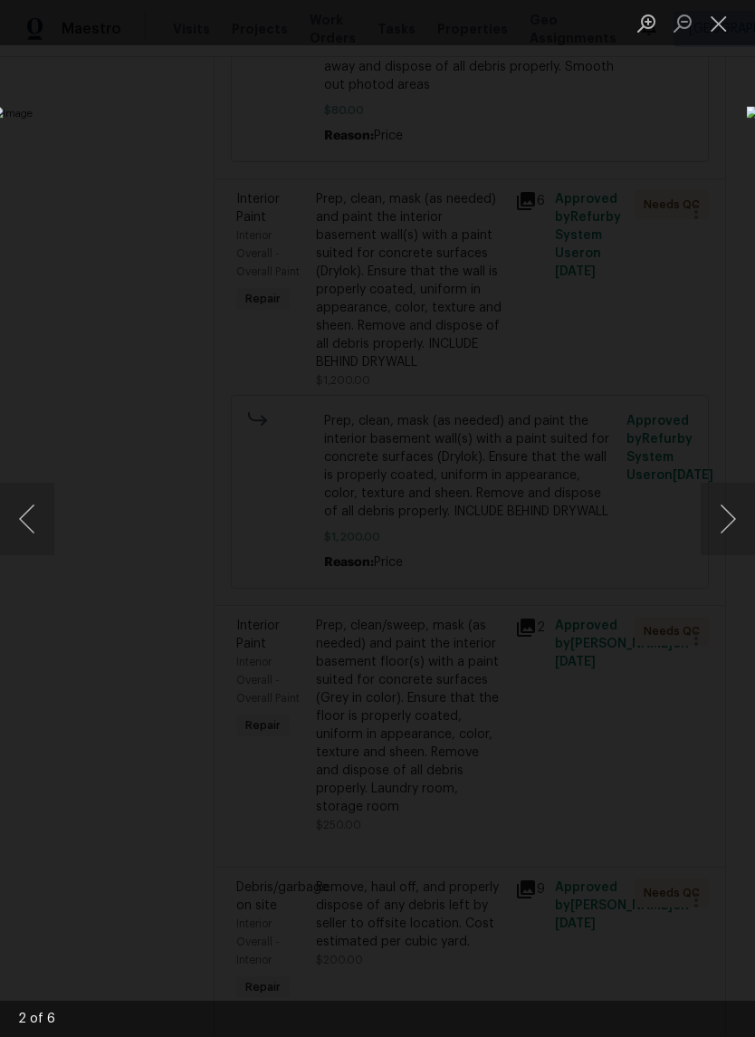
click at [720, 39] on button "Close lightbox" at bounding box center [719, 23] width 36 height 32
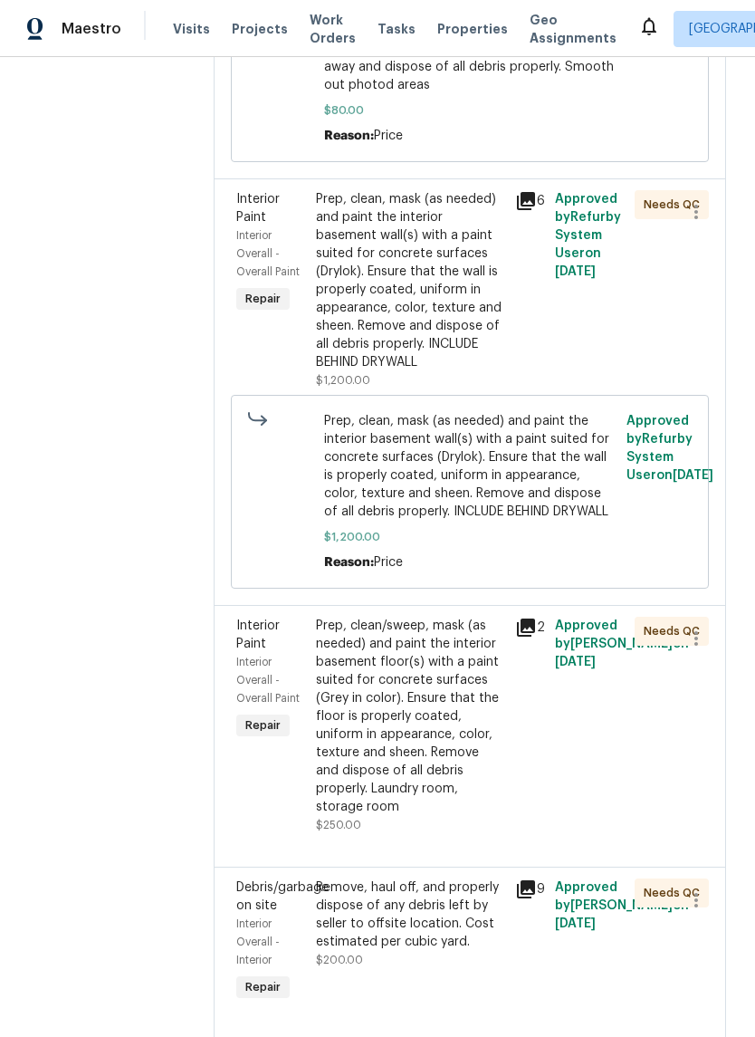
click at [451, 371] on div "Prep, clean, mask (as needed) and paint the interior basement wall(s) with a pa…" at bounding box center [410, 280] width 188 height 181
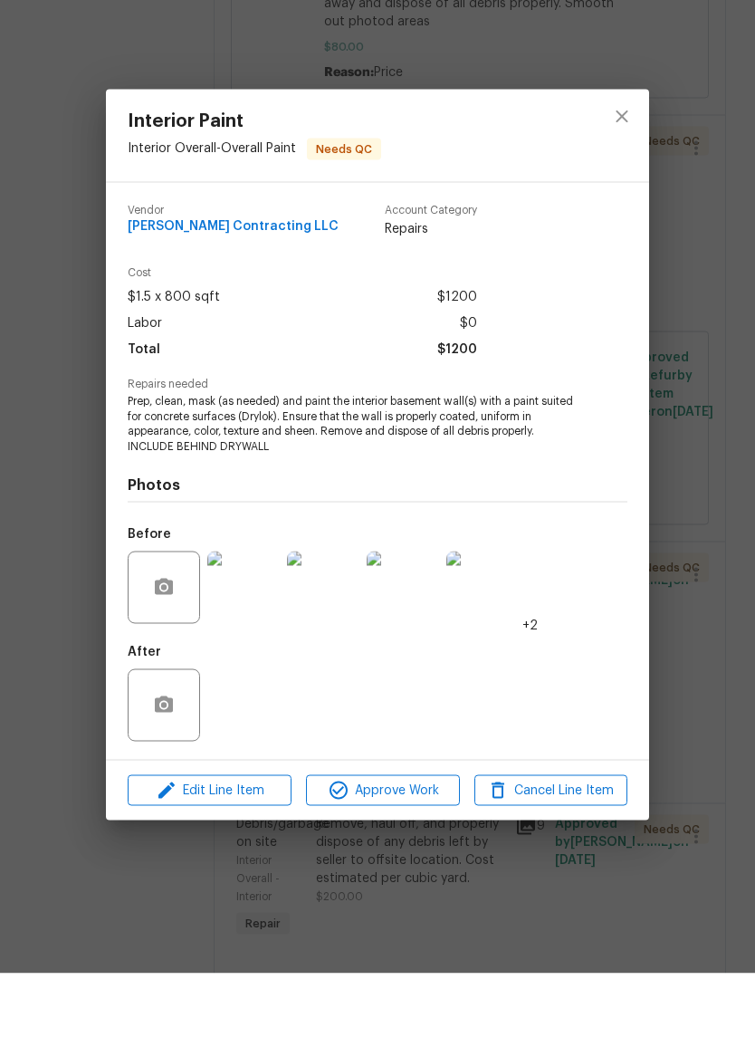
click at [692, 332] on div "Interior Paint Interior Overall - Overall Paint Needs QC Vendor Solano Contract…" at bounding box center [377, 518] width 755 height 1037
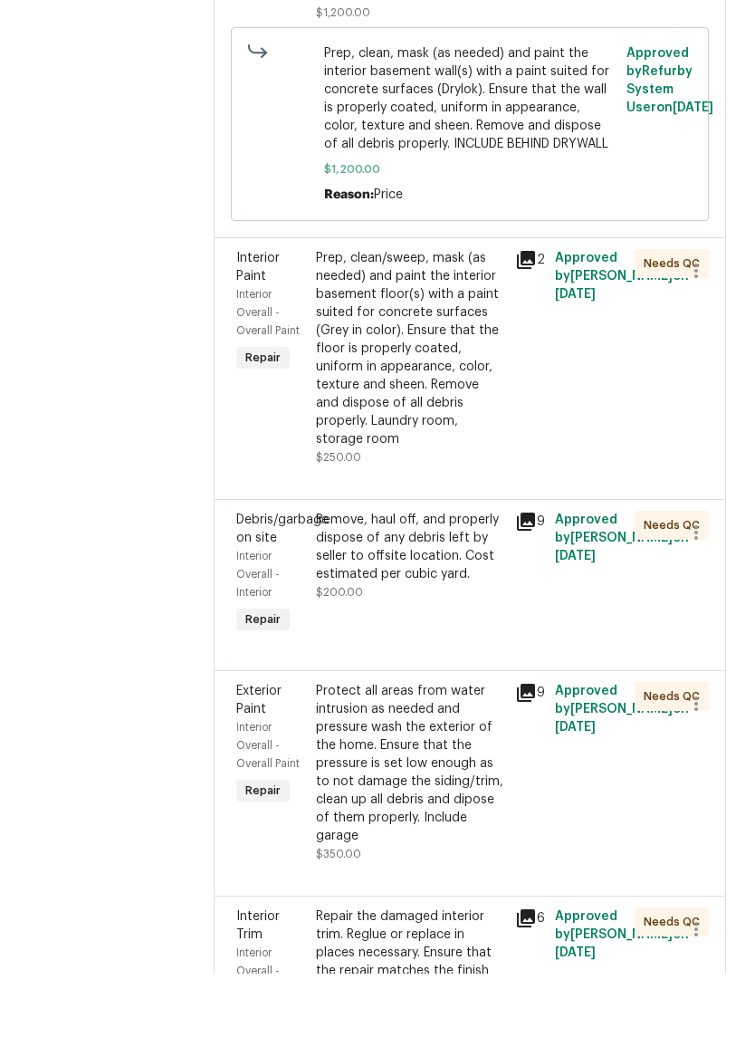
scroll to position [3409, 0]
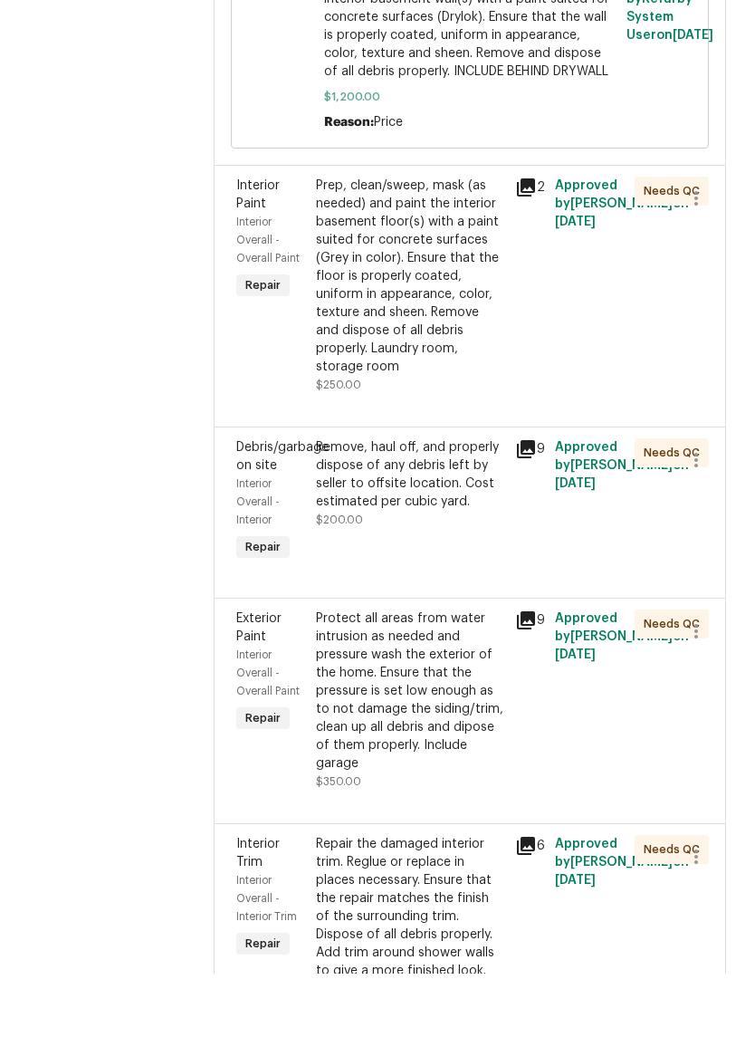
click at [537, 262] on icon at bounding box center [526, 251] width 22 height 22
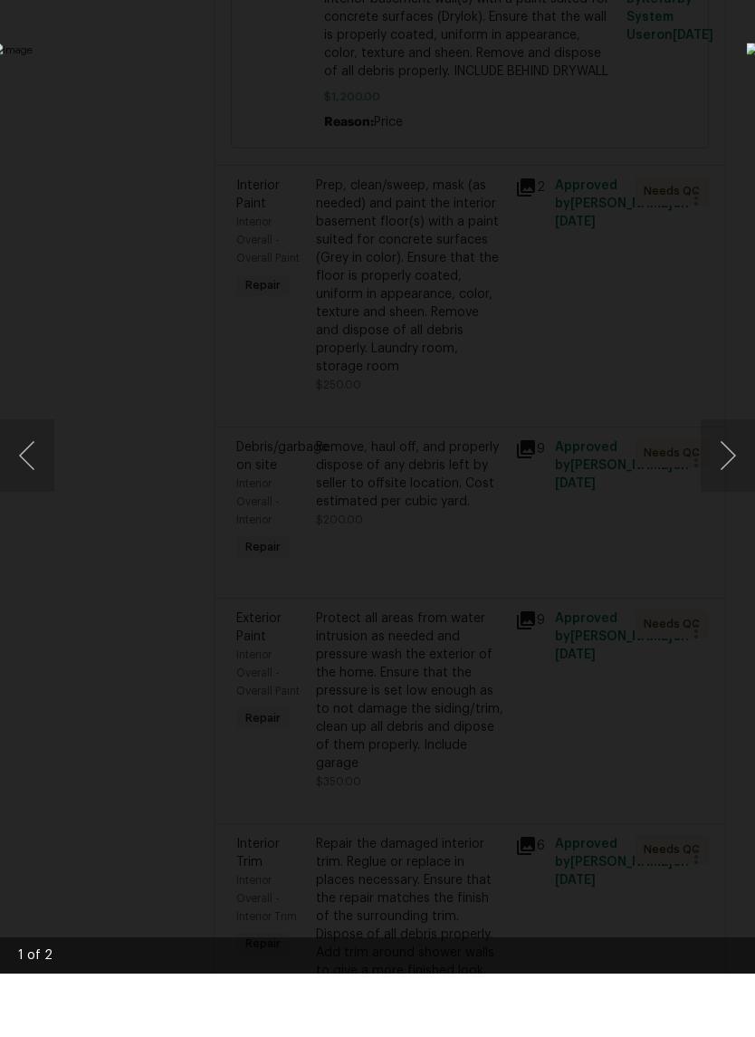
click at [733, 483] on button "Next image" at bounding box center [728, 519] width 54 height 72
click at [727, 483] on button "Next image" at bounding box center [728, 519] width 54 height 72
click at [592, 106] on img "Lightbox" at bounding box center [292, 518] width 600 height 824
click at [592, 109] on img "Lightbox" at bounding box center [292, 518] width 600 height 824
click at [592, 164] on img "Lightbox" at bounding box center [292, 518] width 600 height 824
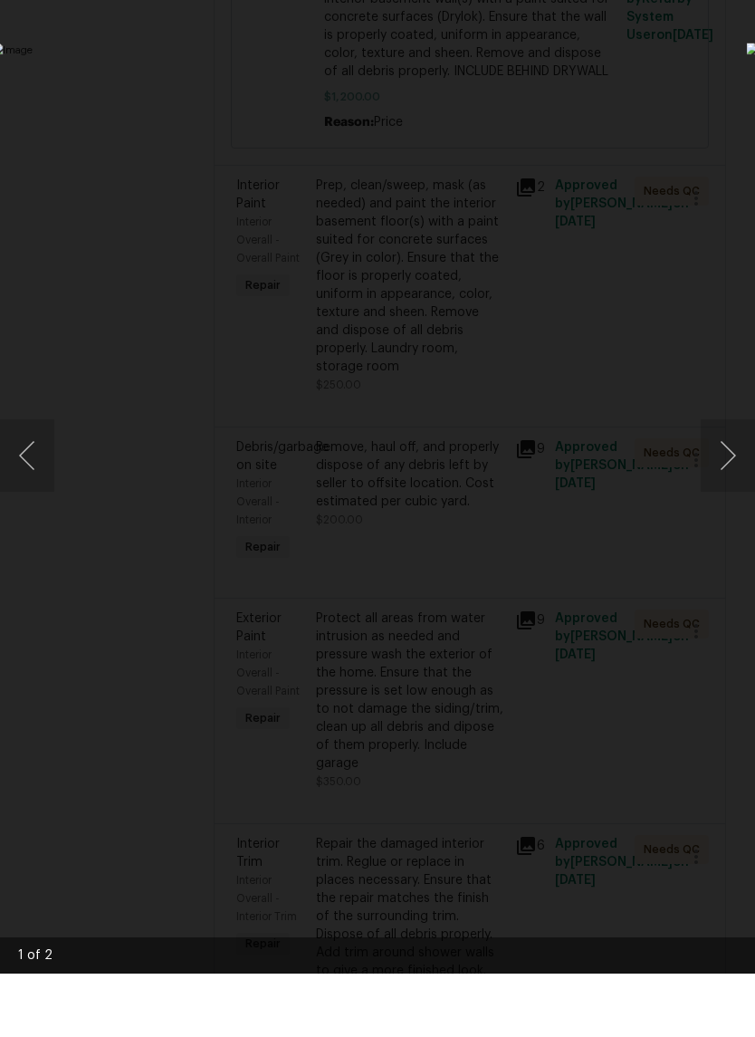
click at [592, 183] on img "Lightbox" at bounding box center [292, 518] width 600 height 824
click at [592, 192] on img "Lightbox" at bounding box center [292, 518] width 600 height 824
click at [592, 173] on img "Lightbox" at bounding box center [292, 518] width 600 height 824
click at [74, 125] on img "Lightbox" at bounding box center [292, 518] width 600 height 824
click at [592, 106] on img "Lightbox" at bounding box center [292, 518] width 600 height 824
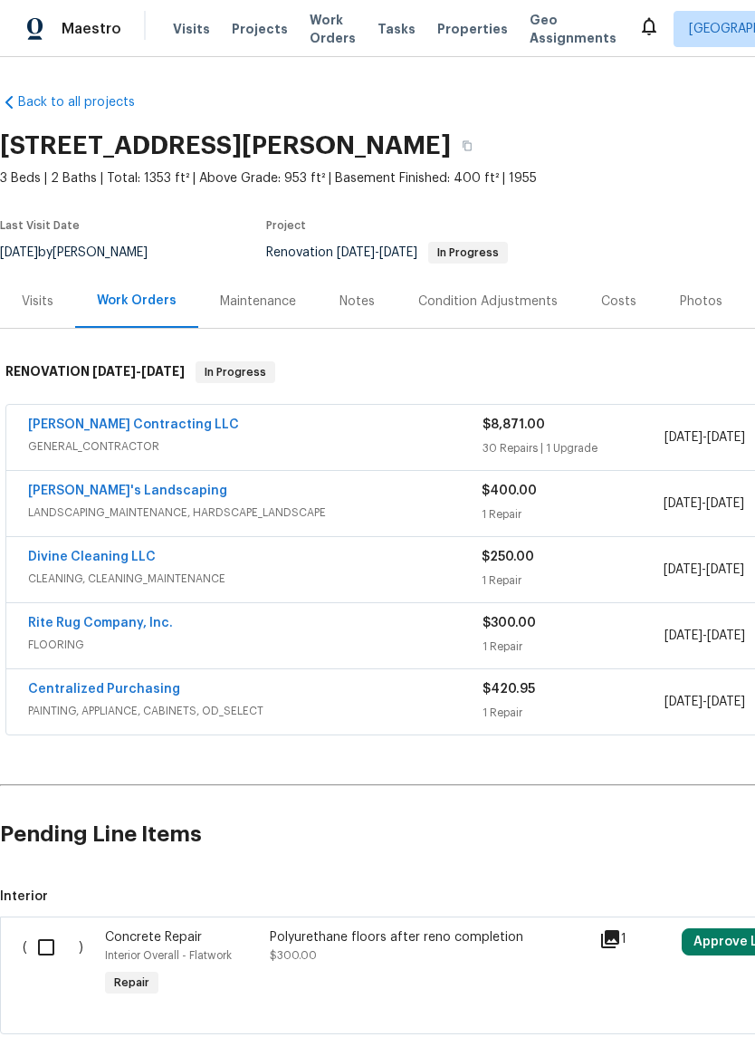
click at [81, 421] on link "Solano Contracting LLC" at bounding box center [133, 424] width 211 height 13
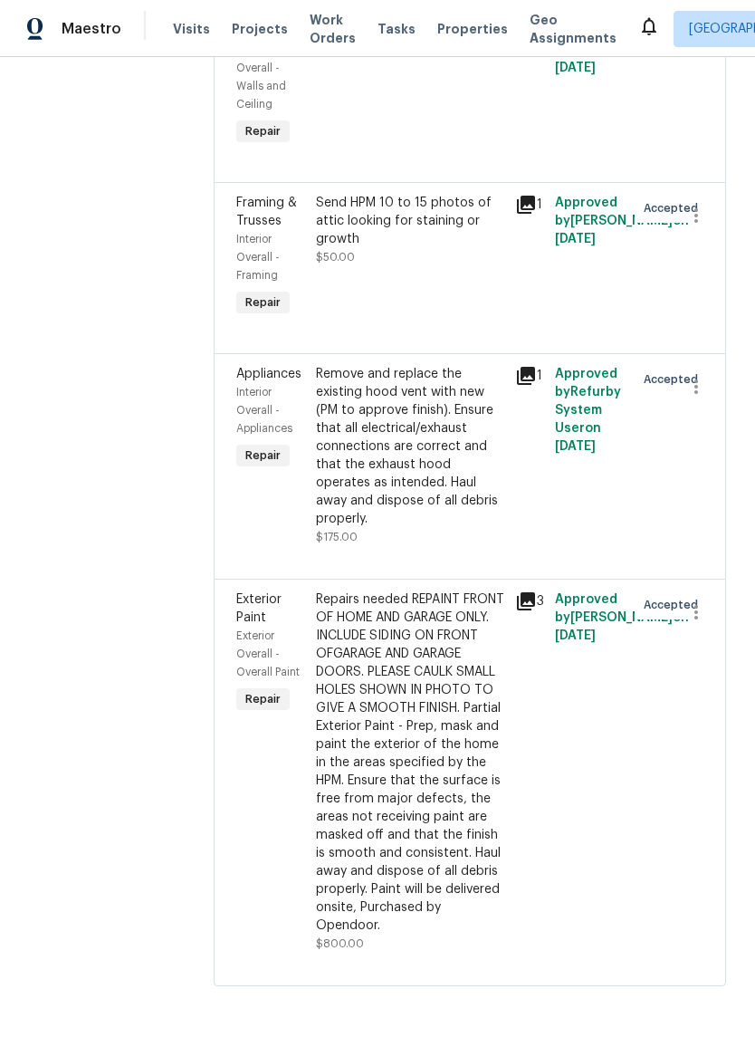
scroll to position [7048, 0]
click at [462, 23] on span "Properties" at bounding box center [472, 29] width 71 height 18
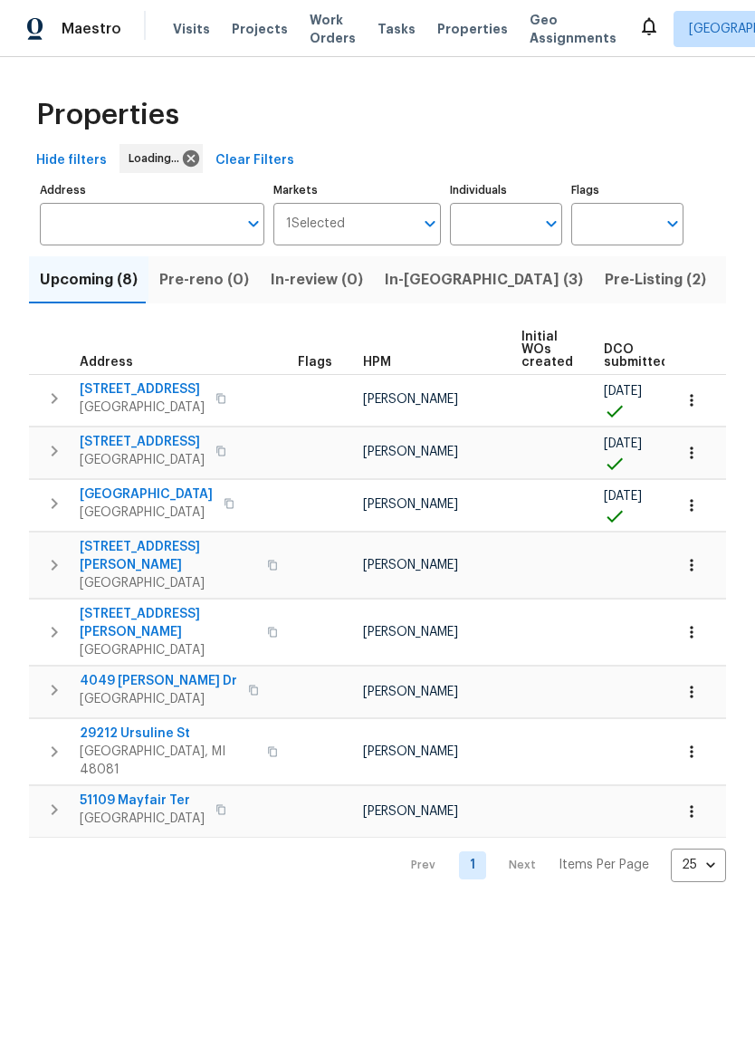
click at [605, 289] on span "Pre-Listing (2)" at bounding box center [655, 279] width 101 height 25
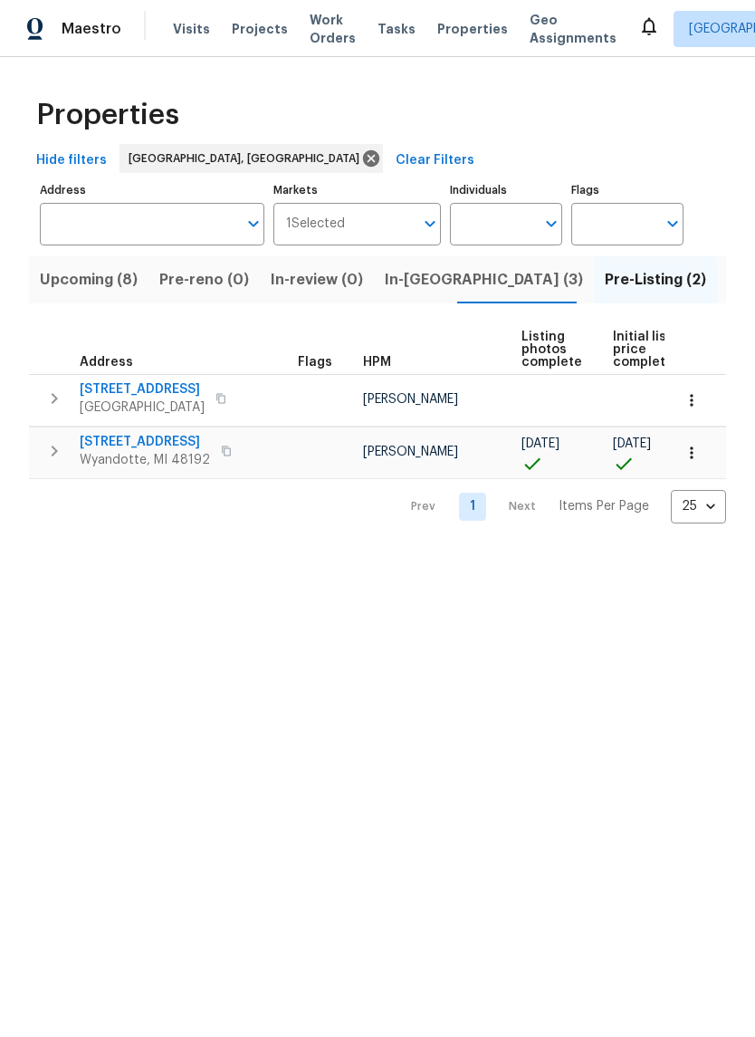
click at [161, 408] on span "Livonia, MI 48154" at bounding box center [142, 407] width 125 height 18
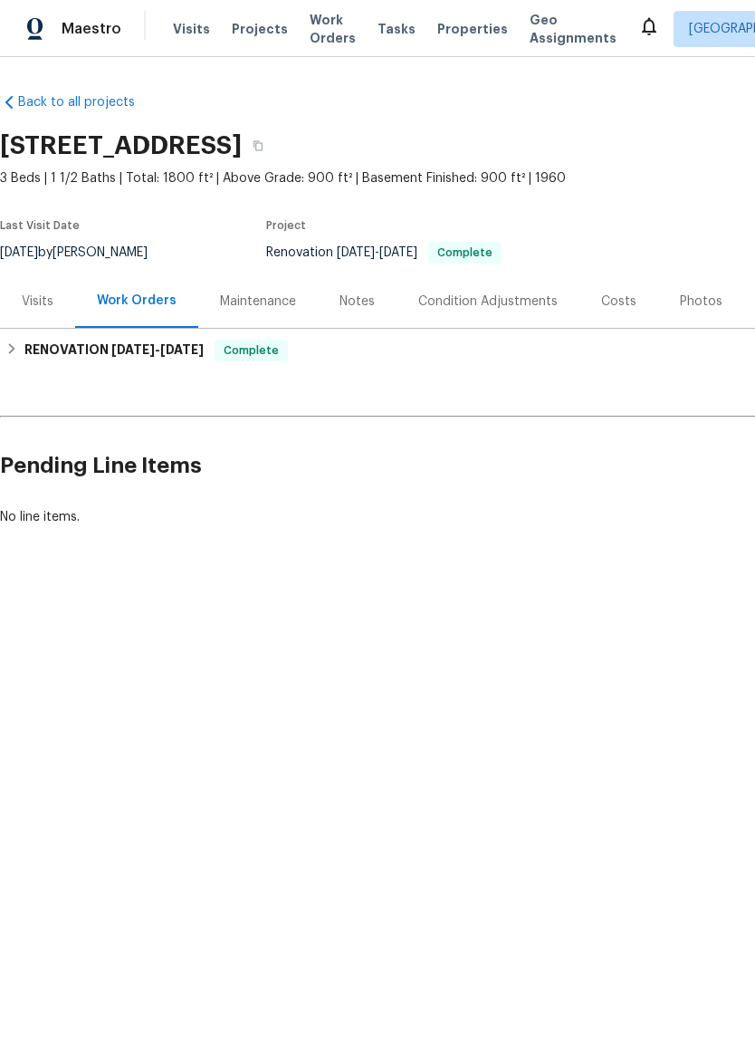
click at [700, 291] on div "Photos" at bounding box center [701, 300] width 86 height 53
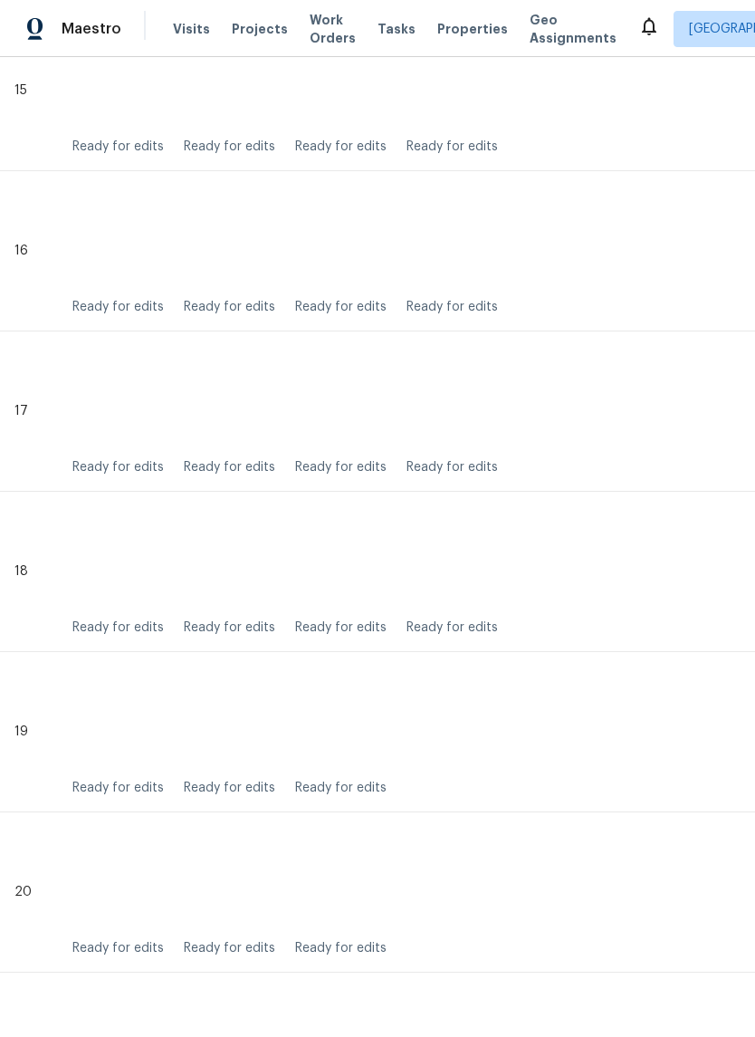
scroll to position [2904, 0]
